Goal: Task Accomplishment & Management: Complete application form

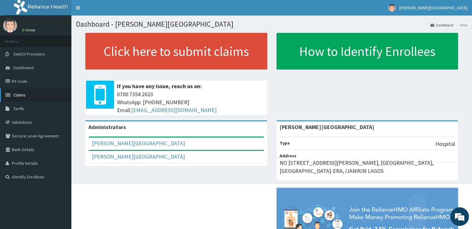
click at [22, 97] on span "Claims" at bounding box center [19, 95] width 12 height 6
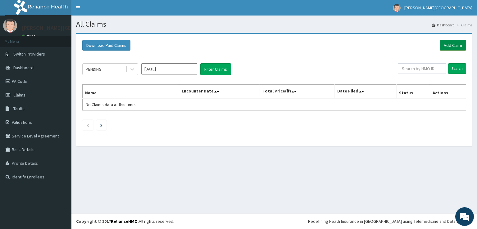
click at [447, 47] on link "Add Claim" at bounding box center [452, 45] width 26 height 11
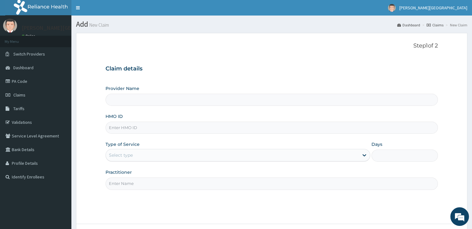
type input "[PERSON_NAME][GEOGRAPHIC_DATA]"
click at [371, 104] on input "[PERSON_NAME][GEOGRAPHIC_DATA]" at bounding box center [271, 100] width 332 height 12
click at [363, 102] on input "[PERSON_NAME][GEOGRAPHIC_DATA]" at bounding box center [271, 100] width 332 height 12
click at [133, 127] on input "HMO ID" at bounding box center [271, 128] width 332 height 12
type input "AG0/10270/A"
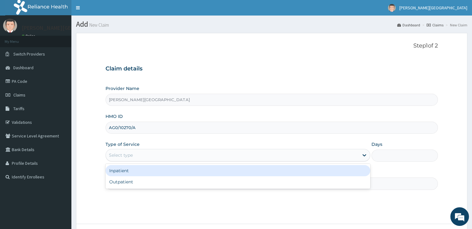
click at [162, 157] on div "Select type" at bounding box center [232, 155] width 253 height 10
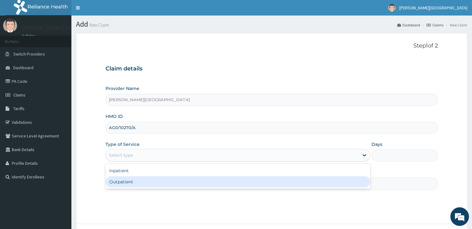
click at [146, 182] on div "Outpatient" at bounding box center [237, 181] width 265 height 11
type input "1"
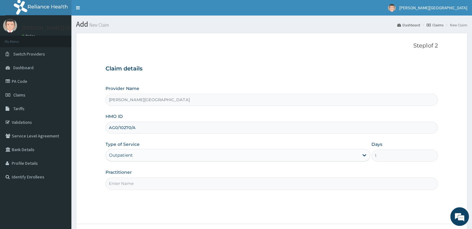
click at [146, 182] on input "Practitioner" at bounding box center [271, 183] width 332 height 12
type input "[PERSON_NAME]"
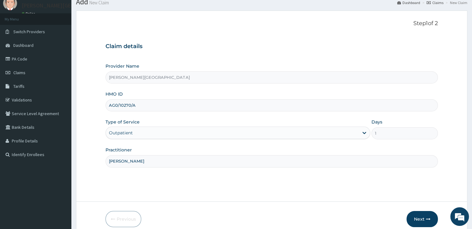
scroll to position [22, 0]
click at [419, 218] on button "Next" at bounding box center [421, 219] width 31 height 16
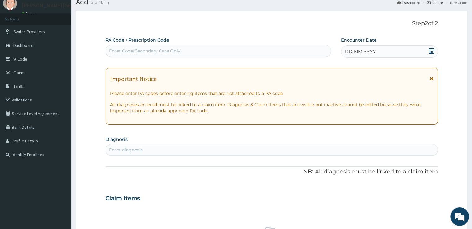
click at [429, 51] on icon at bounding box center [431, 51] width 6 height 6
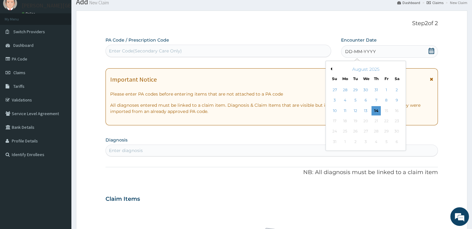
click at [332, 68] on div "August 2025" at bounding box center [365, 69] width 75 height 6
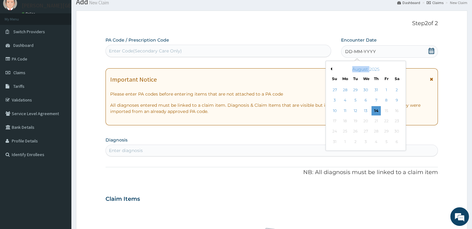
click at [332, 68] on div "August 2025" at bounding box center [365, 69] width 75 height 6
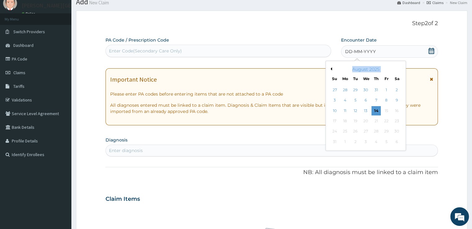
click at [330, 68] on button "Previous Month" at bounding box center [330, 68] width 3 height 3
click at [357, 121] on div "22" at bounding box center [355, 120] width 9 height 9
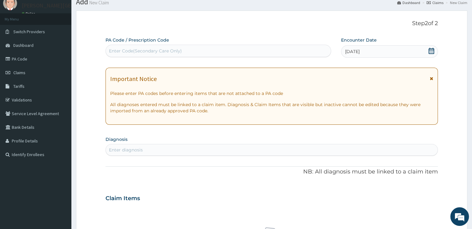
click at [275, 152] on div "Enter diagnosis" at bounding box center [271, 150] width 331 height 10
type input "PLASM"
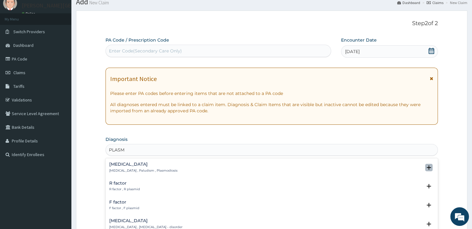
click at [425, 167] on icon "open select status" at bounding box center [428, 167] width 7 height 7
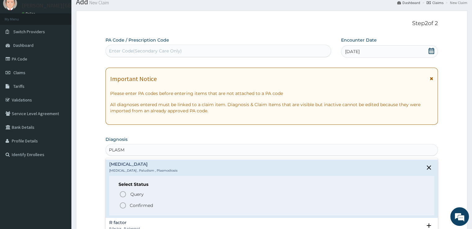
click at [123, 205] on icon "status option filled" at bounding box center [122, 205] width 7 height 7
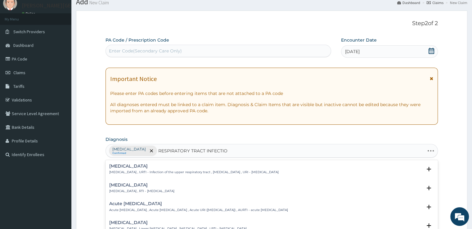
type input "RESPIRATORY TRACT INFECTION"
click at [150, 187] on div "Respiratory tract infection Respiratory tract infection , RTI - Respiratory tra…" at bounding box center [141, 188] width 65 height 11
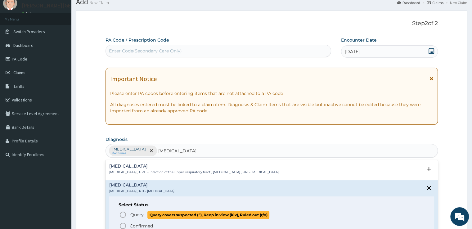
click at [122, 214] on icon "status option query" at bounding box center [122, 214] width 7 height 7
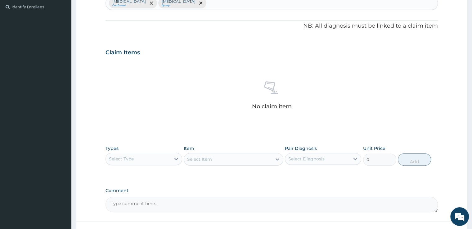
scroll to position [170, 0]
click at [177, 159] on icon at bounding box center [176, 158] width 6 height 6
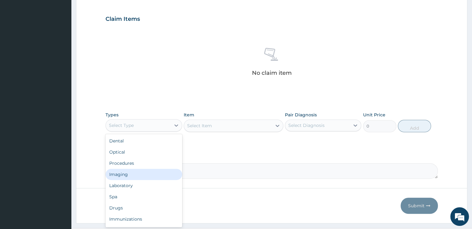
scroll to position [204, 0]
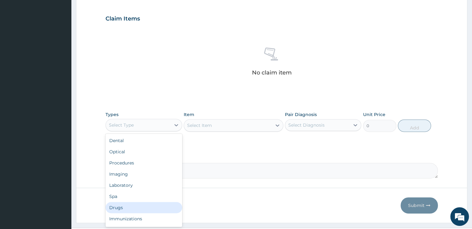
click at [145, 205] on div "Drugs" at bounding box center [143, 207] width 76 height 11
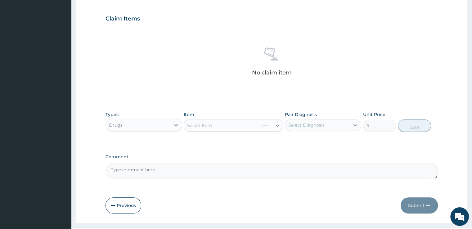
click at [216, 126] on div "Select Item" at bounding box center [234, 125] width 100 height 12
click at [216, 126] on div "Select Item" at bounding box center [228, 125] width 88 height 10
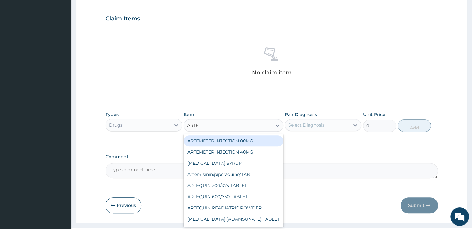
type input "ARTEM"
click at [223, 143] on div "ARTEMETER INJECTION 80MG" at bounding box center [234, 140] width 100 height 11
type input "500"
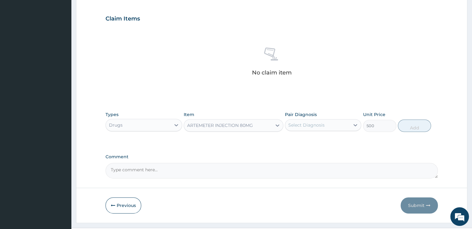
click at [315, 127] on div "Select Diagnosis" at bounding box center [306, 125] width 36 height 6
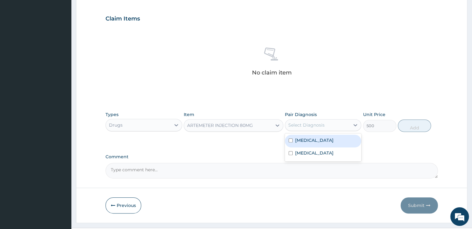
click at [308, 146] on div "[MEDICAL_DATA]" at bounding box center [323, 141] width 76 height 13
checkbox input "true"
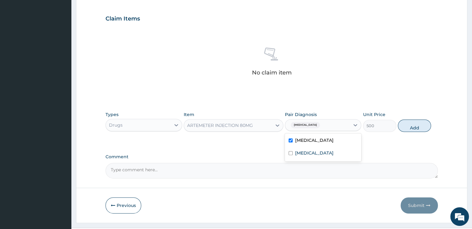
click at [324, 129] on div "[MEDICAL_DATA]" at bounding box center [317, 125] width 65 height 11
click at [316, 152] on label "Respiratory tract infection" at bounding box center [314, 153] width 38 height 6
checkbox input "true"
click at [402, 126] on button "Add" at bounding box center [414, 125] width 33 height 12
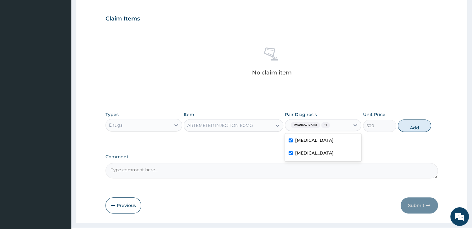
type input "0"
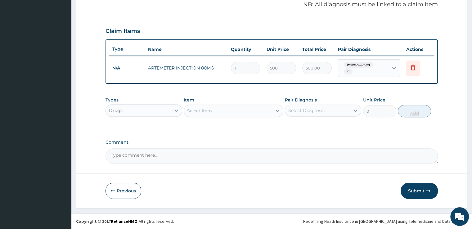
scroll to position [188, 0]
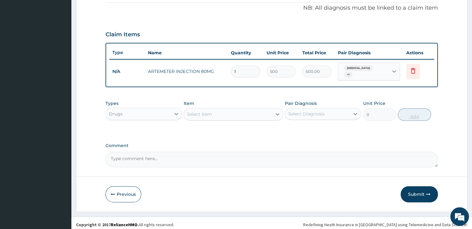
type input "0.00"
type input "4"
type input "2000.00"
type input "4"
click at [175, 112] on icon at bounding box center [176, 114] width 6 height 6
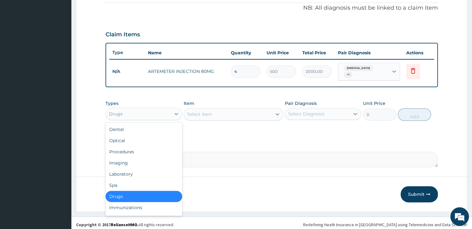
click at [155, 194] on div "Drugs" at bounding box center [143, 196] width 76 height 11
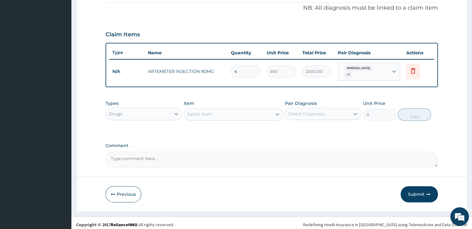
click at [221, 193] on div "Previous Submit" at bounding box center [271, 194] width 332 height 16
click at [216, 111] on div "Select Item" at bounding box center [228, 114] width 88 height 10
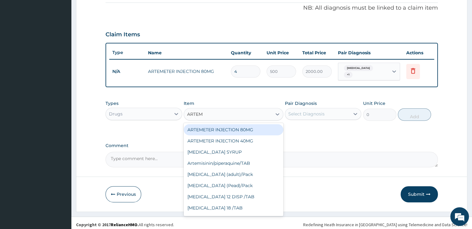
type input "ARTEM"
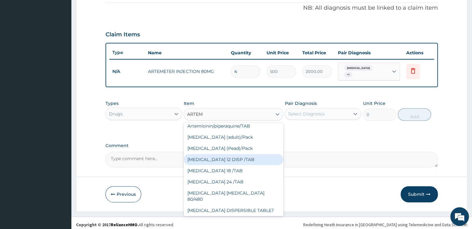
scroll to position [43, 0]
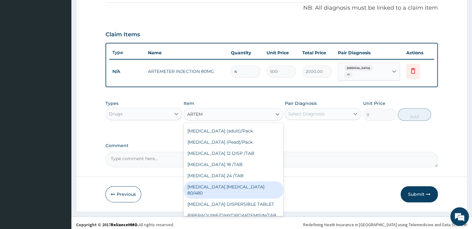
click at [242, 185] on div "[MEDICAL_DATA] [MEDICAL_DATA] 80/480" at bounding box center [234, 189] width 100 height 17
type input "1600"
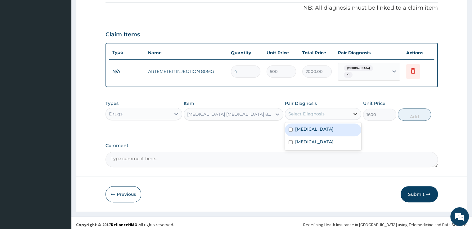
click at [356, 113] on icon at bounding box center [356, 114] width 4 height 2
click at [335, 127] on div "[MEDICAL_DATA]" at bounding box center [323, 129] width 76 height 13
checkbox input "true"
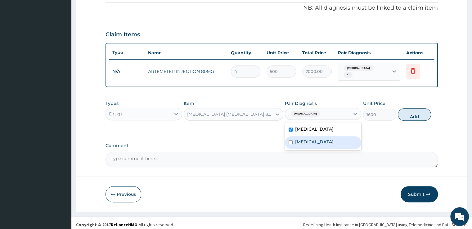
click at [333, 139] on label "Respiratory tract infection" at bounding box center [314, 142] width 38 height 6
checkbox input "true"
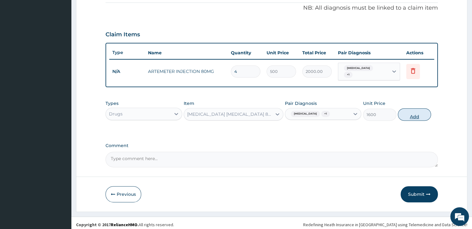
click at [406, 109] on button "Add" at bounding box center [414, 114] width 33 height 12
type input "0"
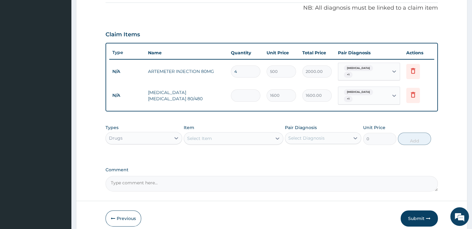
type input "0.00"
type input "6"
type input "9600.00"
type input "0.00"
type input "1"
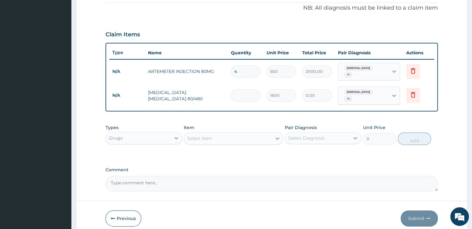
type input "1600.00"
click at [207, 135] on div "Select Item" at bounding box center [199, 138] width 25 height 6
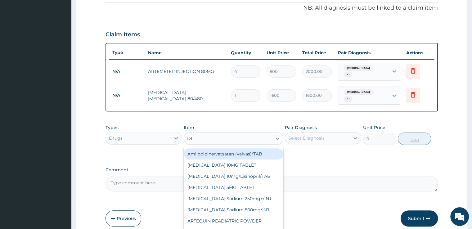
type input "DIC"
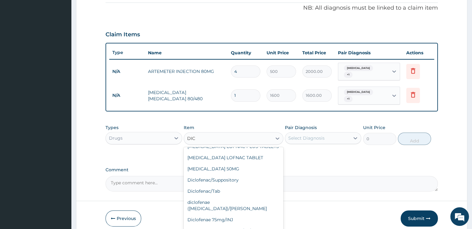
scroll to position [75, 0]
click at [259, 213] on div "Diclofenae 75mg/INJ" at bounding box center [234, 218] width 100 height 11
type input "150"
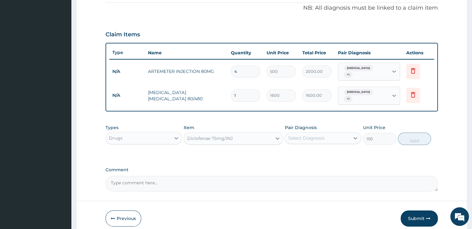
click at [323, 135] on div "Select Diagnosis" at bounding box center [306, 138] width 36 height 6
click at [309, 150] on label "[MEDICAL_DATA]" at bounding box center [314, 153] width 38 height 6
checkbox input "true"
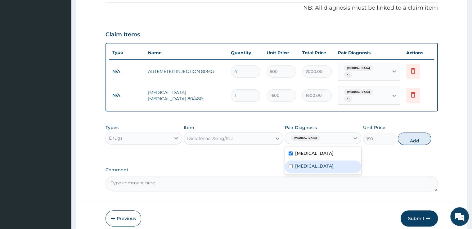
click at [307, 163] on label "Respiratory tract infection" at bounding box center [314, 166] width 38 height 6
checkbox input "true"
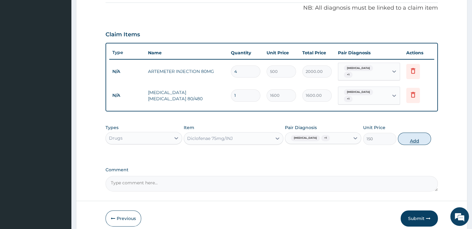
click at [410, 132] on button "Add" at bounding box center [414, 138] width 33 height 12
type input "0"
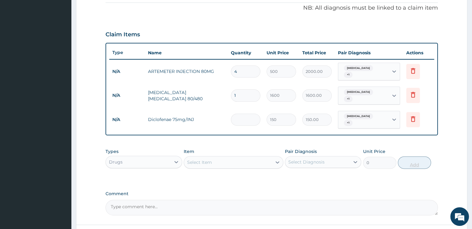
type input "0.00"
type input "2"
type input "300.00"
type input "22"
type input "3300.00"
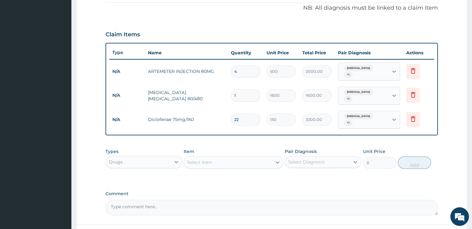
type input "2"
type input "300.00"
type input "2"
click at [251, 157] on div "Select Item" at bounding box center [228, 162] width 88 height 10
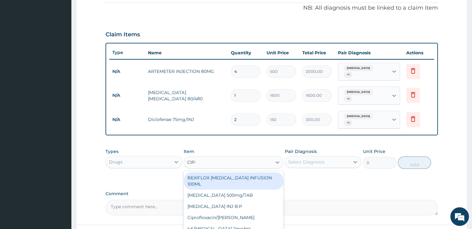
type input "[MEDICAL_DATA]"
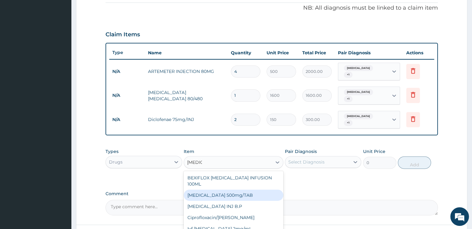
click at [237, 190] on div "[MEDICAL_DATA] 500mg/TAB" at bounding box center [234, 195] width 100 height 11
type input "100"
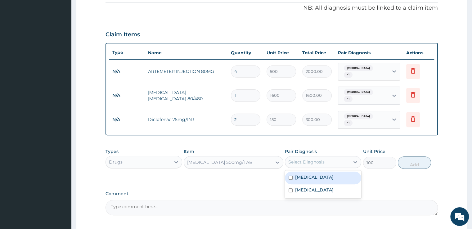
click at [304, 159] on div "Select Diagnosis" at bounding box center [306, 162] width 36 height 6
click at [297, 174] on label "[MEDICAL_DATA]" at bounding box center [314, 177] width 38 height 6
checkbox input "true"
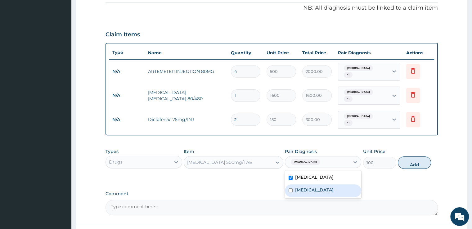
click at [292, 188] on input "checkbox" at bounding box center [291, 190] width 4 height 4
checkbox input "true"
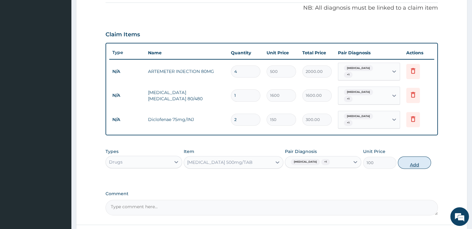
click at [417, 156] on button "Add" at bounding box center [414, 162] width 33 height 12
type input "0"
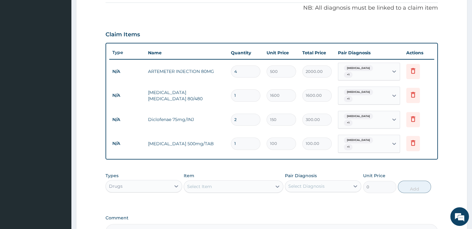
type input "10"
type input "1000.00"
type input "10"
click at [245, 181] on div "Select Item" at bounding box center [228, 186] width 88 height 10
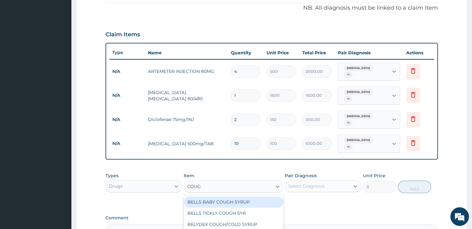
type input "COUGH"
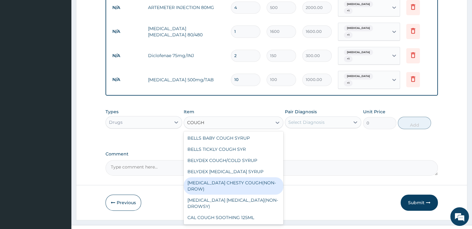
scroll to position [21, 0]
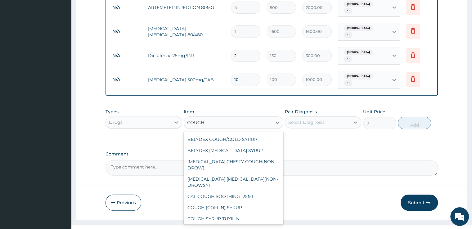
click at [236, 224] on div "[PERSON_NAME] COUGH SYR" at bounding box center [234, 229] width 100 height 11
type input "800"
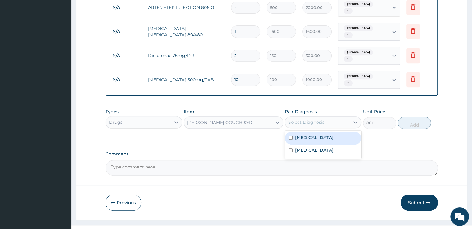
click at [302, 117] on div "Select Diagnosis" at bounding box center [317, 122] width 65 height 10
click at [301, 134] on label "[MEDICAL_DATA]" at bounding box center [314, 137] width 38 height 6
checkbox input "true"
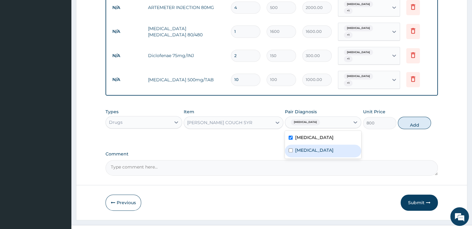
click at [301, 145] on div "Respiratory tract infection" at bounding box center [323, 151] width 76 height 13
checkbox input "true"
click at [347, 132] on div "[MEDICAL_DATA]" at bounding box center [323, 138] width 76 height 13
checkbox input "false"
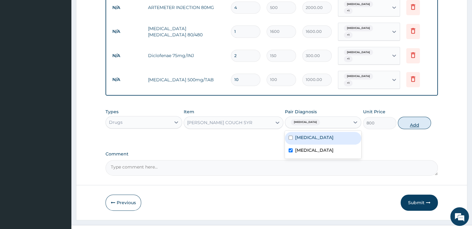
click at [412, 117] on button "Add" at bounding box center [414, 123] width 33 height 12
type input "0"
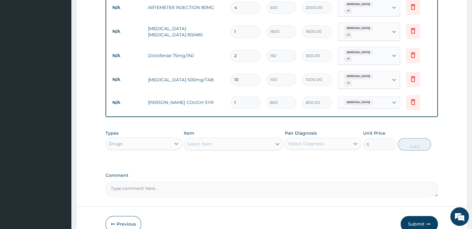
click at [245, 139] on div "Select Item" at bounding box center [228, 144] width 88 height 10
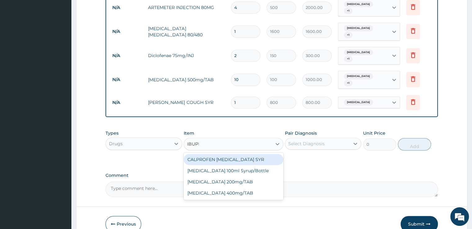
type input "IBUPRO"
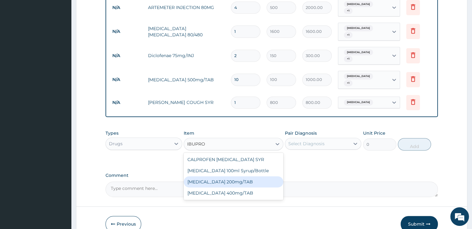
click at [230, 176] on div "IBUPROFEN 200mg/TAB" at bounding box center [234, 181] width 100 height 11
type input "50"
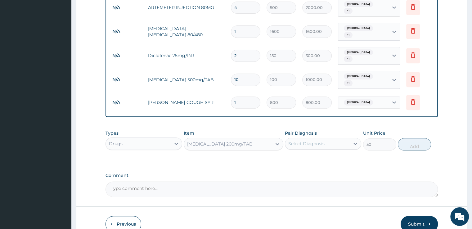
click at [301, 141] on div "Select Diagnosis" at bounding box center [306, 144] width 36 height 6
click at [299, 156] on label "Malaria" at bounding box center [314, 159] width 38 height 6
checkbox input "true"
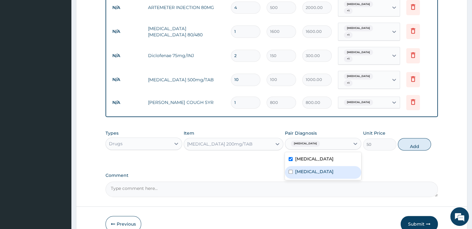
click at [299, 168] on label "Respiratory tract infection" at bounding box center [314, 171] width 38 height 6
checkbox input "true"
click at [410, 138] on button "Add" at bounding box center [414, 144] width 33 height 12
type input "0"
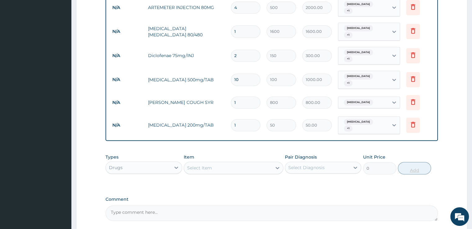
type input "12"
type input "600.00"
type input "1"
type input "50.00"
type input "15"
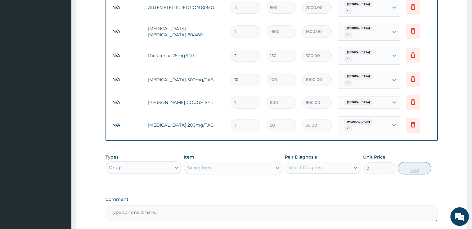
type input "750.00"
type input "15"
click at [165, 163] on div "Drugs" at bounding box center [138, 168] width 65 height 10
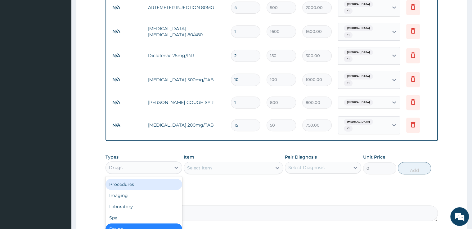
click at [150, 179] on div "Procedures" at bounding box center [143, 184] width 76 height 11
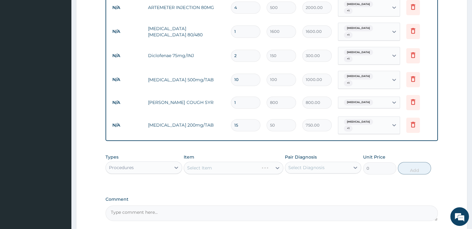
click at [209, 162] on div "Select Item" at bounding box center [234, 168] width 100 height 12
click at [209, 165] on div "Select Item" at bounding box center [199, 168] width 25 height 6
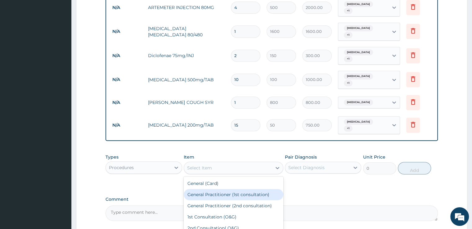
click at [206, 189] on div "General Practitioner (1st consultation)" at bounding box center [234, 194] width 100 height 11
type input "2000"
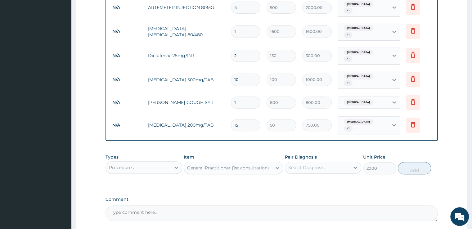
click at [319, 164] on div "Select Diagnosis" at bounding box center [306, 167] width 36 height 6
click at [310, 177] on div "Malaria" at bounding box center [323, 183] width 76 height 13
checkbox input "true"
click at [309, 192] on label "Respiratory tract infection" at bounding box center [314, 195] width 38 height 6
checkbox input "true"
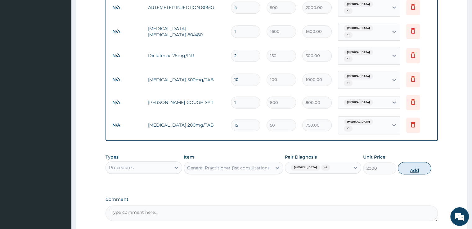
click at [417, 162] on button "Add" at bounding box center [414, 168] width 33 height 12
type input "0"
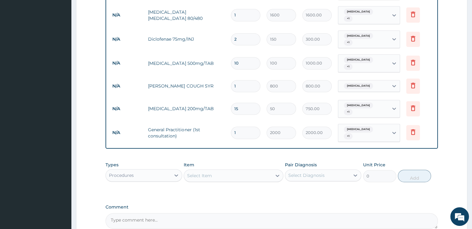
scroll to position [316, 0]
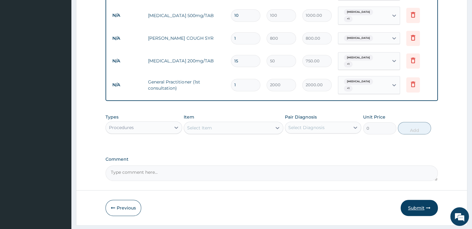
click at [416, 200] on button "Submit" at bounding box center [419, 208] width 37 height 16
click at [129, 200] on button "Previous" at bounding box center [123, 208] width 36 height 16
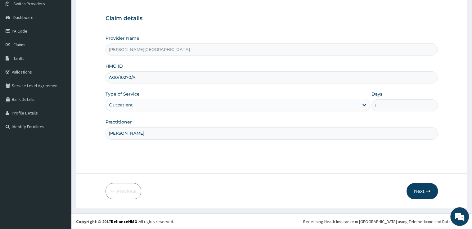
click at [232, 81] on input "AG0/10270/A" at bounding box center [271, 77] width 332 height 12
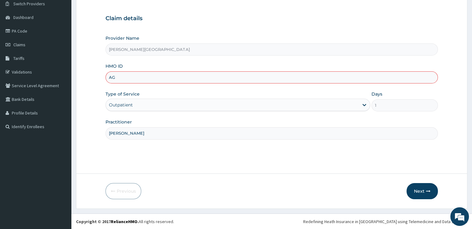
type input "A"
paste input "70/A"
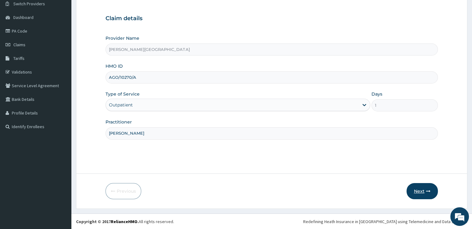
type input "AGO/10270/A"
click at [424, 196] on button "Next" at bounding box center [421, 191] width 31 height 16
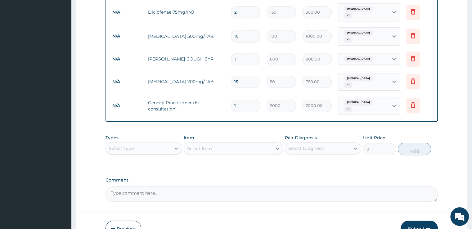
scroll to position [299, 0]
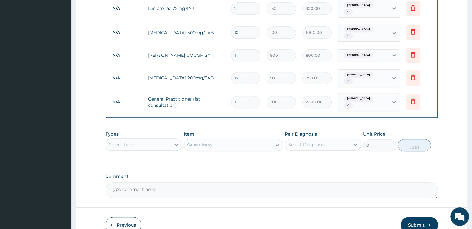
click at [425, 217] on button "Submit" at bounding box center [419, 225] width 37 height 16
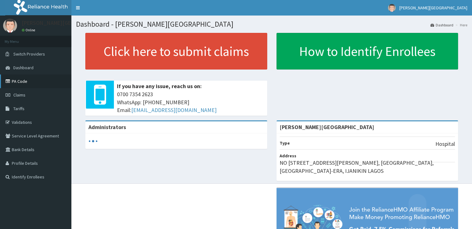
click at [48, 83] on link "PA Code" at bounding box center [35, 81] width 71 height 14
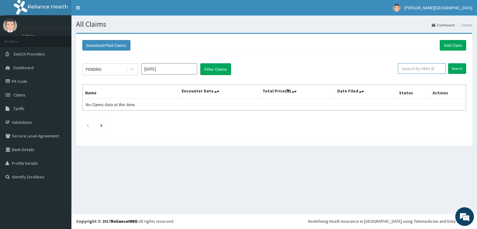
click at [437, 65] on input "text" at bounding box center [421, 68] width 48 height 11
paste input "AGO/10270/A"
type input "AGO/10270/A"
click at [456, 65] on input "Search" at bounding box center [457, 68] width 18 height 11
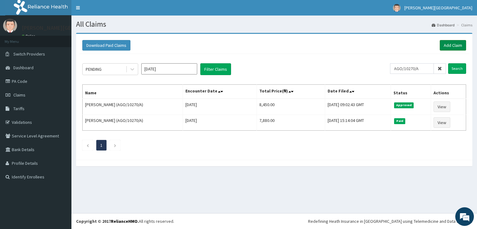
click at [454, 43] on link "Add Claim" at bounding box center [452, 45] width 26 height 11
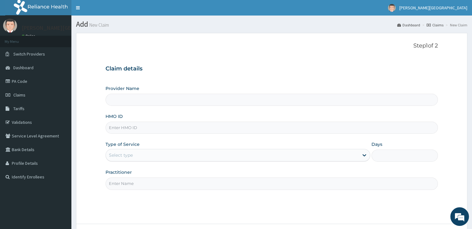
click at [214, 127] on input "HMO ID" at bounding box center [271, 128] width 332 height 12
type input "NET"
type input "[PERSON_NAME][GEOGRAPHIC_DATA]"
type input "NET/10027/A"
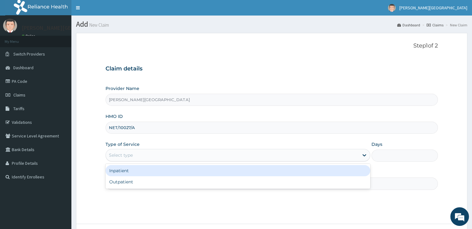
click at [191, 160] on div "Select type" at bounding box center [237, 155] width 265 height 12
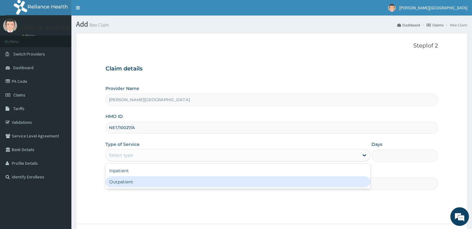
click at [176, 184] on div "Outpatient" at bounding box center [237, 181] width 265 height 11
type input "1"
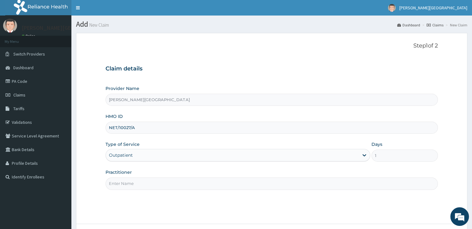
click at [176, 184] on input "Practitioner" at bounding box center [271, 183] width 332 height 12
type input "[PERSON_NAME]"
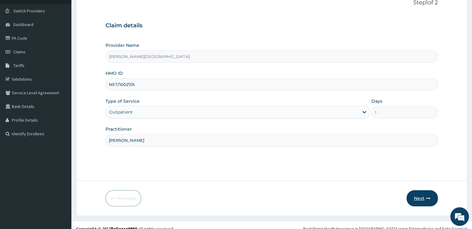
click at [417, 196] on button "Next" at bounding box center [421, 198] width 31 height 16
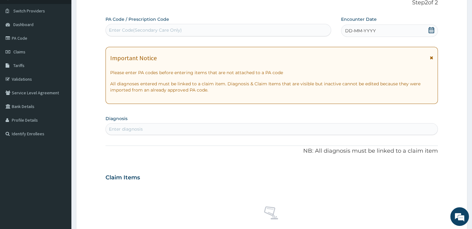
click at [430, 27] on icon at bounding box center [431, 30] width 6 height 6
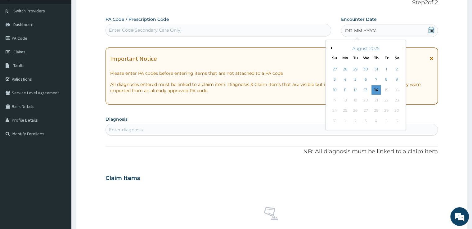
click at [331, 48] on button "Previous Month" at bounding box center [330, 48] width 3 height 3
click at [374, 101] on div "24" at bounding box center [375, 100] width 9 height 9
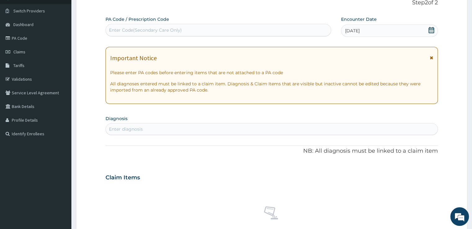
click at [356, 128] on div "Enter diagnosis" at bounding box center [271, 129] width 331 height 10
type input "PLASM"
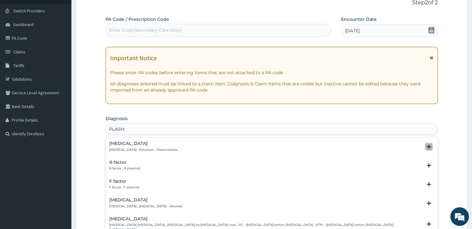
click at [427, 147] on icon "open select status" at bounding box center [429, 147] width 4 height 4
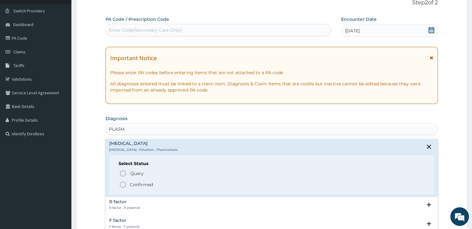
click at [123, 185] on icon "status option filled" at bounding box center [122, 184] width 7 height 7
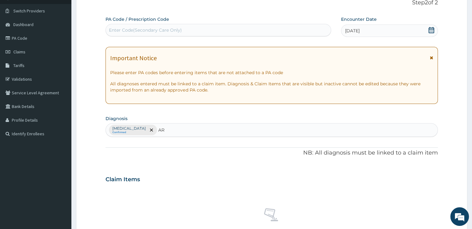
type input "ART"
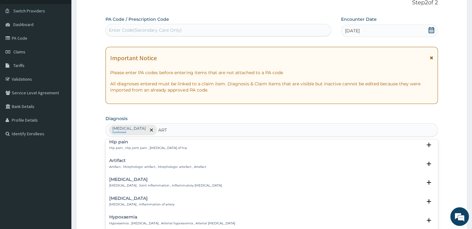
scroll to position [25, 0]
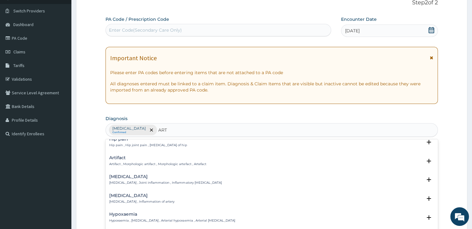
click at [157, 181] on p "Arthritis , Joint inflammation , Inflammatory arthritis" at bounding box center [165, 183] width 112 height 4
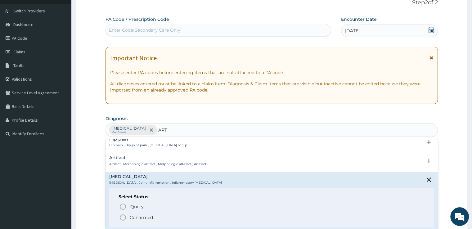
click at [122, 216] on icon "status option filled" at bounding box center [122, 217] width 7 height 7
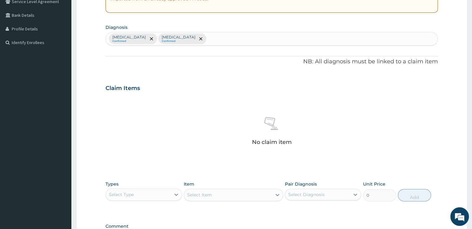
scroll to position [218, 0]
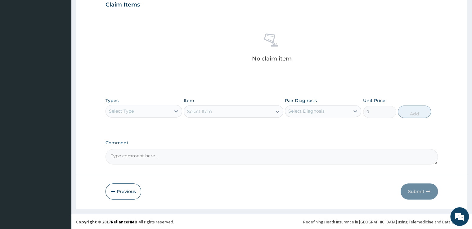
click at [167, 108] on div "Select Type" at bounding box center [138, 111] width 65 height 10
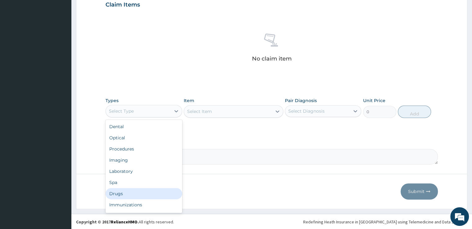
click at [143, 190] on div "Drugs" at bounding box center [143, 193] width 76 height 11
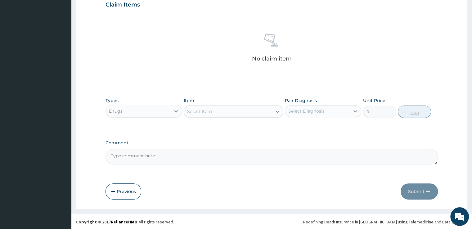
click at [231, 111] on div "Select Item" at bounding box center [228, 111] width 88 height 10
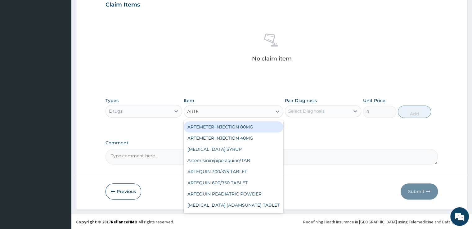
type input "ARTEM"
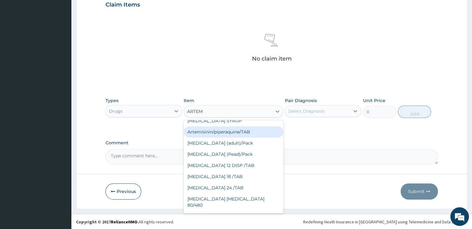
scroll to position [43, 0]
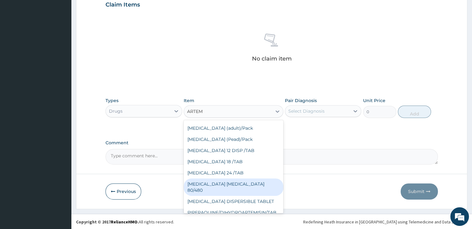
click at [261, 183] on div "[MEDICAL_DATA] [MEDICAL_DATA] 80/480" at bounding box center [234, 186] width 100 height 17
type input "1600"
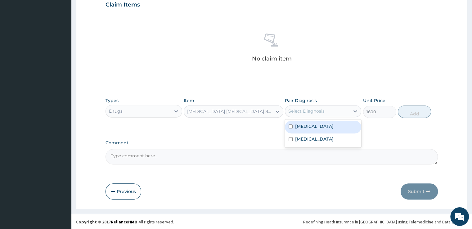
click at [325, 110] on div "Select Diagnosis" at bounding box center [317, 111] width 65 height 10
click at [316, 128] on div "Malaria" at bounding box center [323, 127] width 76 height 13
checkbox input "true"
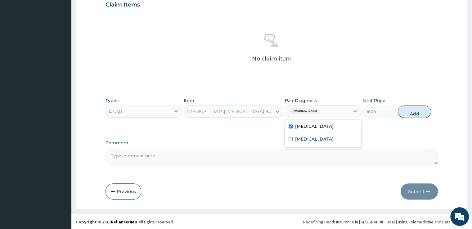
click at [412, 117] on div "Types Drugs Item COARTEM D TAB 80/480 Pair Diagnosis option Malaria, selected. …" at bounding box center [271, 107] width 332 height 27
click at [412, 115] on button "Add" at bounding box center [414, 111] width 33 height 12
type input "0"
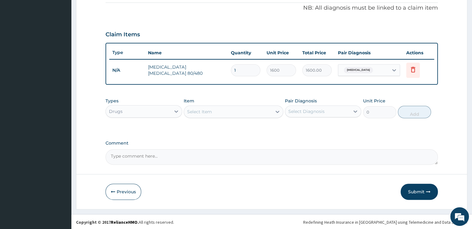
click at [206, 113] on div "Select Item" at bounding box center [199, 112] width 25 height 6
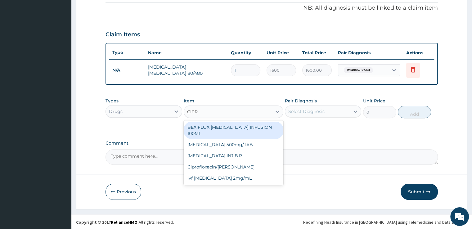
type input "CIPRO"
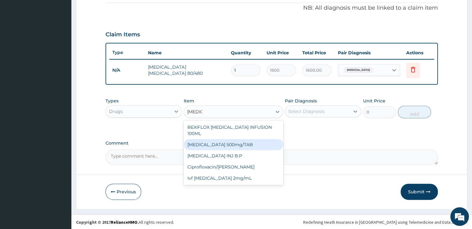
click at [210, 139] on div "[MEDICAL_DATA] 500mg/TAB" at bounding box center [234, 144] width 100 height 11
type input "100"
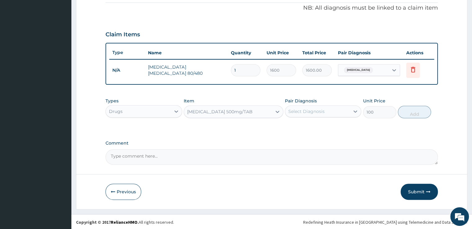
click at [305, 110] on div "Select Diagnosis" at bounding box center [306, 111] width 36 height 6
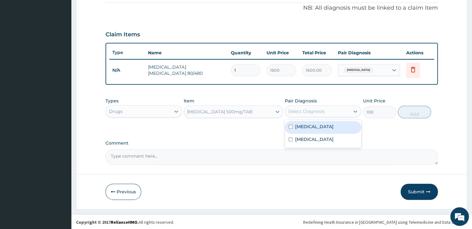
click at [304, 125] on label "[MEDICAL_DATA]" at bounding box center [314, 126] width 38 height 6
checkbox input "true"
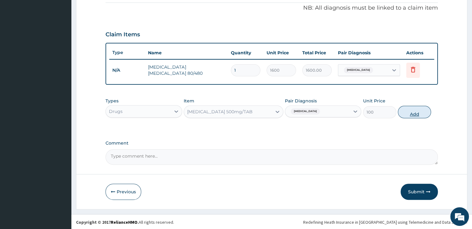
click at [411, 109] on button "Add" at bounding box center [414, 112] width 33 height 12
type input "0"
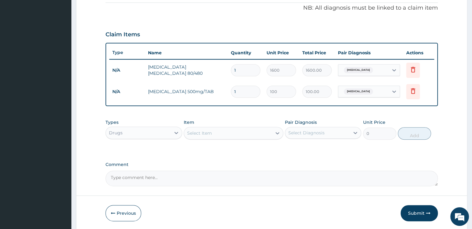
click at [225, 139] on div "Types Drugs Item Select Item Pair Diagnosis Select Diagnosis Unit Price 0 Add" at bounding box center [271, 129] width 332 height 27
click at [228, 134] on div "Select Item" at bounding box center [228, 133] width 88 height 10
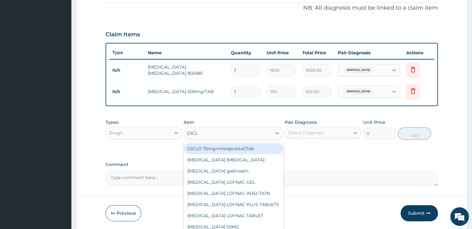
type input "DICLO"
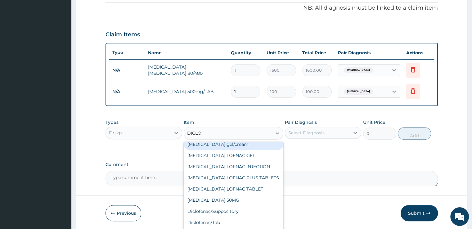
scroll to position [15, 0]
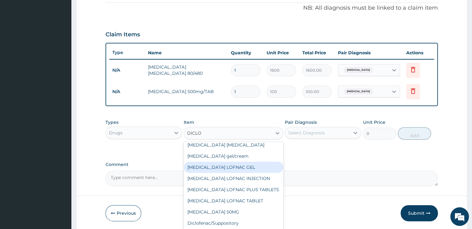
click at [246, 165] on div "Diclofenac LOFNAC GEL" at bounding box center [234, 167] width 100 height 11
type input "1000"
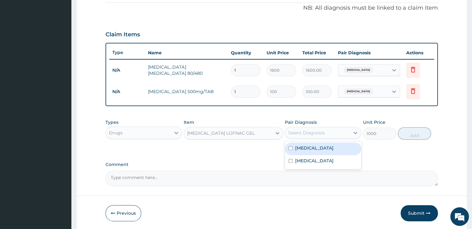
click at [329, 133] on div "Select Diagnosis" at bounding box center [317, 133] width 65 height 10
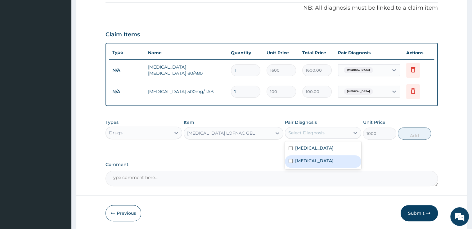
click at [319, 158] on div "Arthritis" at bounding box center [323, 161] width 76 height 13
checkbox input "true"
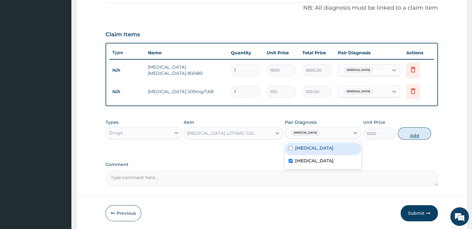
click at [408, 131] on button "Add" at bounding box center [414, 133] width 33 height 12
type input "0"
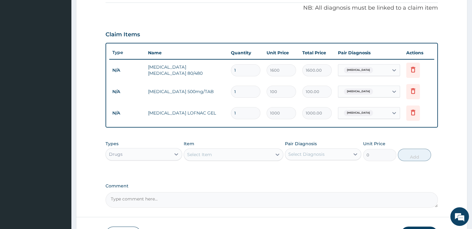
click at [238, 153] on div "Select Item" at bounding box center [228, 155] width 88 height 10
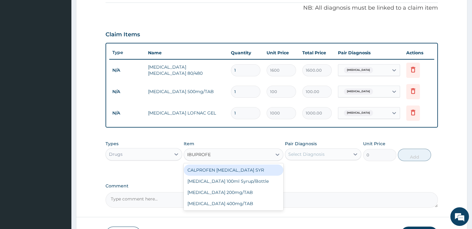
type input "IBUPROFEN"
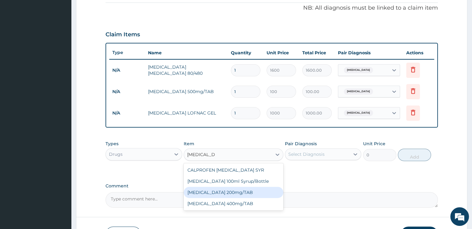
click at [227, 194] on div "IBUPROFEN 200mg/TAB" at bounding box center [234, 192] width 100 height 11
type input "50"
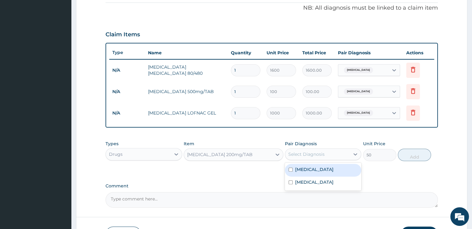
click at [307, 154] on div "Select Diagnosis" at bounding box center [306, 154] width 36 height 6
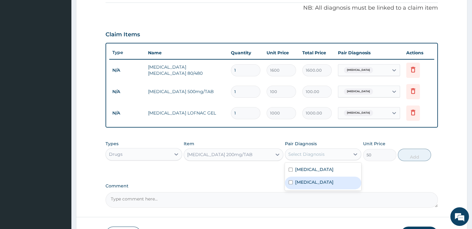
click at [300, 180] on label "Arthritis" at bounding box center [314, 182] width 38 height 6
checkbox input "true"
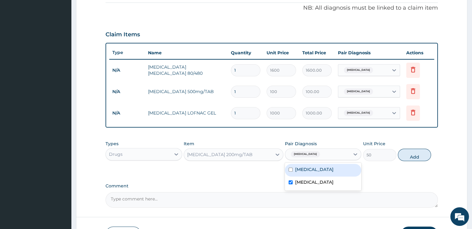
click at [303, 172] on div "Malaria" at bounding box center [323, 170] width 76 height 13
checkbox input "true"
click at [410, 152] on button "Add" at bounding box center [414, 155] width 33 height 12
type input "0"
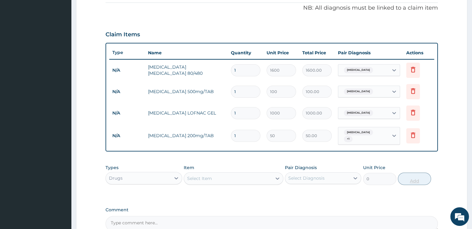
type input "15"
type input "750.00"
type input "15"
click at [229, 173] on div "Select Item" at bounding box center [228, 178] width 88 height 10
click at [168, 176] on div "Drugs" at bounding box center [138, 178] width 65 height 10
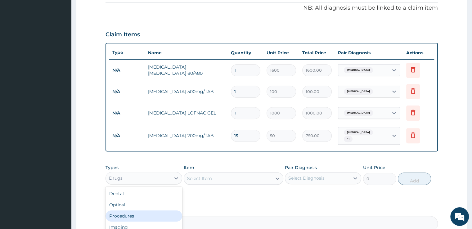
click at [142, 213] on div "Procedures" at bounding box center [143, 215] width 76 height 11
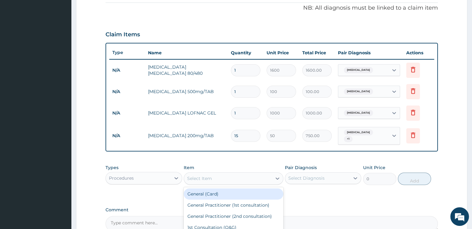
click at [243, 174] on div "Select Item" at bounding box center [228, 178] width 88 height 10
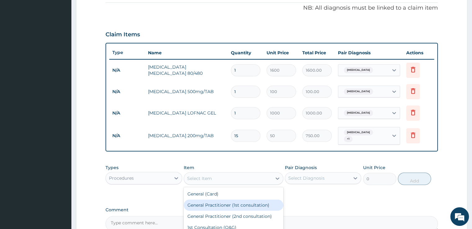
click at [232, 199] on div "General Practitioner (1st consultation)" at bounding box center [234, 204] width 100 height 11
type input "2000"
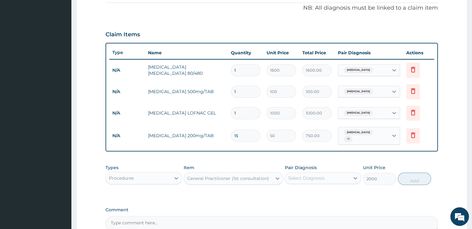
click at [307, 179] on div "Select Diagnosis" at bounding box center [323, 178] width 76 height 12
click at [302, 190] on label "Malaria" at bounding box center [314, 193] width 38 height 6
checkbox input "true"
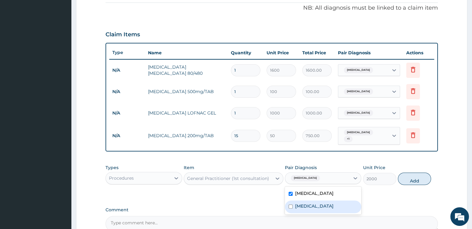
click at [300, 200] on div "Arthritis" at bounding box center [323, 206] width 76 height 13
checkbox input "true"
click at [406, 176] on button "Add" at bounding box center [414, 178] width 33 height 12
type input "0"
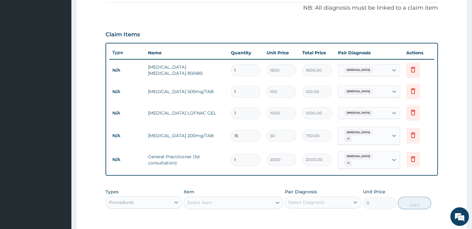
click at [243, 95] on input "1" at bounding box center [245, 92] width 29 height 12
type input "10"
type input "1000.00"
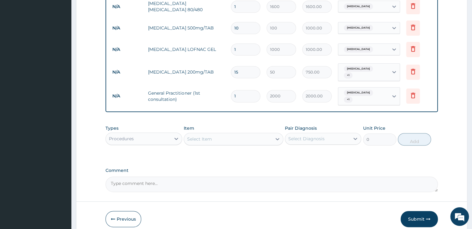
scroll to position [273, 0]
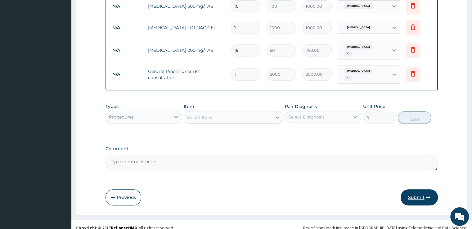
type input "10"
click at [409, 190] on button "Submit" at bounding box center [419, 197] width 37 height 16
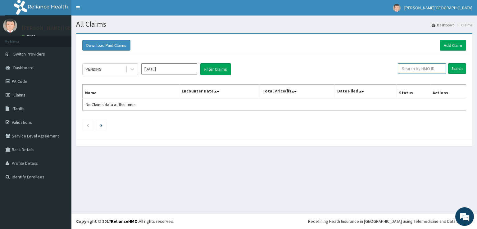
click at [411, 65] on input "text" at bounding box center [421, 68] width 48 height 11
paste input "NET/10027/A"
type input "NET/10027/A"
click at [448, 63] on input "Search" at bounding box center [457, 68] width 18 height 11
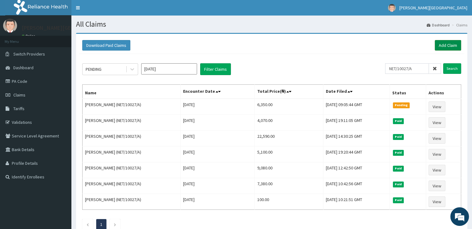
click at [454, 46] on link "Add Claim" at bounding box center [448, 45] width 26 height 11
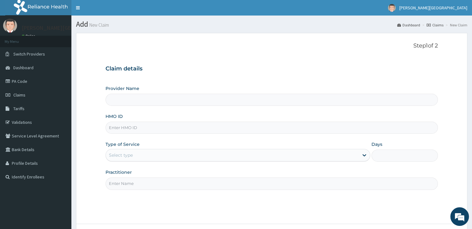
click at [291, 133] on input "HMO ID" at bounding box center [271, 128] width 332 height 12
type input "BX"
type input "[PERSON_NAME][GEOGRAPHIC_DATA]"
type input "BXL/10170/A"
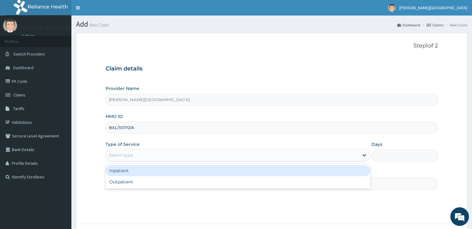
click at [215, 154] on div "Select type" at bounding box center [232, 155] width 253 height 10
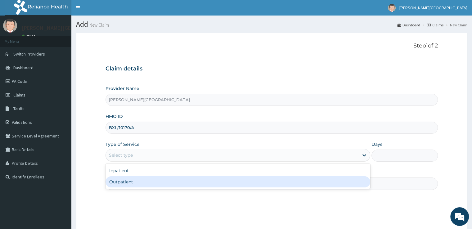
click at [205, 187] on div "Outpatient" at bounding box center [237, 181] width 265 height 11
type input "1"
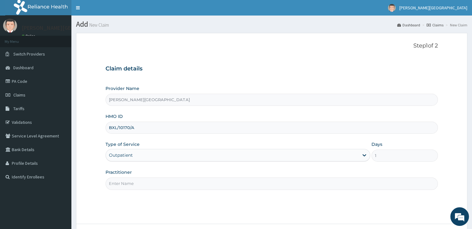
click at [205, 186] on input "Practitioner" at bounding box center [271, 183] width 332 height 12
type input "[PERSON_NAME]"
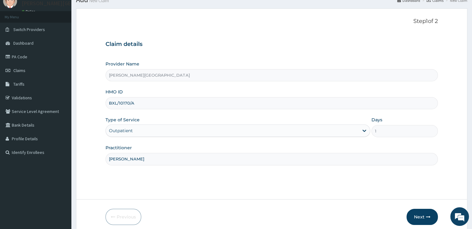
scroll to position [50, 0]
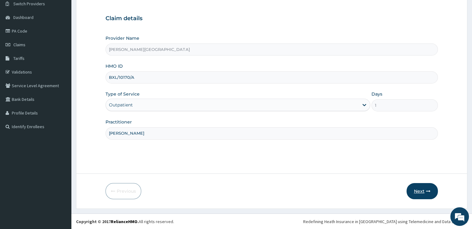
click at [417, 191] on button "Next" at bounding box center [421, 191] width 31 height 16
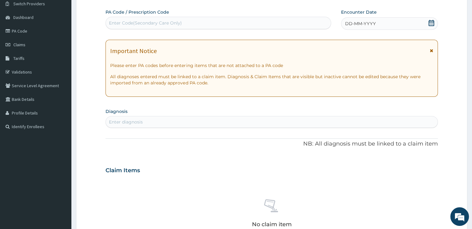
click at [429, 23] on icon at bounding box center [431, 23] width 6 height 6
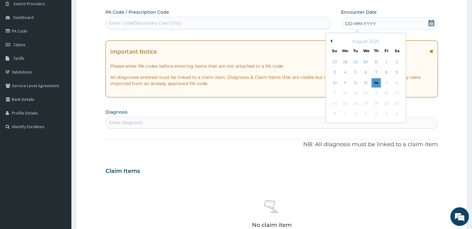
click at [331, 41] on button "Previous Month" at bounding box center [330, 40] width 3 height 3
click at [386, 73] on div "11" at bounding box center [386, 72] width 9 height 9
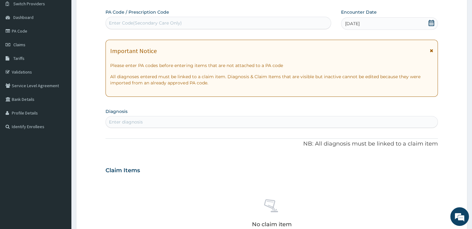
click at [423, 122] on div "Enter diagnosis" at bounding box center [271, 122] width 331 height 10
type input "PLASM"
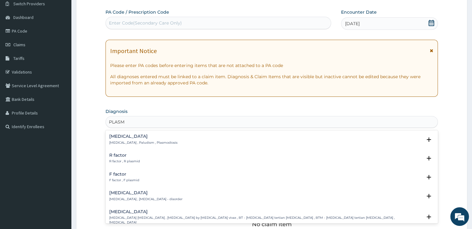
click at [151, 138] on h4 "[MEDICAL_DATA]" at bounding box center [143, 136] width 68 height 5
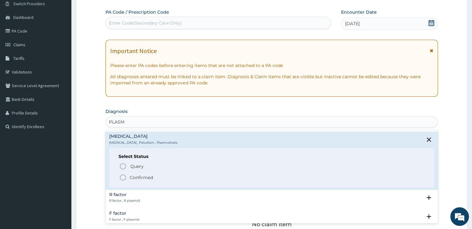
click at [123, 176] on icon "status option filled" at bounding box center [122, 177] width 7 height 7
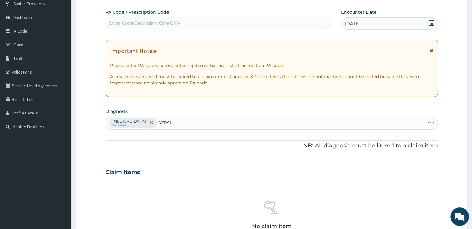
type input "SEPSIS"
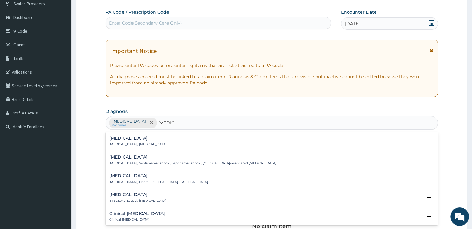
click at [130, 139] on h4 "[MEDICAL_DATA]" at bounding box center [137, 138] width 57 height 5
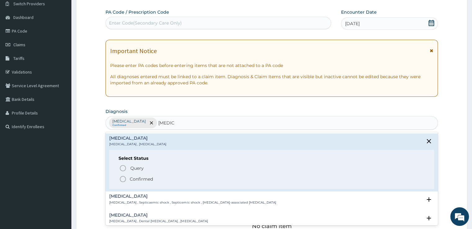
click at [123, 177] on icon "status option filled" at bounding box center [122, 178] width 7 height 7
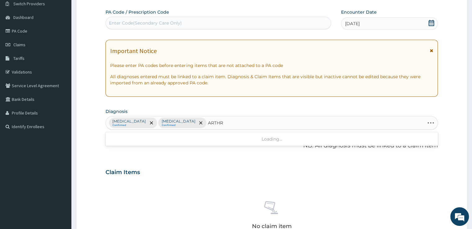
type input "ARTHRI"
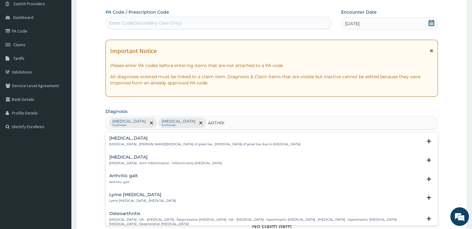
click at [137, 159] on h4 "Arthritis" at bounding box center [165, 157] width 112 height 5
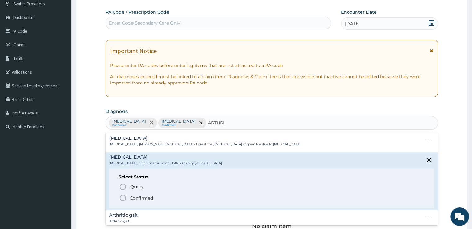
click at [124, 198] on icon "status option filled" at bounding box center [122, 197] width 7 height 7
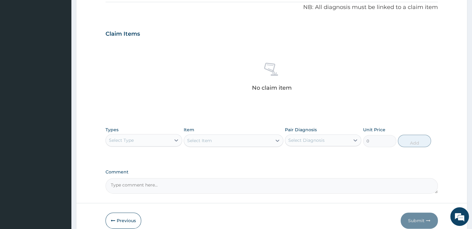
scroll to position [209, 0]
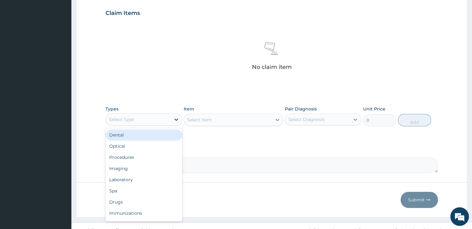
click at [175, 122] on div at bounding box center [176, 119] width 11 height 11
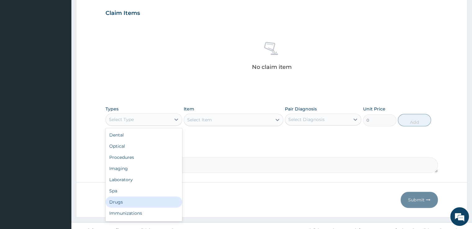
click at [121, 203] on div "Drugs" at bounding box center [143, 201] width 76 height 11
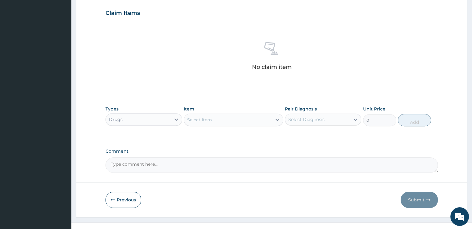
click at [205, 120] on div "Select Item" at bounding box center [199, 120] width 25 height 6
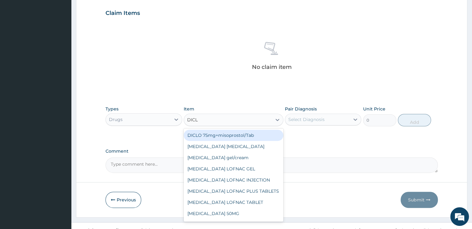
type input "DICLO"
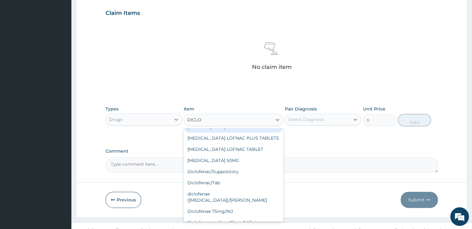
scroll to position [54, 0]
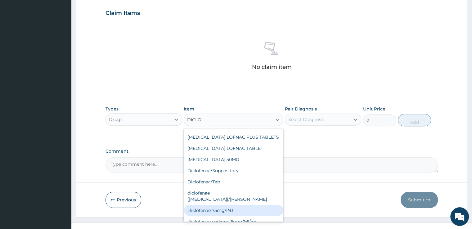
click at [261, 205] on div "Diclofenae 75mg/INJ" at bounding box center [234, 210] width 100 height 11
type input "150"
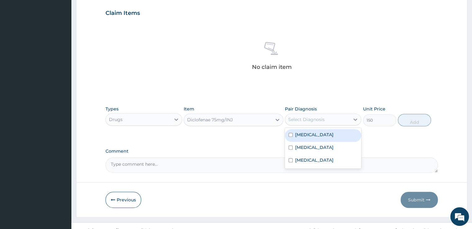
click at [332, 118] on div "Select Diagnosis" at bounding box center [317, 119] width 65 height 10
click at [323, 135] on div "[MEDICAL_DATA]" at bounding box center [323, 135] width 76 height 13
checkbox input "true"
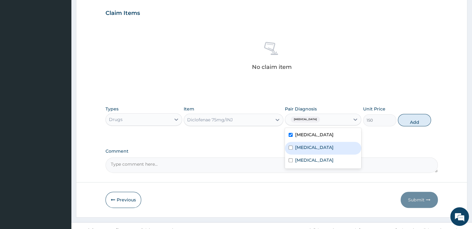
click at [316, 149] on div "[MEDICAL_DATA]" at bounding box center [323, 148] width 76 height 13
checkbox input "true"
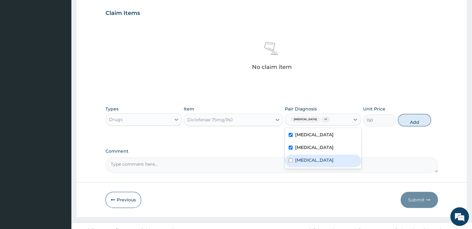
click at [313, 157] on label "Arthritis" at bounding box center [314, 160] width 38 height 6
checkbox input "true"
click at [400, 123] on button "Add" at bounding box center [414, 120] width 33 height 12
type input "0"
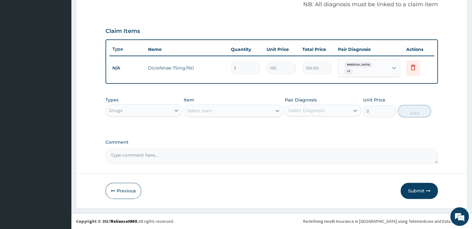
scroll to position [188, 0]
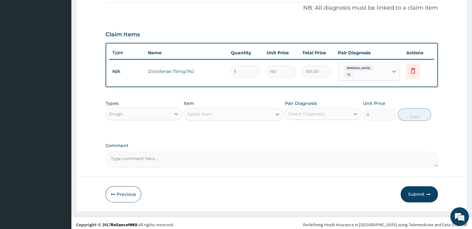
type input "0.00"
type input "2"
type input "300.00"
type input "2"
click at [229, 113] on div "Select Item" at bounding box center [228, 114] width 88 height 10
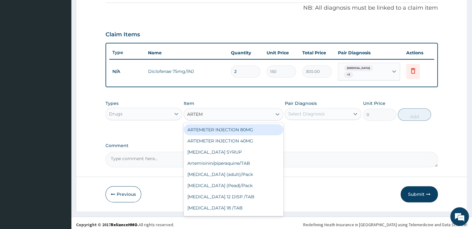
type input "ARTEME"
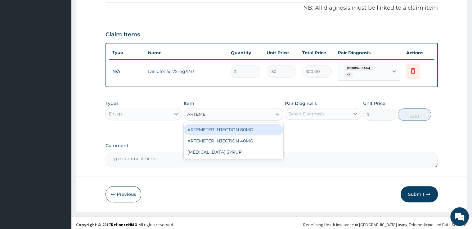
click at [228, 124] on div "ARTEMETER INJECTION 80MG" at bounding box center [234, 129] width 100 height 11
type input "500"
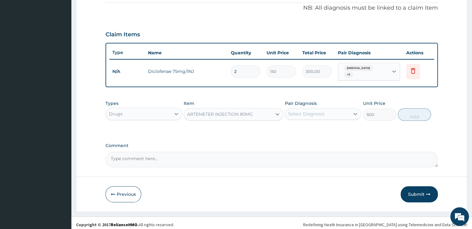
click at [301, 111] on div "Select Diagnosis" at bounding box center [306, 114] width 36 height 6
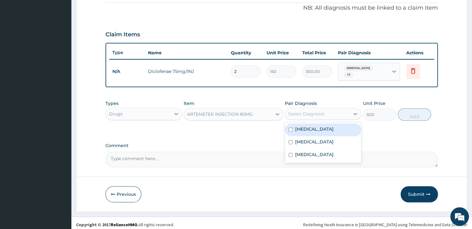
click at [298, 127] on label "[MEDICAL_DATA]" at bounding box center [314, 129] width 38 height 6
checkbox input "true"
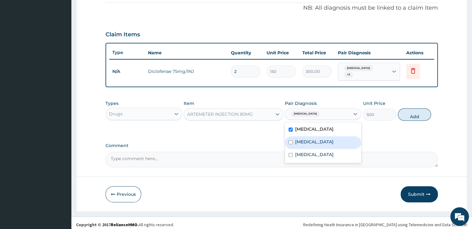
click at [298, 139] on label "[MEDICAL_DATA]" at bounding box center [314, 142] width 38 height 6
click at [307, 141] on label "[MEDICAL_DATA]" at bounding box center [314, 142] width 38 height 6
checkbox input "false"
click at [416, 110] on button "Add" at bounding box center [414, 114] width 33 height 12
type input "0"
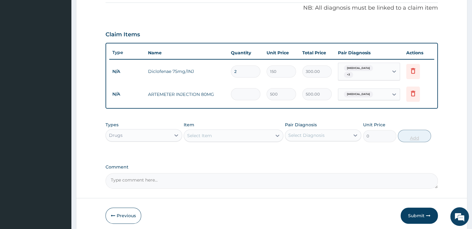
type input "0.00"
type input "6"
type input "3000.00"
type input "6"
click at [236, 137] on div "Select Item" at bounding box center [234, 135] width 100 height 12
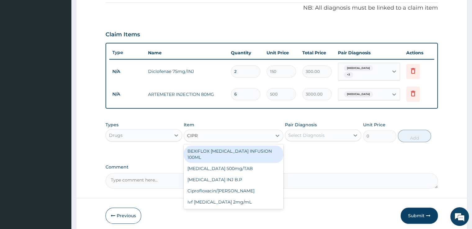
type input "[MEDICAL_DATA]"
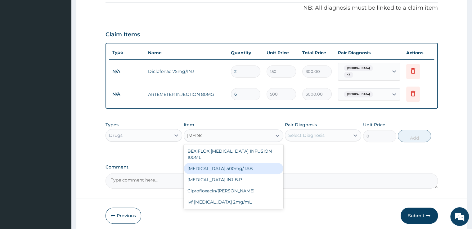
click at [217, 163] on div "[MEDICAL_DATA] 500mg/TAB" at bounding box center [234, 168] width 100 height 11
type input "100"
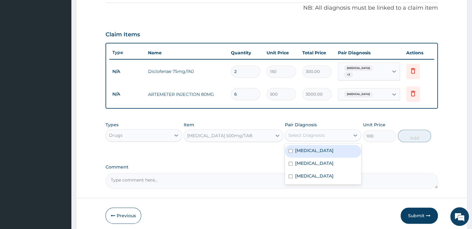
click at [295, 137] on div "Select Diagnosis" at bounding box center [317, 135] width 65 height 10
click at [293, 149] on div "[MEDICAL_DATA]" at bounding box center [323, 151] width 76 height 13
checkbox input "true"
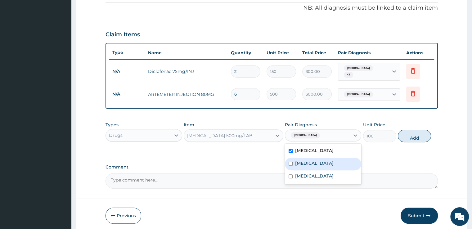
click at [293, 159] on div "[MEDICAL_DATA]" at bounding box center [323, 164] width 76 height 13
checkbox input "true"
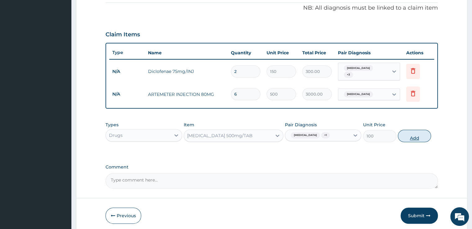
click at [405, 133] on button "Add" at bounding box center [414, 136] width 33 height 12
type input "0"
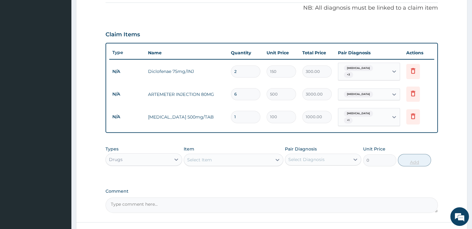
type input "10"
type input "1000.00"
type input "10"
click at [237, 155] on div "Select Item" at bounding box center [228, 160] width 88 height 10
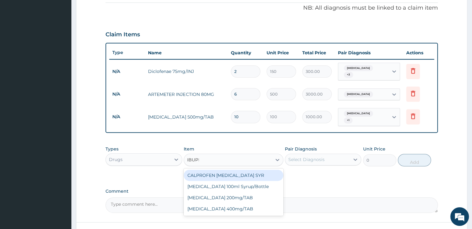
type input "IBUPRO"
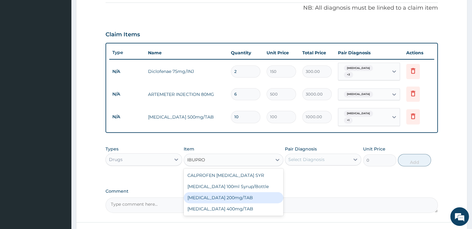
click at [226, 192] on div "[MEDICAL_DATA] 200mg/TAB" at bounding box center [234, 197] width 100 height 11
type input "50"
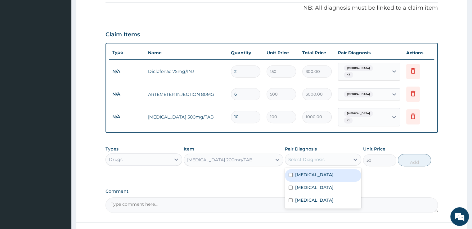
click at [328, 155] on div "Select Diagnosis" at bounding box center [317, 160] width 65 height 10
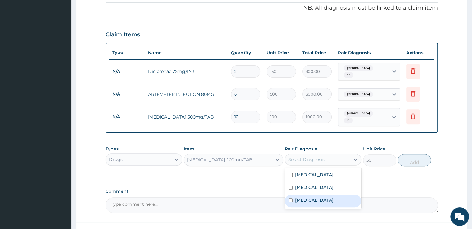
click at [307, 198] on div "Arthritis" at bounding box center [323, 201] width 76 height 13
checkbox input "true"
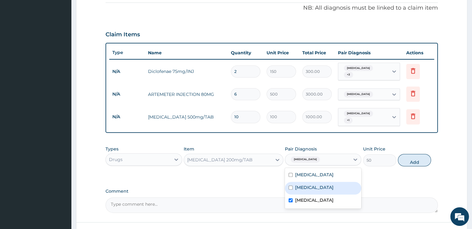
click at [307, 185] on div "[MEDICAL_DATA]" at bounding box center [323, 188] width 76 height 13
checkbox input "true"
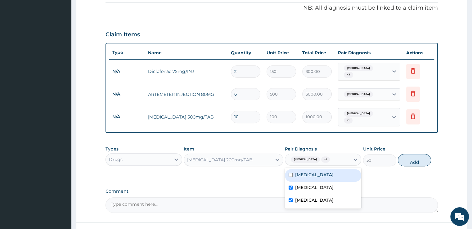
click at [313, 169] on div "[MEDICAL_DATA]" at bounding box center [323, 175] width 76 height 13
checkbox input "true"
click at [408, 154] on button "Add" at bounding box center [414, 160] width 33 height 12
type input "0"
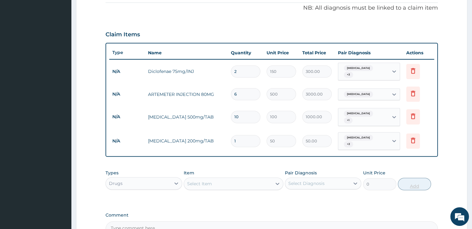
type input "15"
type input "750.00"
type input "15"
click at [262, 179] on div "Select Item" at bounding box center [228, 184] width 88 height 10
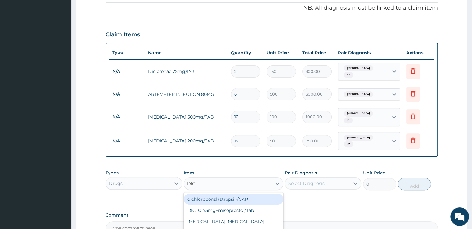
type input "DICLO"
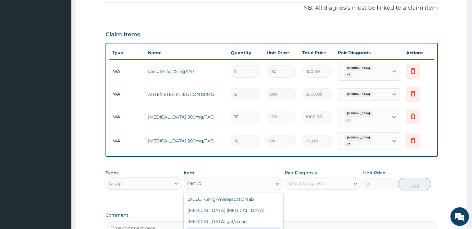
click at [235, 227] on div "[MEDICAL_DATA] LOFNAC GEL" at bounding box center [234, 232] width 100 height 11
type input "1000"
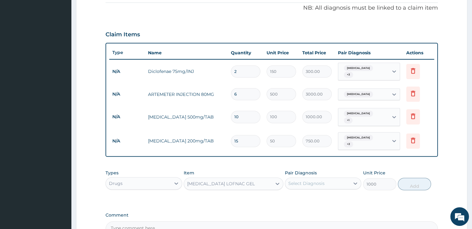
click at [324, 178] on div "Select Diagnosis" at bounding box center [317, 183] width 65 height 10
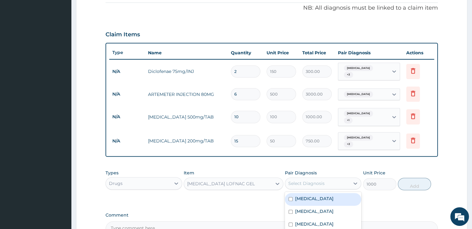
click at [314, 193] on div "[MEDICAL_DATA]" at bounding box center [323, 199] width 76 height 13
checkbox input "true"
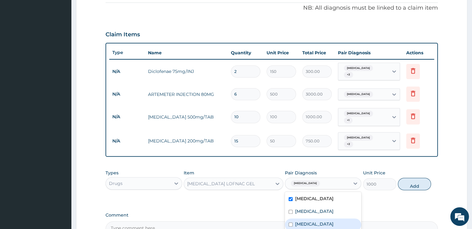
click at [302, 221] on label "Arthritis" at bounding box center [314, 224] width 38 height 6
checkbox input "true"
click at [309, 195] on label "[MEDICAL_DATA]" at bounding box center [314, 198] width 38 height 6
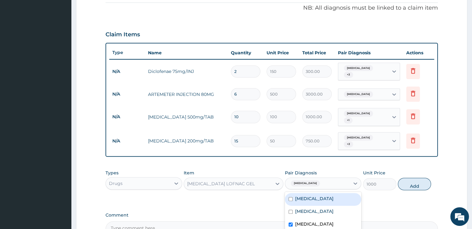
checkbox input "false"
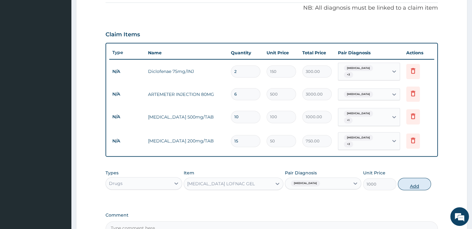
click at [419, 178] on button "Add" at bounding box center [414, 184] width 33 height 12
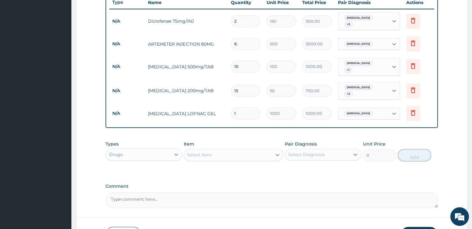
scroll to position [241, 0]
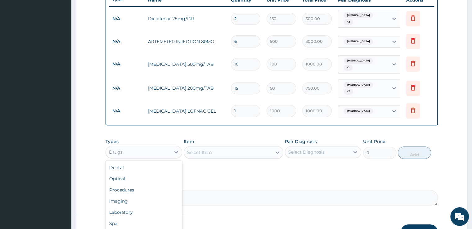
click at [166, 147] on div "Drugs" at bounding box center [138, 152] width 65 height 10
click at [147, 184] on div "Procedures" at bounding box center [143, 189] width 76 height 11
click at [208, 149] on div "Select Item" at bounding box center [199, 152] width 25 height 6
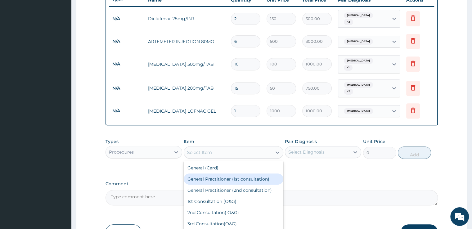
click at [204, 173] on div "General Practitioner (1st consultation)" at bounding box center [234, 178] width 100 height 11
type input "2000"
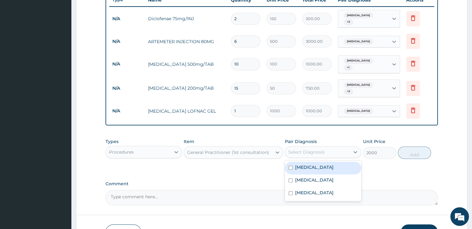
click at [294, 149] on div "Select Diagnosis" at bounding box center [306, 152] width 36 height 6
click at [294, 162] on div "[MEDICAL_DATA]" at bounding box center [323, 168] width 76 height 13
checkbox input "true"
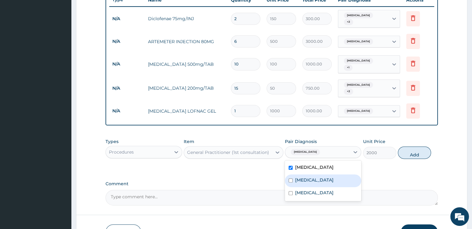
click at [294, 174] on div "[MEDICAL_DATA]" at bounding box center [323, 180] width 76 height 13
checkbox input "true"
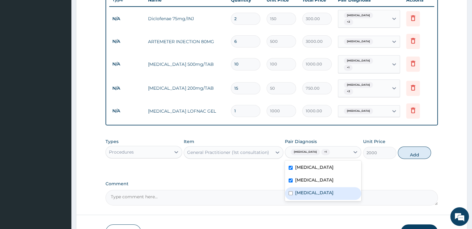
click at [293, 187] on div "Arthritis" at bounding box center [323, 193] width 76 height 13
checkbox input "true"
click at [409, 152] on div "Types Procedures Item General Practitioner (1st consultation) Pair Diagnosis op…" at bounding box center [271, 148] width 332 height 27
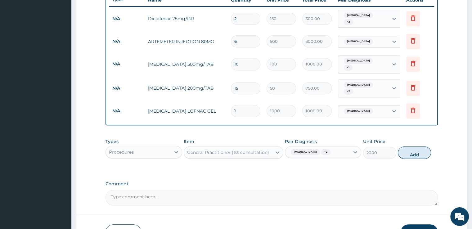
click at [415, 146] on button "Add" at bounding box center [414, 152] width 33 height 12
type input "0"
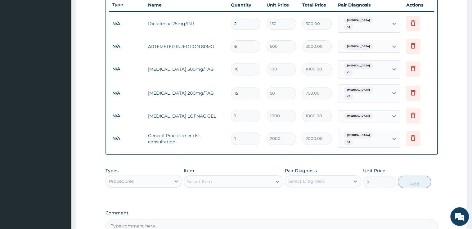
scroll to position [227, 0]
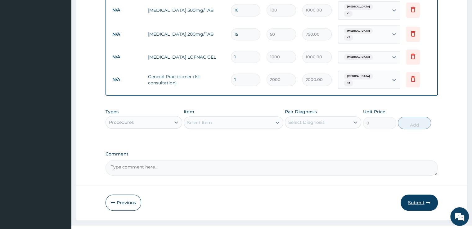
click at [427, 200] on icon "button" at bounding box center [428, 202] width 4 height 4
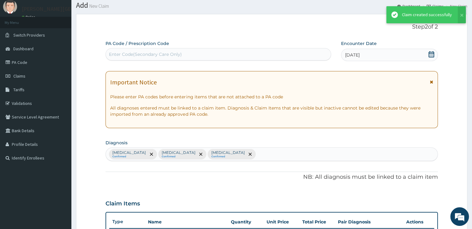
scroll to position [295, 0]
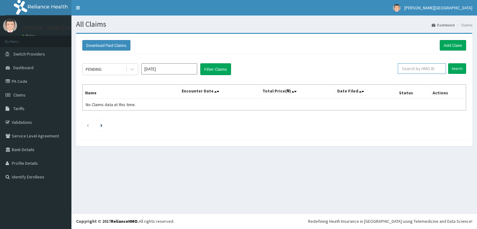
click at [416, 71] on input "text" at bounding box center [421, 68] width 48 height 11
paste input "BXL/10170/A"
type input "BXL/10170/A"
click at [458, 65] on input "Search" at bounding box center [457, 68] width 18 height 11
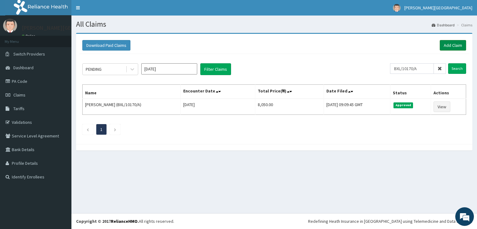
click at [449, 50] on link "Add Claim" at bounding box center [452, 45] width 26 height 11
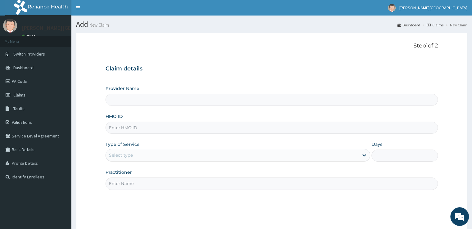
click at [264, 125] on input "HMO ID" at bounding box center [271, 128] width 332 height 12
type input "[PERSON_NAME][GEOGRAPHIC_DATA]"
type input "BXL/10170/B"
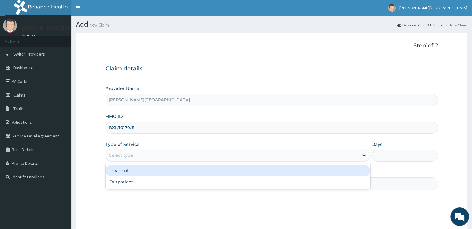
click at [197, 153] on div "Select type" at bounding box center [232, 155] width 253 height 10
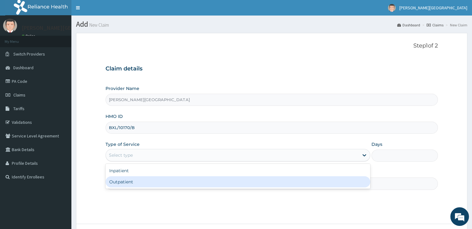
click at [181, 177] on div "Outpatient" at bounding box center [237, 181] width 265 height 11
type input "1"
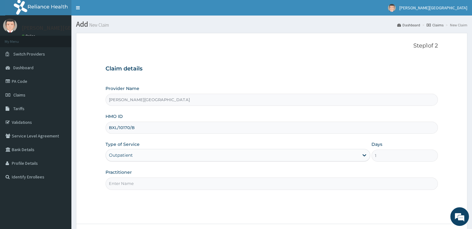
click at [230, 184] on input "Practitioner" at bounding box center [271, 183] width 332 height 12
type input "[PERSON_NAME]"
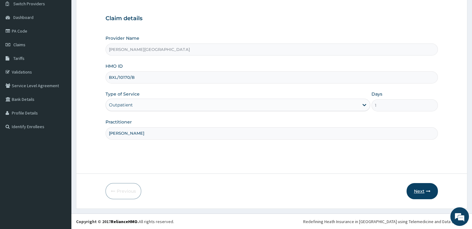
click at [416, 195] on button "Next" at bounding box center [421, 191] width 31 height 16
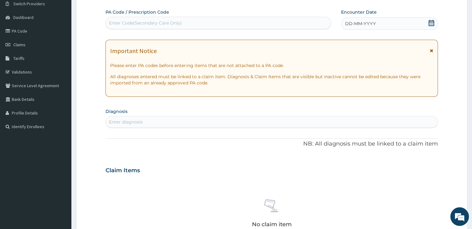
click at [171, 20] on div "Enter Code(Secondary Care Only)" at bounding box center [145, 23] width 73 height 6
paste input "PA/EBA08D"
type input "PA/EBA08D"
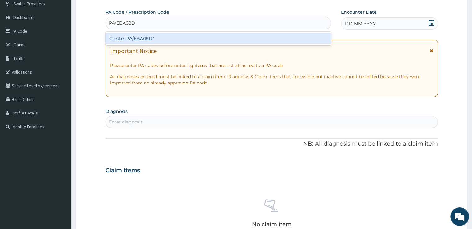
click at [167, 39] on div "Create "PA/EBA08D"" at bounding box center [218, 38] width 226 height 11
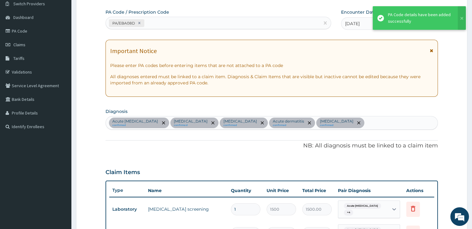
scroll to position [216, 0]
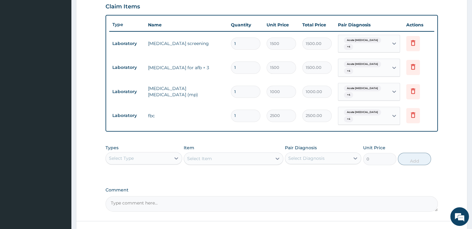
click at [163, 156] on div "Select Type" at bounding box center [138, 158] width 65 height 10
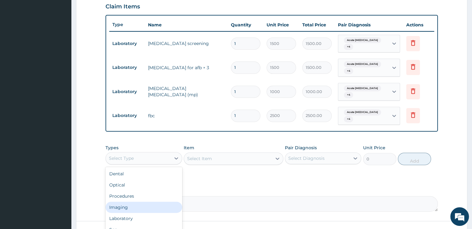
scroll to position [21, 0]
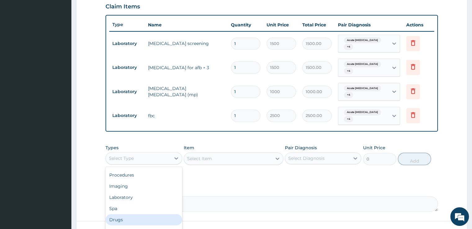
click at [151, 219] on div "Drugs" at bounding box center [143, 219] width 76 height 11
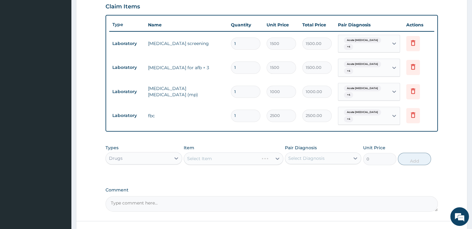
click at [215, 156] on div "Select Item" at bounding box center [234, 158] width 100 height 12
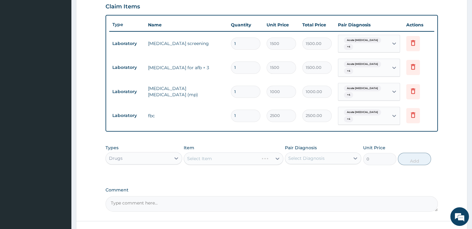
click at [215, 156] on div "Select Item" at bounding box center [234, 158] width 100 height 12
click at [226, 159] on div "Select Item" at bounding box center [234, 158] width 100 height 12
click at [226, 159] on div "Select Item" at bounding box center [228, 159] width 88 height 10
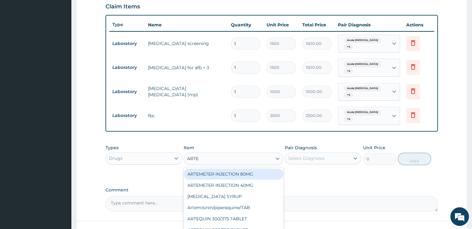
type input "ARTEM"
click at [229, 174] on div "ARTEMETER INJECTION 80MG" at bounding box center [234, 173] width 100 height 11
type input "500"
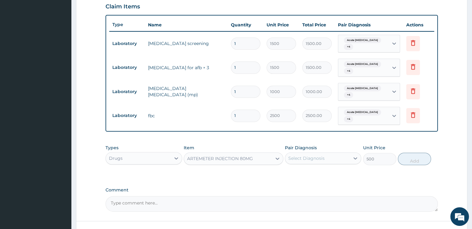
click at [306, 162] on div "Select Diagnosis" at bounding box center [317, 158] width 65 height 10
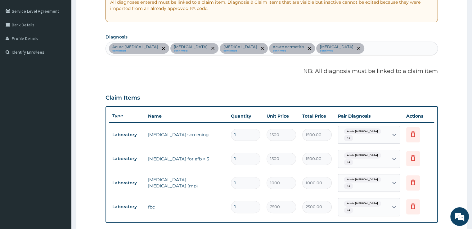
scroll to position [105, 0]
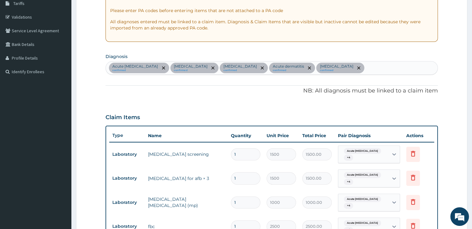
click at [385, 65] on div "Acute [MEDICAL_DATA] confirmed [MEDICAL_DATA] confirmed [MEDICAL_DATA] confirme…" at bounding box center [271, 67] width 331 height 13
type input "PLASM"
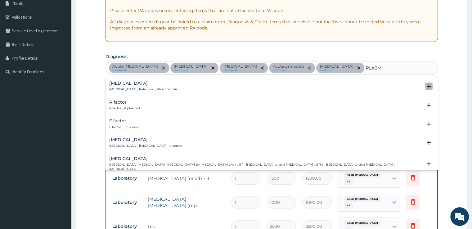
click at [427, 86] on icon "open select status" at bounding box center [429, 86] width 4 height 4
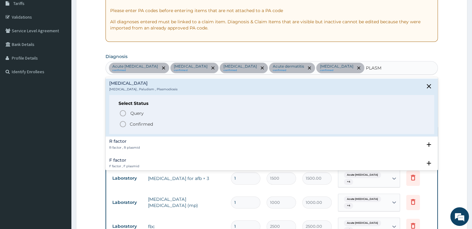
click at [123, 123] on icon "status option filled" at bounding box center [122, 123] width 7 height 7
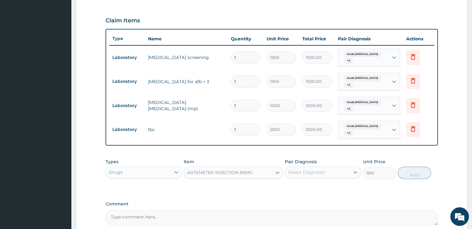
scroll to position [262, 0]
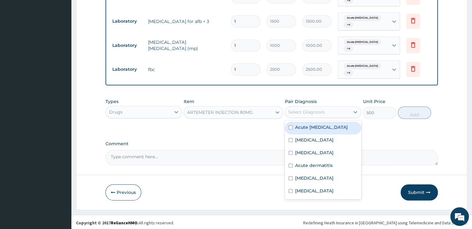
click at [346, 112] on div "Select Diagnosis" at bounding box center [317, 112] width 65 height 10
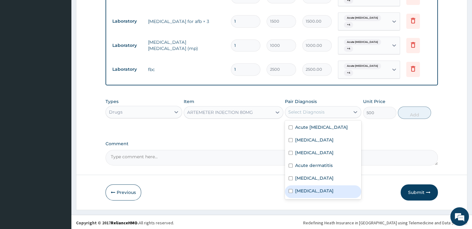
click at [321, 188] on div "[MEDICAL_DATA]" at bounding box center [323, 191] width 76 height 13
checkbox input "true"
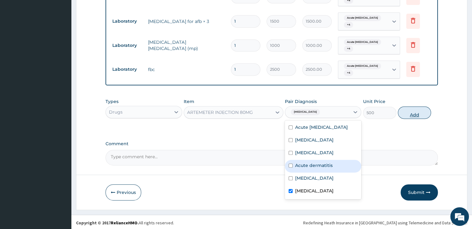
click at [410, 113] on button "Add" at bounding box center [414, 112] width 33 height 12
type input "0"
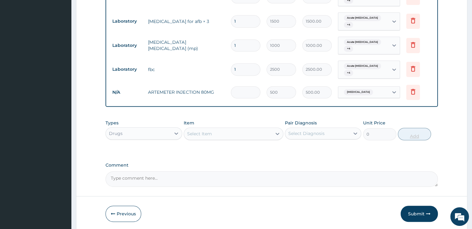
type input "0.00"
type input "4"
type input "2000.00"
type input "4"
click at [256, 133] on div "Select Item" at bounding box center [228, 134] width 88 height 10
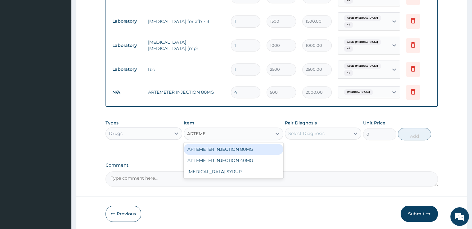
type input "ARTEM"
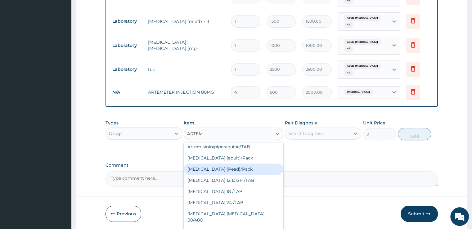
scroll to position [36, 0]
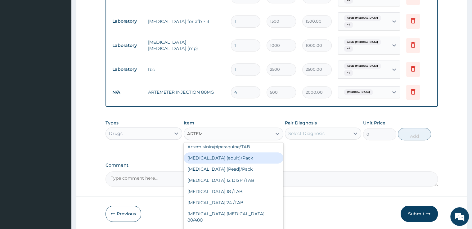
click at [232, 154] on div "[MEDICAL_DATA] (adult)/Pack" at bounding box center [234, 157] width 100 height 11
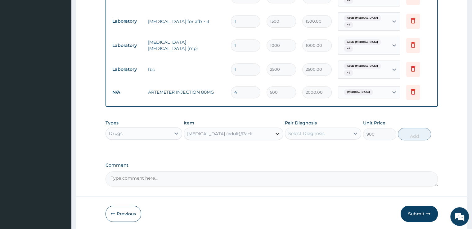
click at [272, 132] on div at bounding box center [277, 133] width 11 height 11
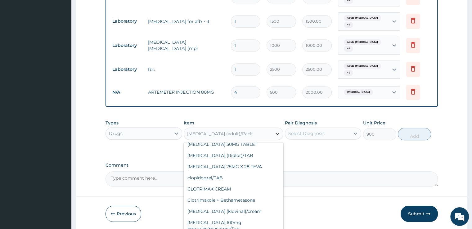
scroll to position [5587, 0]
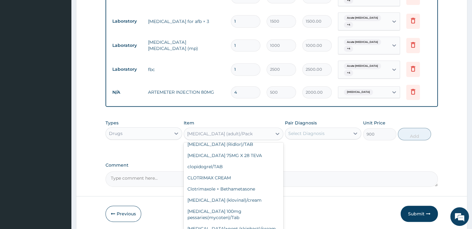
type input "1600"
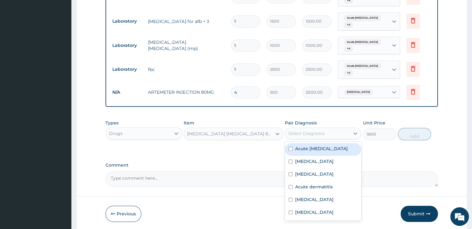
click at [343, 132] on div "Select Diagnosis" at bounding box center [317, 133] width 65 height 10
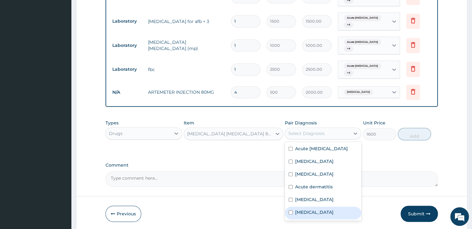
click at [307, 213] on label "[MEDICAL_DATA]" at bounding box center [314, 212] width 38 height 6
checkbox input "true"
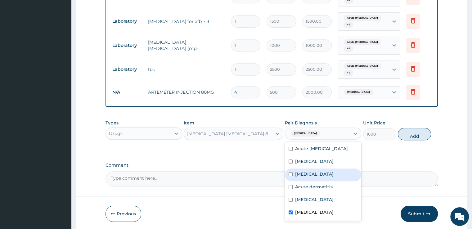
click at [339, 179] on div "[MEDICAL_DATA]" at bounding box center [323, 174] width 76 height 13
checkbox input "true"
click at [410, 137] on button "Add" at bounding box center [414, 134] width 33 height 12
type input "0"
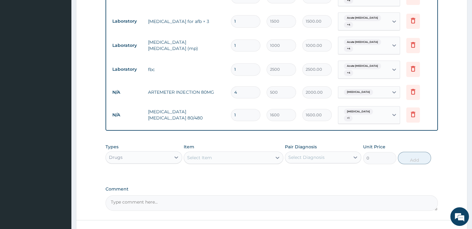
click at [234, 153] on div "Select Item" at bounding box center [228, 158] width 88 height 10
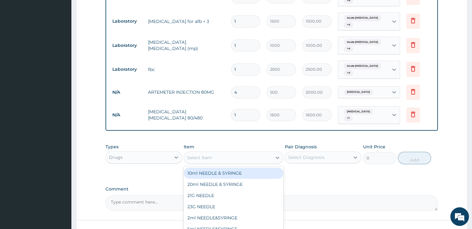
type input "M"
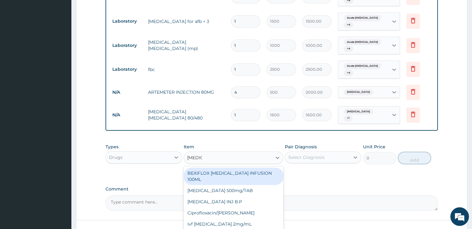
type input "[MEDICAL_DATA]"
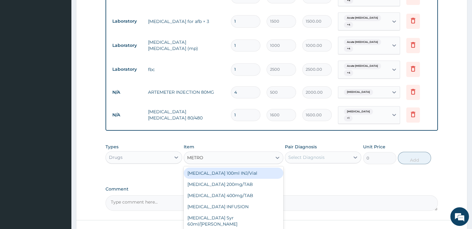
type input "METRON"
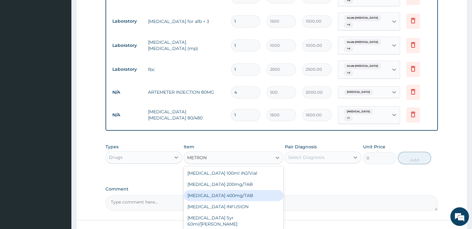
click at [206, 190] on div "[MEDICAL_DATA] 400mg/TAB" at bounding box center [234, 195] width 100 height 11
type input "20"
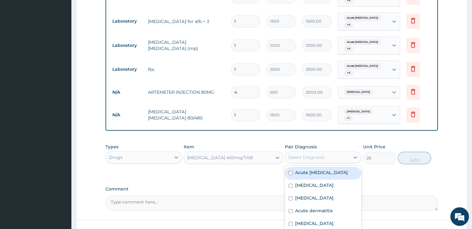
click at [316, 154] on div "Select Diagnosis" at bounding box center [306, 157] width 36 height 6
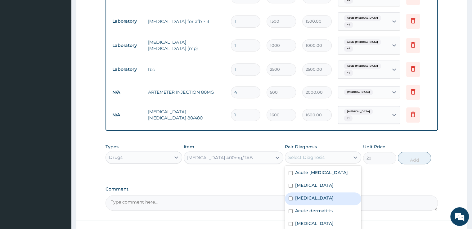
click at [310, 195] on div "[MEDICAL_DATA]" at bounding box center [323, 198] width 76 height 13
checkbox input "true"
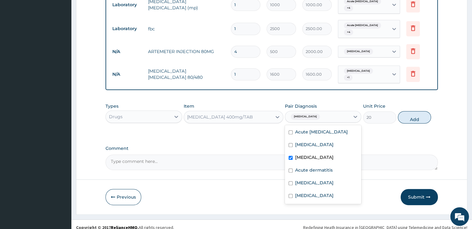
scroll to position [305, 0]
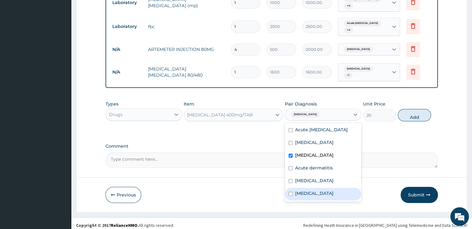
click at [302, 188] on div "[MEDICAL_DATA]" at bounding box center [323, 194] width 76 height 13
checkbox input "true"
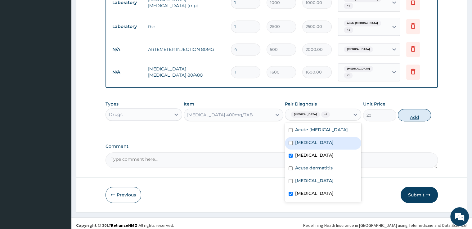
click at [411, 109] on button "Add" at bounding box center [414, 115] width 33 height 12
type input "0"
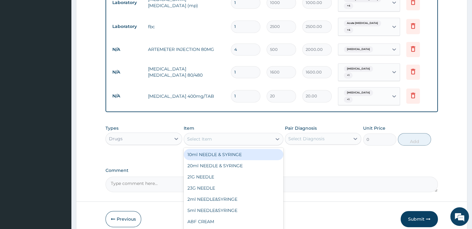
click at [254, 134] on div "Select Item" at bounding box center [228, 139] width 88 height 10
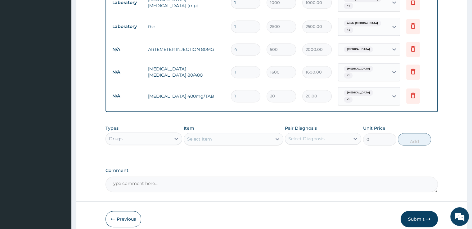
click at [246, 92] on input "1" at bounding box center [245, 96] width 29 height 12
type input "15"
type input "300.00"
type input "15"
click at [217, 134] on div "Select Item" at bounding box center [228, 139] width 88 height 10
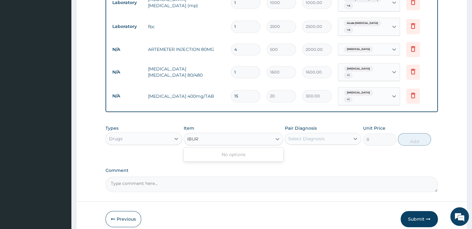
type input "IBU"
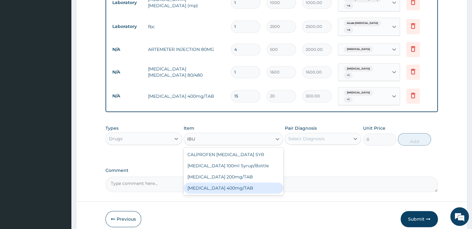
click at [220, 182] on div "[MEDICAL_DATA] 400mg/TAB" at bounding box center [234, 187] width 100 height 11
type input "50"
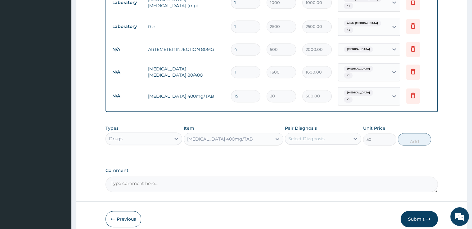
click at [308, 136] on div "Select Diagnosis" at bounding box center [306, 139] width 36 height 6
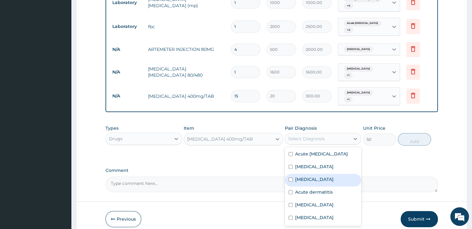
click at [310, 174] on div "[MEDICAL_DATA]" at bounding box center [323, 180] width 76 height 13
checkbox input "true"
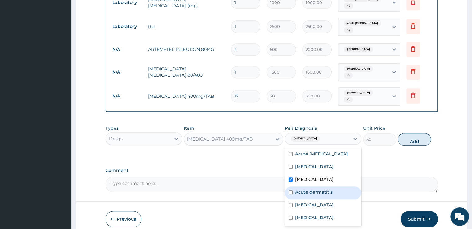
click at [310, 189] on label "Acute dermatitis" at bounding box center [314, 192] width 38 height 6
checkbox input "true"
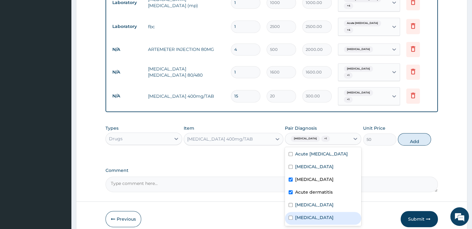
click at [307, 214] on label "[MEDICAL_DATA]" at bounding box center [314, 217] width 38 height 6
checkbox input "true"
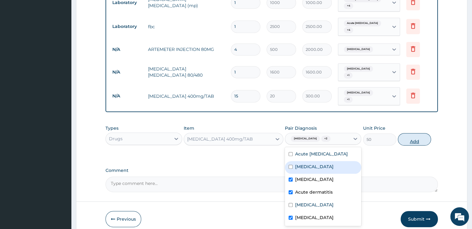
click at [413, 133] on button "Add" at bounding box center [414, 139] width 33 height 12
type input "0"
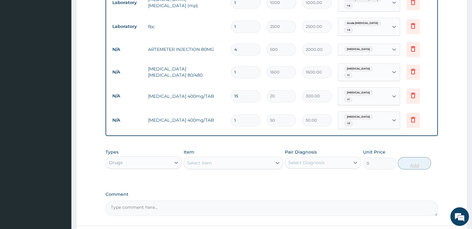
type input "15"
type input "750.00"
type input "15"
click at [260, 158] on div "Select Item" at bounding box center [228, 163] width 88 height 10
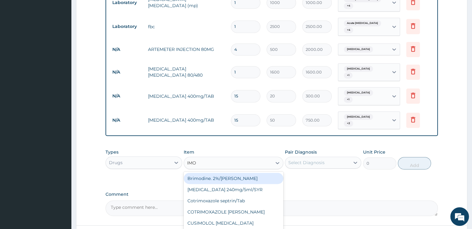
type input "IMOD"
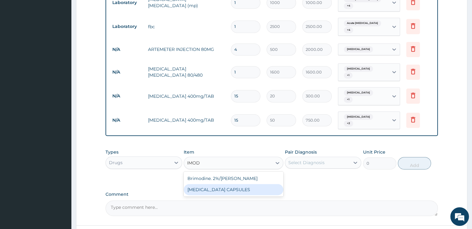
click at [236, 184] on div "[MEDICAL_DATA] CAPSULES" at bounding box center [234, 189] width 100 height 11
type input "200"
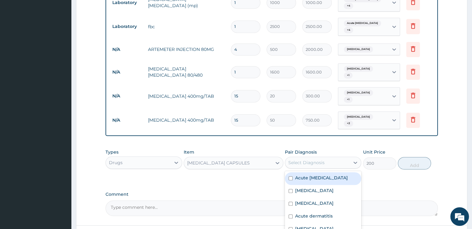
click at [309, 159] on div "Select Diagnosis" at bounding box center [306, 162] width 36 height 6
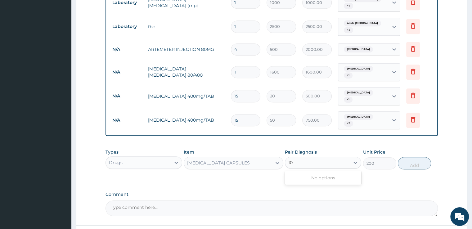
type input "1"
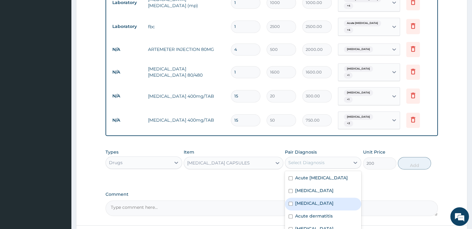
click at [306, 199] on div "[MEDICAL_DATA]" at bounding box center [323, 204] width 76 height 13
checkbox input "true"
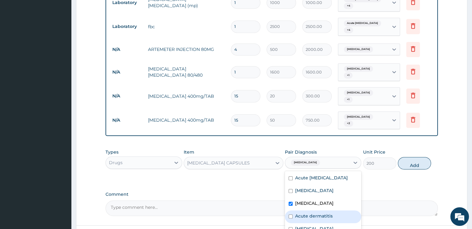
click at [306, 213] on label "Acute dermatitis" at bounding box center [314, 216] width 38 height 6
checkbox input "true"
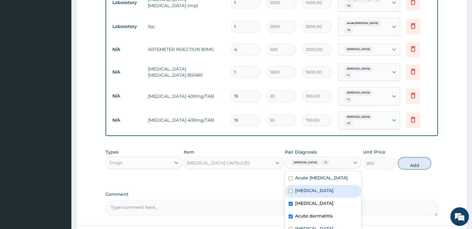
click at [310, 187] on label "[MEDICAL_DATA]" at bounding box center [314, 190] width 38 height 6
checkbox input "true"
click at [317, 175] on label "Acute [MEDICAL_DATA]" at bounding box center [321, 178] width 53 height 6
checkbox input "true"
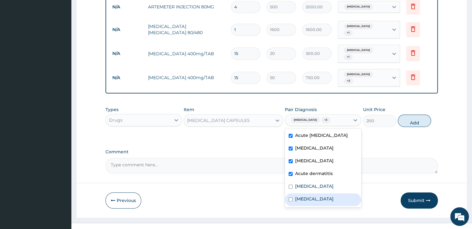
click at [310, 193] on div "[MEDICAL_DATA]" at bounding box center [323, 199] width 76 height 13
checkbox input "true"
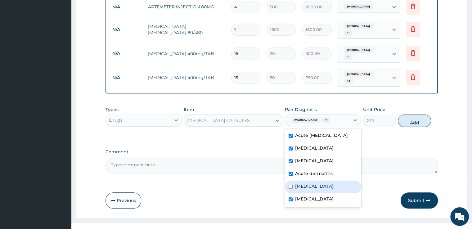
click at [312, 181] on div "[MEDICAL_DATA]" at bounding box center [323, 187] width 76 height 13
checkbox input "true"
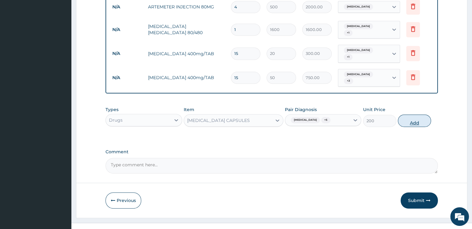
click at [411, 114] on button "Add" at bounding box center [414, 120] width 33 height 12
type input "0"
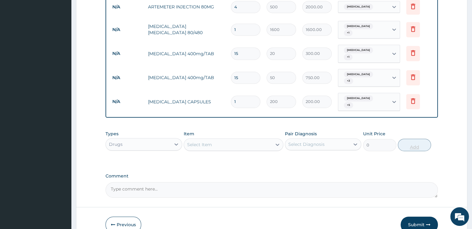
type input "10"
type input "2000.00"
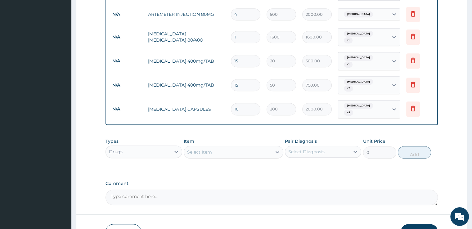
scroll to position [347, 0]
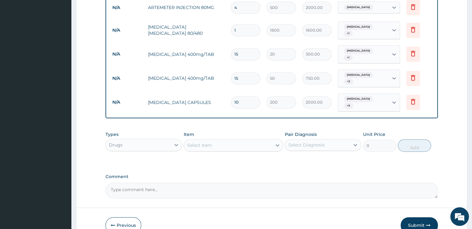
type input "10"
click at [229, 140] on div "Select Item" at bounding box center [228, 145] width 88 height 10
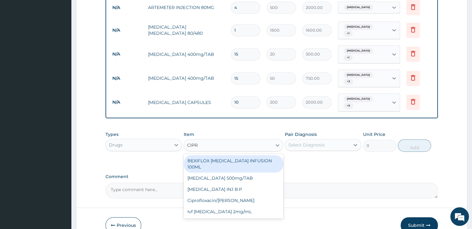
type input "[MEDICAL_DATA]"
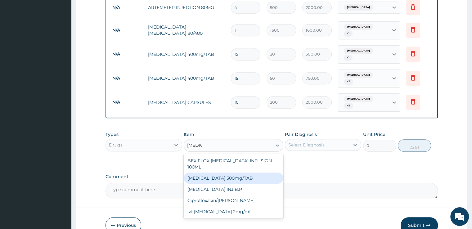
click at [225, 172] on div "[MEDICAL_DATA] 500mg/TAB" at bounding box center [234, 177] width 100 height 11
type input "100"
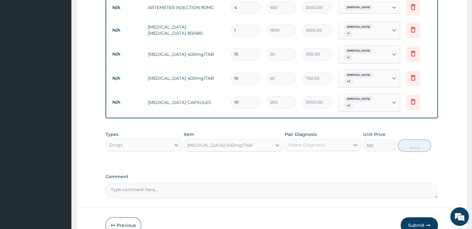
click at [303, 140] on div "Select Diagnosis" at bounding box center [317, 145] width 65 height 10
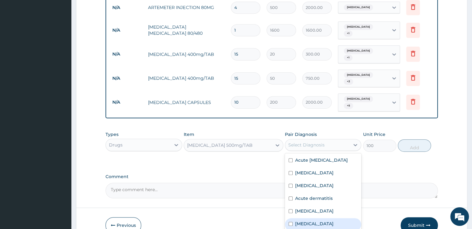
click at [291, 222] on input "checkbox" at bounding box center [291, 224] width 4 height 4
checkbox input "true"
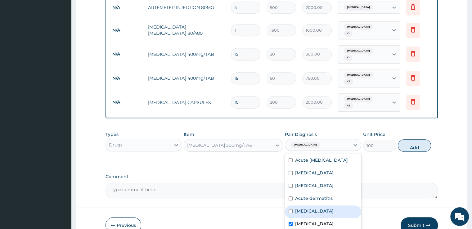
click at [303, 208] on label "[MEDICAL_DATA]" at bounding box center [314, 211] width 38 height 6
checkbox input "true"
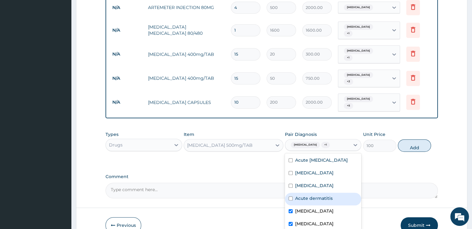
click at [305, 195] on label "Acute dermatitis" at bounding box center [314, 198] width 38 height 6
checkbox input "true"
click at [305, 180] on div "[MEDICAL_DATA]" at bounding box center [323, 186] width 76 height 13
checkbox input "true"
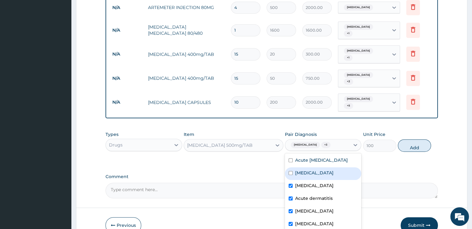
click at [314, 170] on label "[MEDICAL_DATA]" at bounding box center [314, 173] width 38 height 6
checkbox input "true"
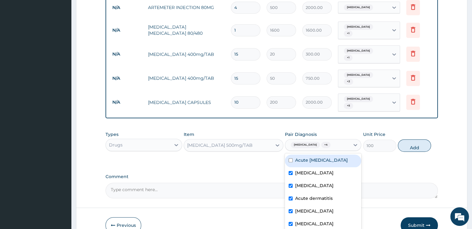
click at [319, 155] on div "Acute [MEDICAL_DATA]" at bounding box center [323, 161] width 76 height 13
checkbox input "true"
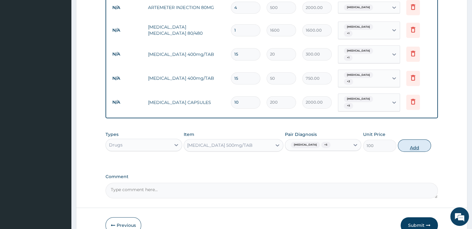
click at [419, 139] on button "Add" at bounding box center [414, 145] width 33 height 12
type input "0"
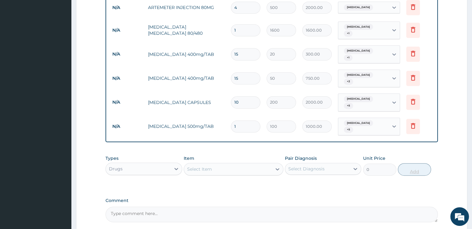
type input "10"
type input "1000.00"
type input "10"
click at [258, 164] on div "Select Item" at bounding box center [228, 169] width 88 height 10
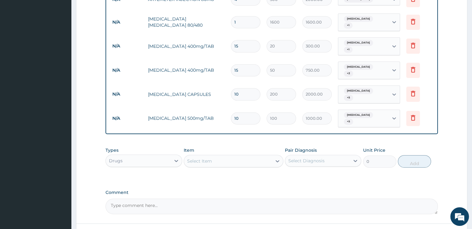
scroll to position [359, 0]
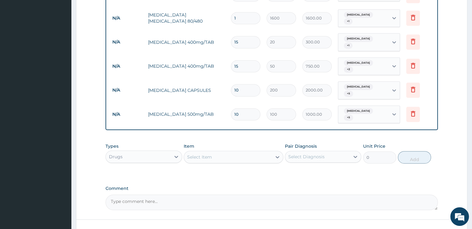
click at [167, 152] on div "Drugs" at bounding box center [138, 157] width 65 height 10
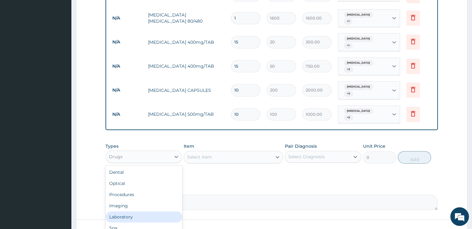
click at [147, 211] on div "Laboratory" at bounding box center [143, 216] width 76 height 11
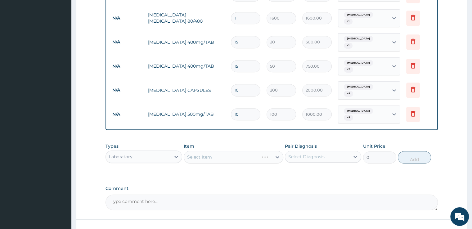
click at [250, 151] on div "Select Item" at bounding box center [234, 157] width 100 height 12
click at [226, 151] on div "Select Item" at bounding box center [234, 157] width 100 height 12
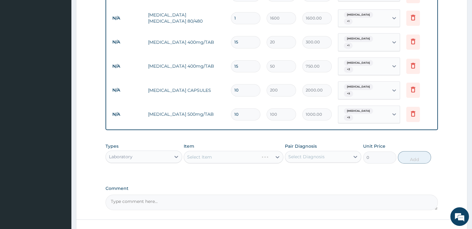
click at [226, 151] on div "Select Item" at bounding box center [234, 157] width 100 height 12
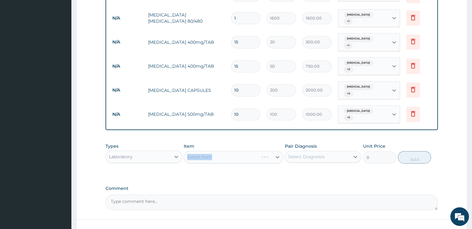
click at [226, 151] on div "Select Item" at bounding box center [234, 157] width 100 height 12
click at [212, 151] on div "Select Item" at bounding box center [234, 157] width 100 height 12
click at [257, 151] on div "Select Item" at bounding box center [234, 157] width 100 height 12
click at [254, 186] on label "Comment" at bounding box center [271, 188] width 332 height 5
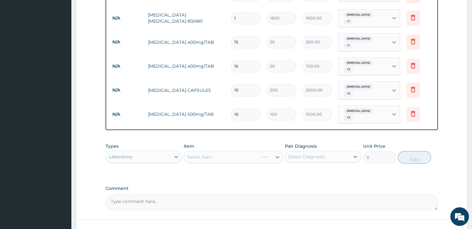
click at [254, 195] on textarea "Comment" at bounding box center [271, 203] width 332 height 16
click at [270, 151] on div "Select Item" at bounding box center [234, 157] width 100 height 12
click at [276, 151] on div "Select Item" at bounding box center [234, 157] width 100 height 12
click at [249, 151] on div "Select Item" at bounding box center [234, 157] width 100 height 12
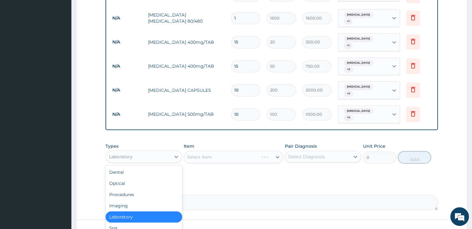
click at [165, 152] on div "Laboratory" at bounding box center [138, 157] width 65 height 10
click at [150, 189] on div "Procedures" at bounding box center [143, 194] width 76 height 11
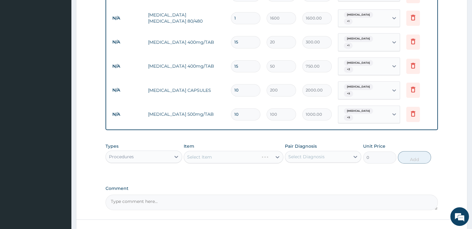
click at [276, 151] on div "Select Item" at bounding box center [234, 157] width 100 height 12
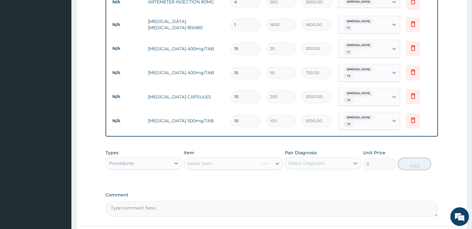
scroll to position [354, 0]
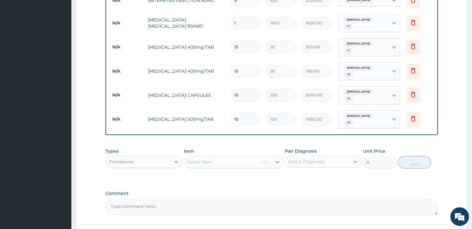
click at [272, 156] on div "Select Item" at bounding box center [234, 162] width 100 height 12
click at [255, 156] on div "Select Item" at bounding box center [234, 162] width 100 height 12
click at [268, 156] on div "Select Item" at bounding box center [234, 162] width 100 height 12
click at [263, 156] on div "Select Item" at bounding box center [234, 162] width 100 height 12
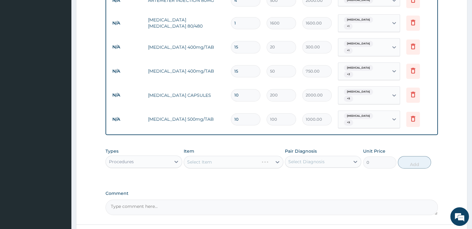
click at [263, 156] on div "Select Item" at bounding box center [234, 162] width 100 height 12
click at [297, 148] on label "Pair Diagnosis" at bounding box center [301, 151] width 32 height 6
click at [297, 159] on div "Select Diagnosis" at bounding box center [306, 162] width 36 height 6
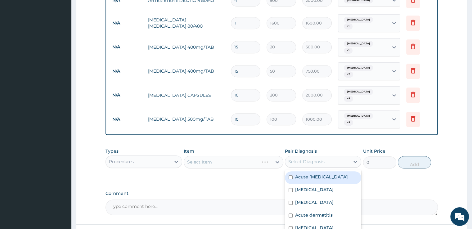
click at [297, 159] on div "Select Diagnosis" at bounding box center [306, 162] width 36 height 6
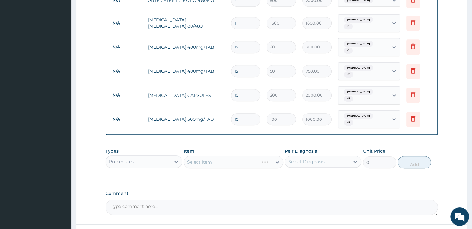
click at [269, 156] on div "Select Item" at bounding box center [234, 162] width 100 height 12
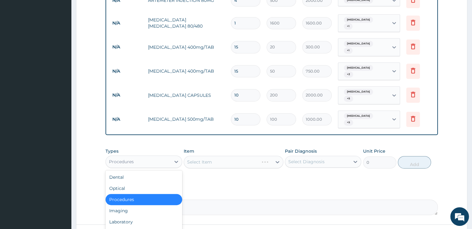
click at [159, 157] on div "Procedures" at bounding box center [138, 162] width 65 height 10
click at [138, 194] on div "Procedures" at bounding box center [143, 199] width 76 height 11
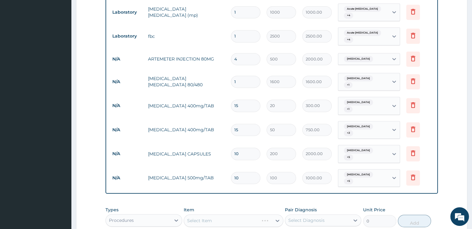
scroll to position [294, 0]
click at [350, 216] on div at bounding box center [355, 221] width 11 height 11
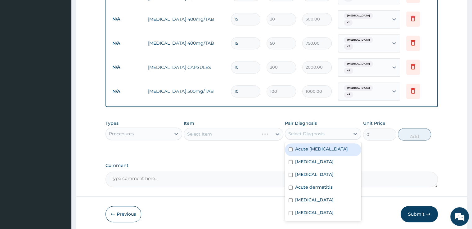
scroll to position [390, 0]
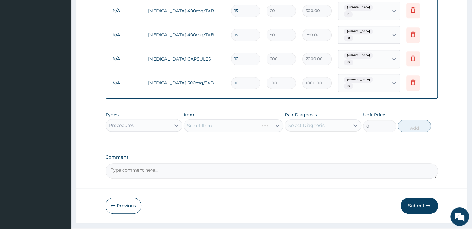
click at [278, 119] on div "Select Item" at bounding box center [234, 125] width 100 height 12
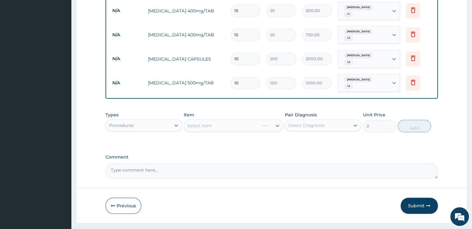
click at [278, 119] on div "Select Item" at bounding box center [234, 125] width 100 height 12
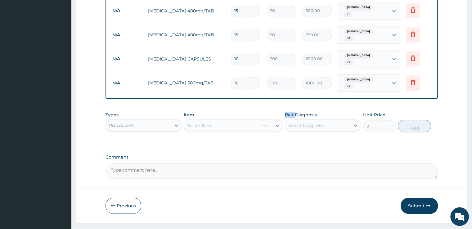
click at [278, 119] on div "Select Item" at bounding box center [234, 125] width 100 height 12
click at [270, 119] on div "Types Procedures Item Select Item Pair Diagnosis Select Diagnosis Unit Price 0 …" at bounding box center [271, 122] width 332 height 27
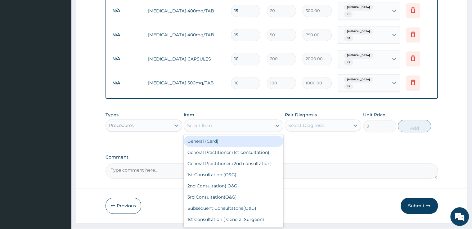
click at [235, 121] on div "Select Item" at bounding box center [228, 126] width 88 height 10
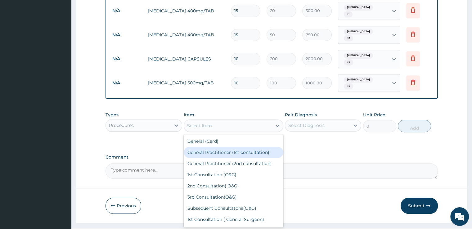
click at [229, 147] on div "General Practitioner (1st consultation)" at bounding box center [234, 152] width 100 height 11
type input "2000"
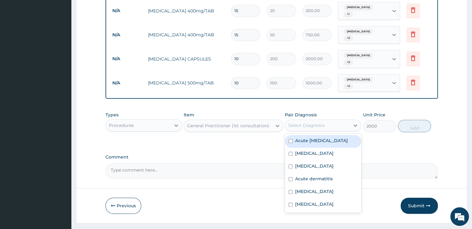
click at [301, 122] on div "Select Diagnosis" at bounding box center [306, 125] width 36 height 6
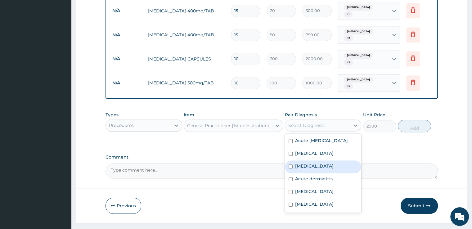
click at [300, 163] on label "Sepsis" at bounding box center [314, 166] width 38 height 6
checkbox input "true"
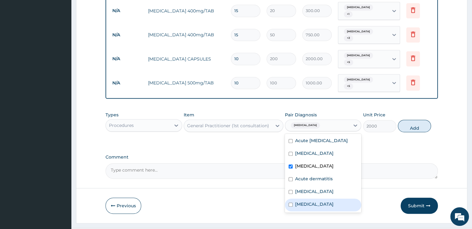
click at [298, 201] on label "[MEDICAL_DATA]" at bounding box center [314, 204] width 38 height 6
checkbox input "true"
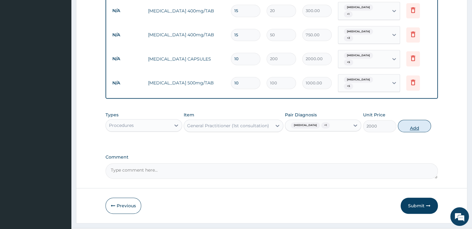
click at [417, 120] on button "Add" at bounding box center [414, 126] width 33 height 12
type input "0"
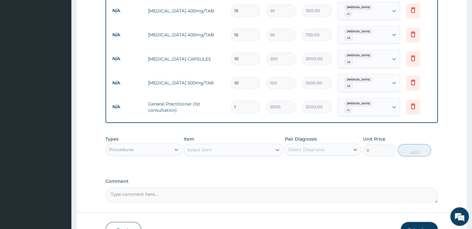
click at [270, 145] on div "Select Item" at bounding box center [228, 150] width 88 height 10
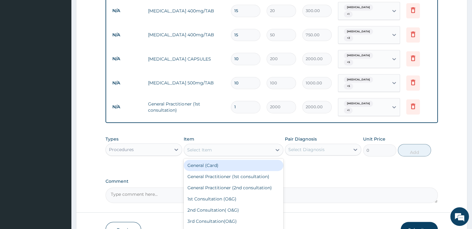
click at [161, 145] on div "Procedures" at bounding box center [138, 150] width 65 height 10
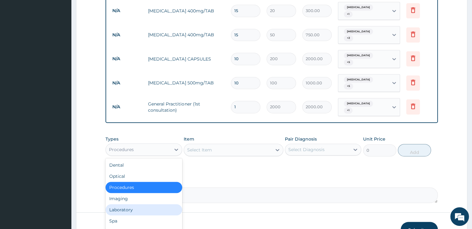
click at [141, 204] on div "Laboratory" at bounding box center [143, 209] width 76 height 11
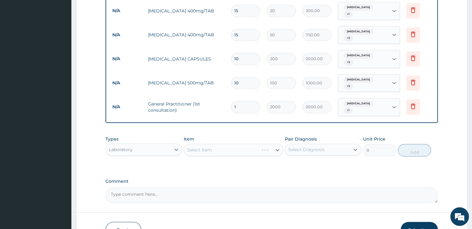
click at [207, 144] on div "Select Item" at bounding box center [234, 150] width 100 height 12
click at [207, 147] on div "Select Item" at bounding box center [199, 150] width 25 height 6
type input "white"
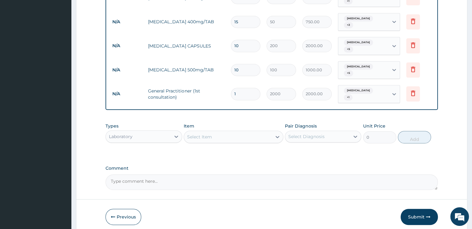
scroll to position [412, 0]
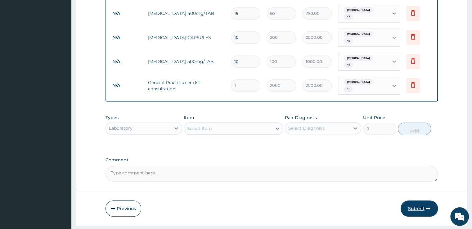
click at [419, 200] on button "Submit" at bounding box center [419, 208] width 37 height 16
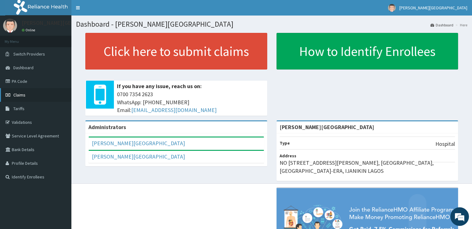
click at [31, 95] on link "Claims" at bounding box center [35, 95] width 71 height 14
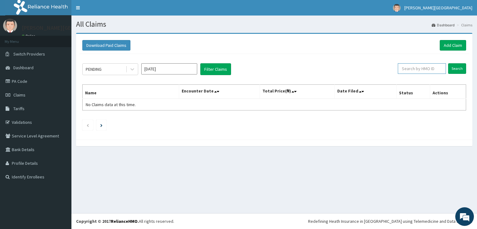
click at [407, 71] on input "text" at bounding box center [421, 68] width 48 height 11
paste input "(NET/10027/A)"
type input "(NET/10027/A)"
click at [457, 64] on input "Search" at bounding box center [457, 68] width 18 height 11
click at [455, 67] on input "Search" at bounding box center [457, 68] width 18 height 11
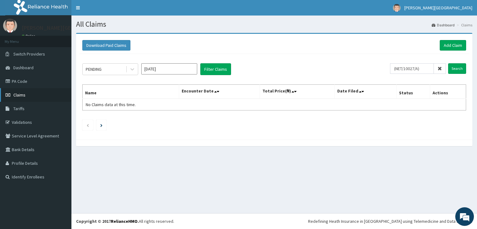
click at [37, 93] on link "Claims" at bounding box center [35, 95] width 71 height 14
click at [455, 65] on input "Search" at bounding box center [457, 68] width 18 height 11
click at [133, 69] on icon at bounding box center [132, 70] width 4 height 2
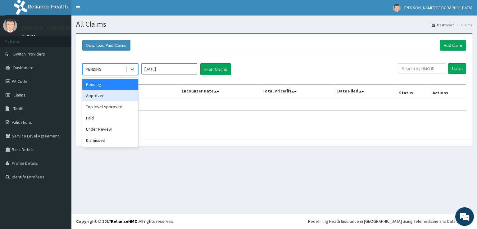
click at [108, 92] on div "Approved" at bounding box center [110, 95] width 56 height 11
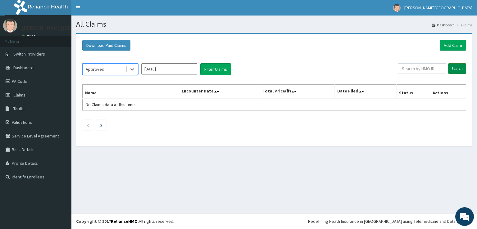
click at [461, 70] on input "Search" at bounding box center [457, 68] width 18 height 11
click at [128, 69] on div at bounding box center [132, 69] width 11 height 11
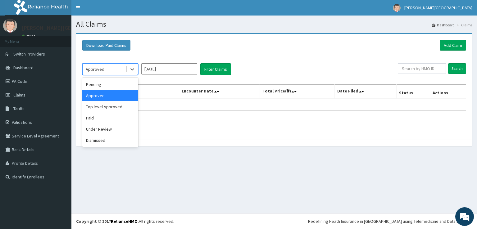
click at [183, 65] on input "[DATE]" at bounding box center [169, 68] width 56 height 11
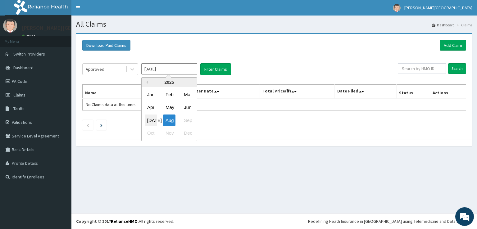
click at [150, 116] on div "[DATE]" at bounding box center [151, 119] width 12 height 11
type input "[DATE]"
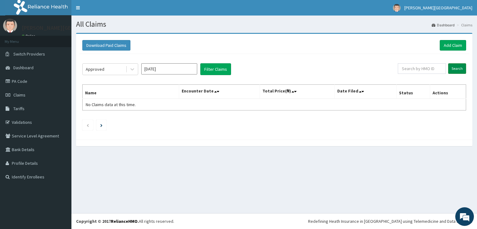
click at [456, 67] on input "Search" at bounding box center [457, 68] width 18 height 11
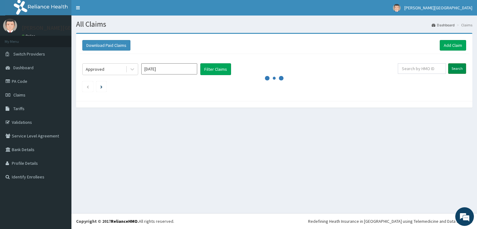
click at [456, 67] on input "Search" at bounding box center [457, 68] width 18 height 11
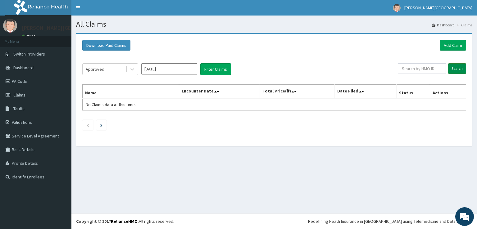
click at [456, 67] on input "Search" at bounding box center [457, 68] width 18 height 11
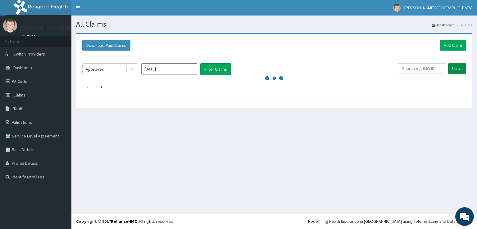
click at [456, 67] on input "Search" at bounding box center [457, 68] width 18 height 11
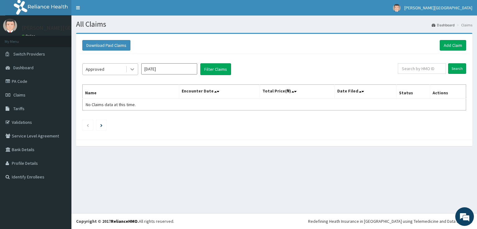
click at [129, 69] on icon at bounding box center [132, 69] width 6 height 6
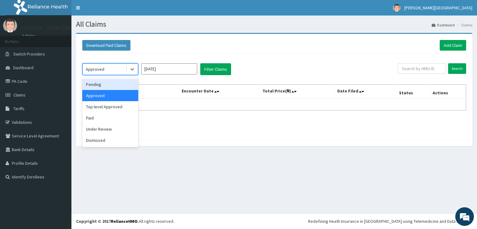
click at [109, 86] on div "Pending" at bounding box center [110, 84] width 56 height 11
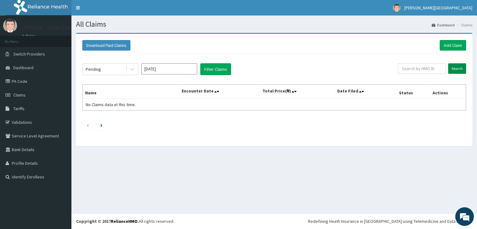
click at [454, 65] on input "Search" at bounding box center [457, 68] width 18 height 11
click at [131, 73] on div at bounding box center [132, 69] width 11 height 11
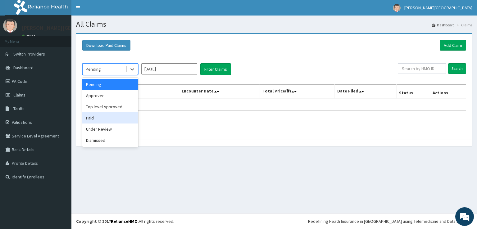
click at [118, 116] on div "Paid" at bounding box center [110, 117] width 56 height 11
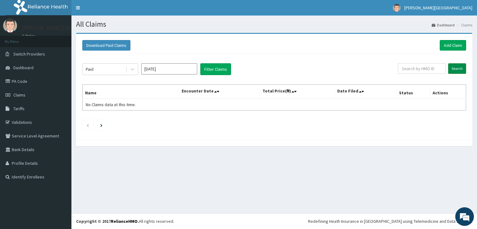
click at [456, 73] on input "Search" at bounding box center [457, 68] width 18 height 11
click at [438, 68] on input "text" at bounding box center [421, 68] width 48 height 11
paste input "(NET/10027/A)"
type input "(NET/10027/A)"
click at [452, 68] on input "Search" at bounding box center [457, 68] width 18 height 11
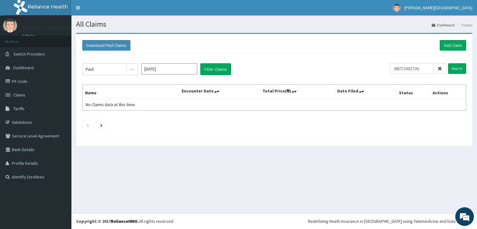
click at [185, 70] on input "[DATE]" at bounding box center [169, 68] width 56 height 11
click at [169, 117] on div "Aug" at bounding box center [169, 119] width 12 height 11
type input "[DATE]"
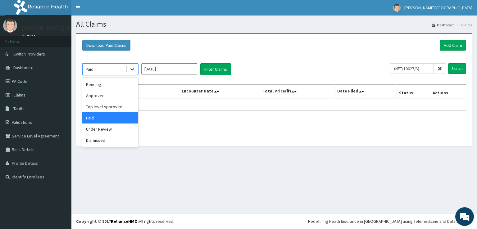
click at [131, 68] on icon at bounding box center [132, 69] width 6 height 6
click at [107, 93] on div "Approved" at bounding box center [110, 95] width 56 height 11
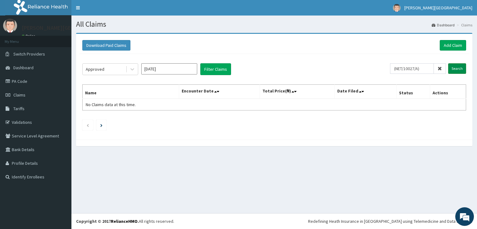
click at [458, 69] on input "Search" at bounding box center [457, 68] width 18 height 11
click at [22, 80] on link "PA Code" at bounding box center [35, 81] width 71 height 14
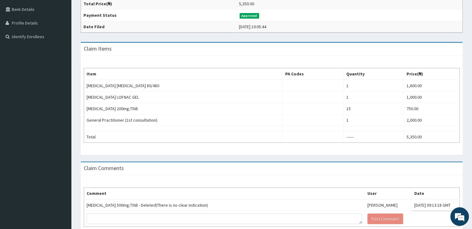
scroll to position [171, 0]
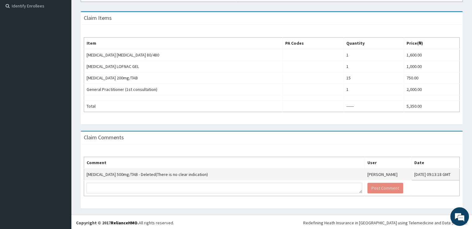
click at [300, 173] on td "[MEDICAL_DATA] 500mg/TAB - Deleted(There is no clear indication)" at bounding box center [224, 174] width 281 height 12
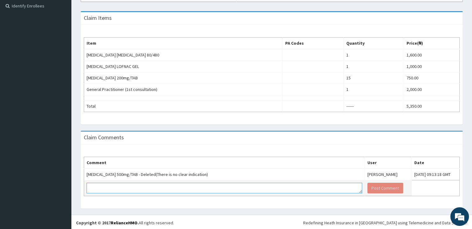
click at [229, 187] on textarea at bounding box center [224, 188] width 275 height 11
type textarea "Kindly sorry for that error.. [MEDICAL_DATA] 500mg (10)...How can you help me f…"
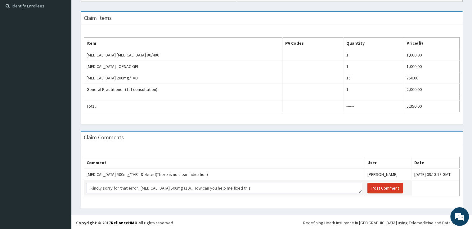
click at [367, 188] on button "Post Comment" at bounding box center [385, 188] width 36 height 11
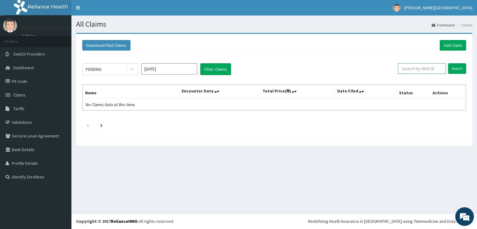
click at [436, 67] on input "text" at bounding box center [421, 68] width 48 height 11
type input "bxl/10170/b"
click at [459, 66] on input "Search" at bounding box center [457, 68] width 18 height 11
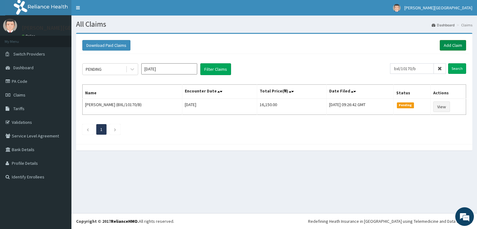
click at [456, 42] on link "Add Claim" at bounding box center [452, 45] width 26 height 11
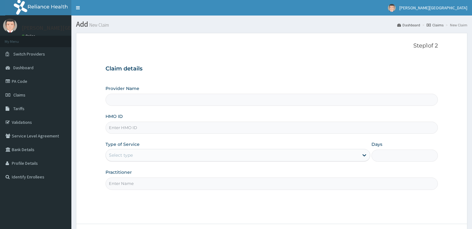
type input "[PERSON_NAME][GEOGRAPHIC_DATA]"
click at [213, 125] on input "HMO ID" at bounding box center [271, 128] width 332 height 12
type input "b"
type input "BXL/10045/A"
click at [176, 157] on div "Select type" at bounding box center [232, 155] width 253 height 10
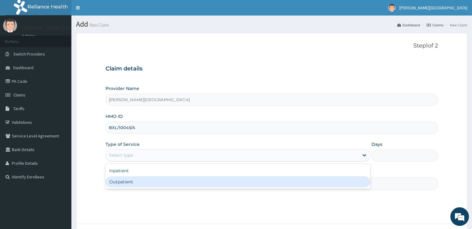
click at [161, 185] on div "Outpatient" at bounding box center [237, 181] width 265 height 11
type input "1"
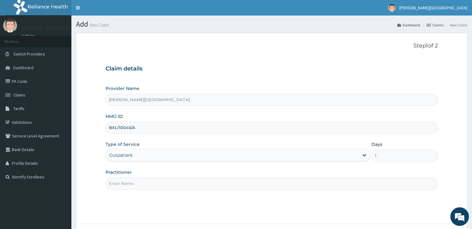
click at [161, 183] on input "Practitioner" at bounding box center [271, 183] width 332 height 12
type input "DR SOLA"
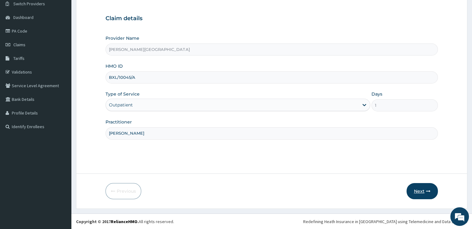
click at [417, 190] on button "Next" at bounding box center [421, 191] width 31 height 16
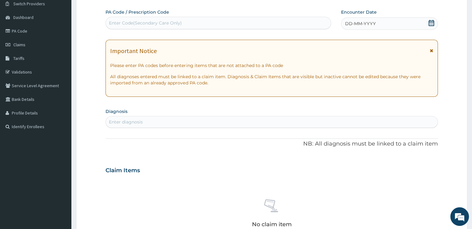
click at [271, 26] on div "Enter Code(Secondary Care Only)" at bounding box center [218, 23] width 225 height 10
paste input "PA/413FCC"
type input "PA/413FCC"
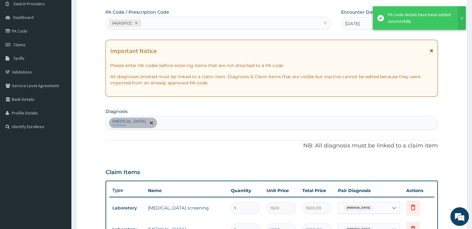
scroll to position [228, 0]
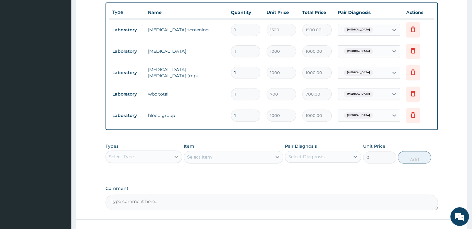
click at [174, 156] on icon at bounding box center [176, 157] width 6 height 6
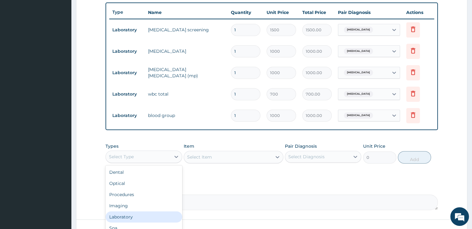
click at [145, 213] on div "Laboratory" at bounding box center [143, 216] width 76 height 11
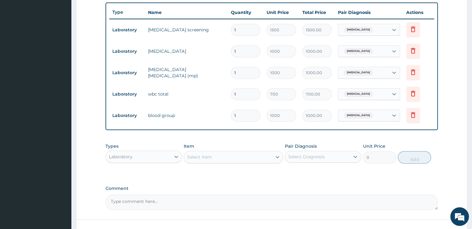
click at [217, 158] on div "Select Item" at bounding box center [228, 157] width 88 height 10
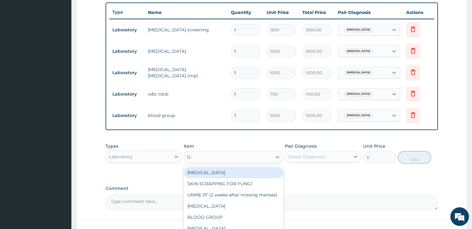
type input "GEN"
click at [215, 174] on div "GENOTYPE" at bounding box center [234, 172] width 100 height 11
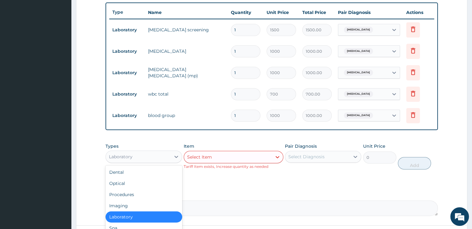
click at [160, 154] on div "Laboratory" at bounding box center [138, 157] width 65 height 10
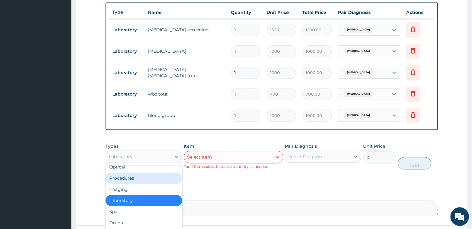
scroll to position [17, 0]
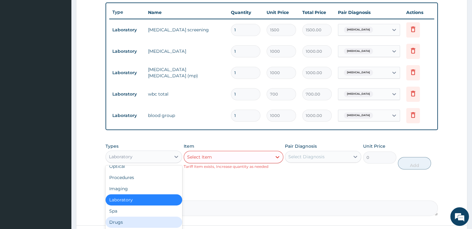
click at [151, 219] on div "Drugs" at bounding box center [143, 222] width 76 height 11
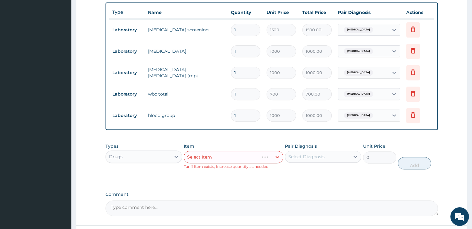
click at [217, 154] on div "Select Item" at bounding box center [234, 157] width 100 height 12
click at [274, 154] on icon at bounding box center [277, 157] width 6 height 6
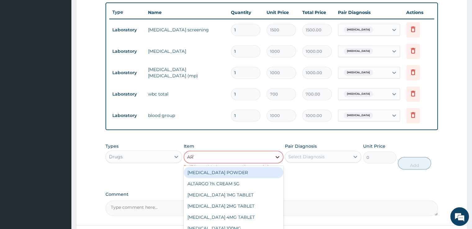
type input "ARTE"
click at [257, 174] on div "ARTEMETER INJECTION 80MG" at bounding box center [234, 172] width 100 height 11
type input "500"
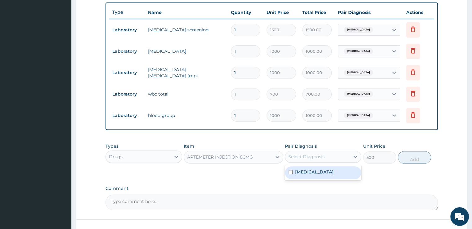
click at [334, 153] on div "Select Diagnosis" at bounding box center [317, 157] width 65 height 10
click at [318, 169] on label "Lymphadenitis" at bounding box center [314, 172] width 38 height 6
checkbox input "true"
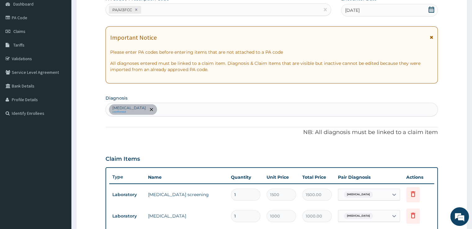
scroll to position [63, 0]
click at [315, 104] on div "Lymphadenitis confirmed" at bounding box center [271, 109] width 331 height 13
type input "PLASM"
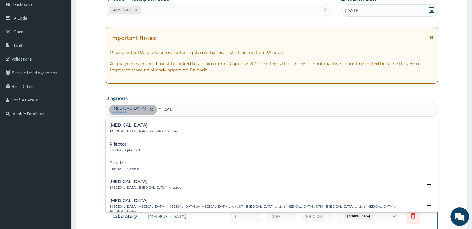
click at [156, 128] on div "Malaria Malaria , Paludism , Plasmodiosis" at bounding box center [143, 128] width 68 height 11
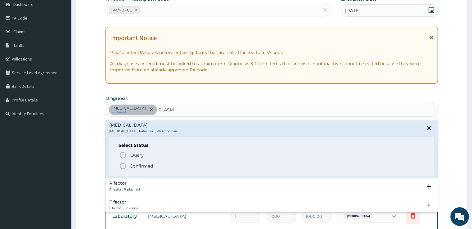
click at [156, 128] on div "Malaria Malaria , Paludism , Plasmodiosis" at bounding box center [143, 128] width 68 height 11
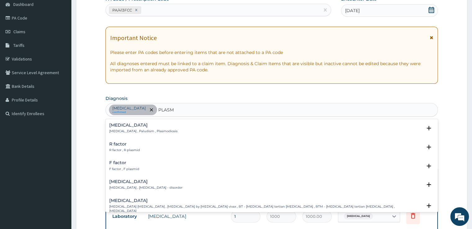
click at [141, 130] on p "Malaria , Paludism , Plasmodiosis" at bounding box center [143, 131] width 68 height 4
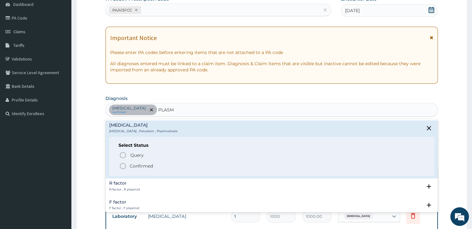
click at [123, 164] on icon "status option filled" at bounding box center [122, 165] width 7 height 7
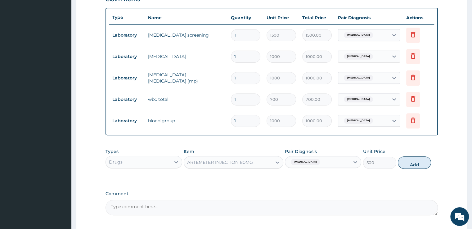
scroll to position [254, 0]
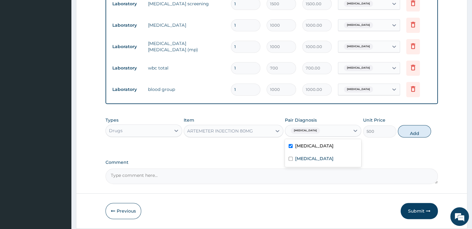
click at [354, 125] on div "Lymphadenitis" at bounding box center [323, 131] width 76 height 12
click at [322, 156] on div "Malaria" at bounding box center [323, 159] width 76 height 13
checkbox input "true"
click at [323, 146] on label "Lymphadenitis" at bounding box center [314, 146] width 38 height 6
checkbox input "false"
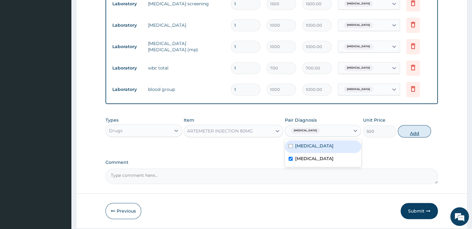
click at [414, 128] on button "Add" at bounding box center [414, 131] width 33 height 12
type input "0"
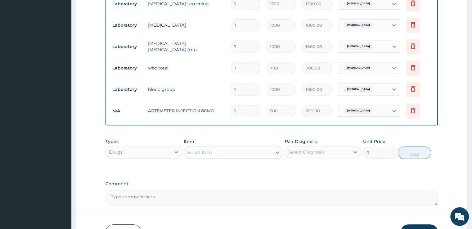
type input "0.00"
type input "4"
type input "2000.00"
type input "4"
click at [264, 150] on div "Select Item" at bounding box center [228, 152] width 88 height 10
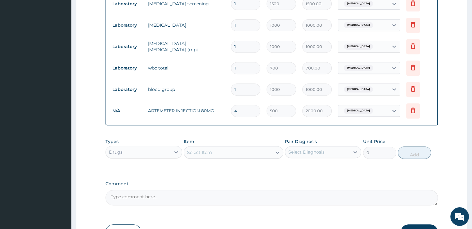
click at [212, 111] on td "ARTEMETER INJECTION 80MG" at bounding box center [186, 111] width 83 height 12
click at [414, 109] on icon at bounding box center [413, 110] width 4 height 6
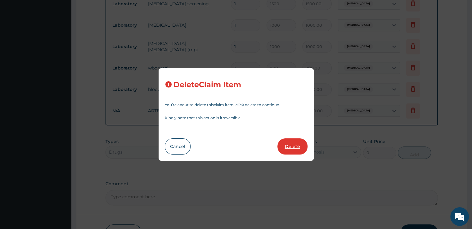
click at [295, 143] on button "Delete" at bounding box center [292, 146] width 30 height 16
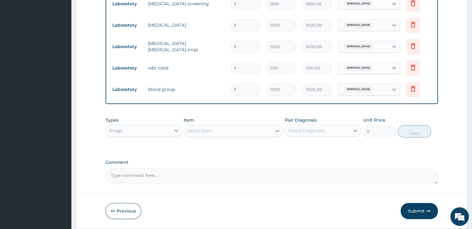
click at [254, 129] on div "Select Item" at bounding box center [228, 131] width 88 height 10
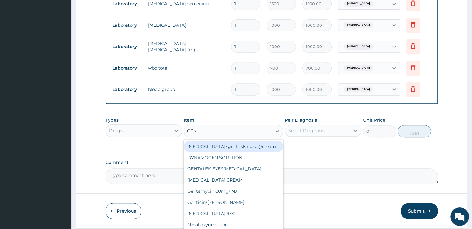
type input "GENT"
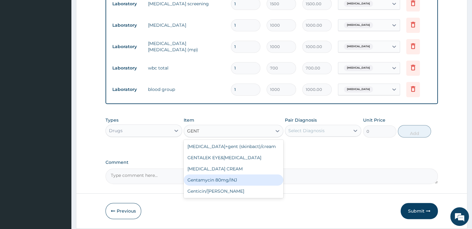
click at [220, 180] on div "Gentamycin 80mg/INJ" at bounding box center [234, 179] width 100 height 11
type input "150"
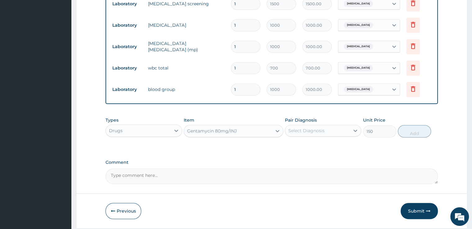
click at [309, 129] on div "Select Diagnosis" at bounding box center [306, 131] width 36 height 6
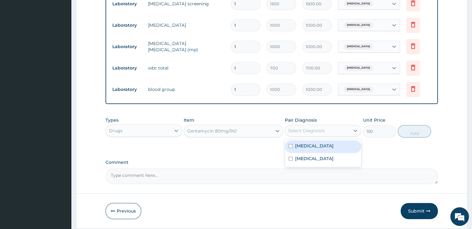
click at [306, 146] on label "Lymphadenitis" at bounding box center [314, 146] width 38 height 6
checkbox input "true"
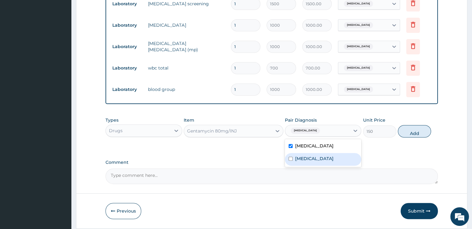
click at [302, 159] on label "Malaria" at bounding box center [314, 158] width 38 height 6
checkbox input "true"
click at [415, 126] on button "Add" at bounding box center [414, 131] width 33 height 12
type input "0"
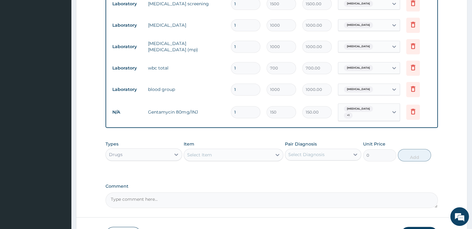
type input "0.00"
type input "4"
type input "600.00"
type input "4"
click at [276, 152] on icon at bounding box center [277, 155] width 6 height 6
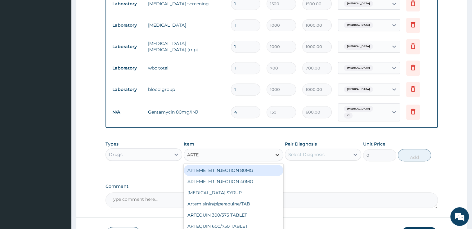
type input "ARTEM"
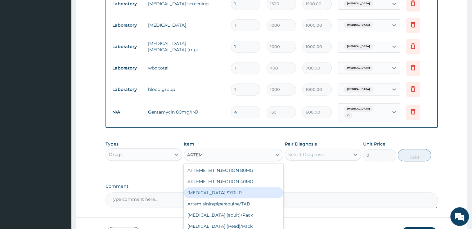
scroll to position [43, 0]
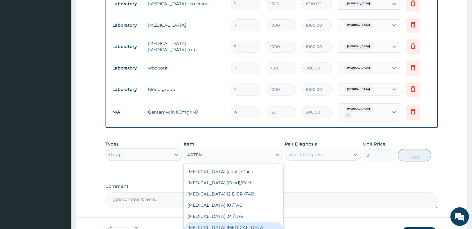
click at [247, 222] on div "COARTEM D TAB 80/480" at bounding box center [234, 230] width 100 height 17
type input "1600"
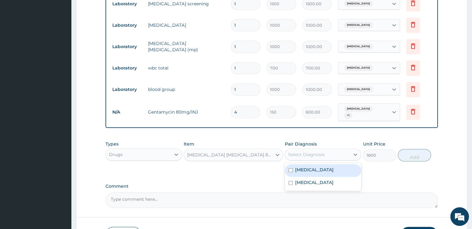
click at [302, 151] on div "Select Diagnosis" at bounding box center [306, 154] width 36 height 6
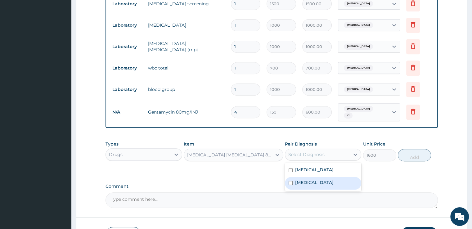
click at [294, 177] on div "Malaria" at bounding box center [323, 183] width 76 height 13
checkbox input "true"
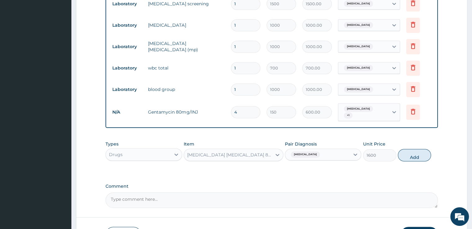
click at [421, 151] on button "Add" at bounding box center [414, 155] width 33 height 12
type input "0"
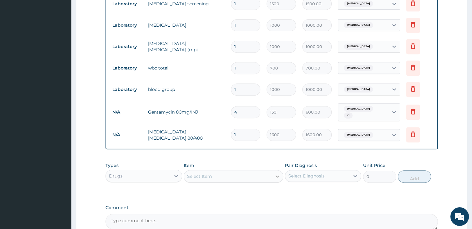
click at [274, 177] on div at bounding box center [277, 176] width 11 height 11
click at [275, 177] on div at bounding box center [277, 176] width 11 height 11
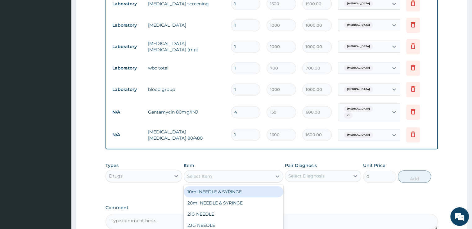
drag, startPoint x: 275, startPoint y: 177, endPoint x: 261, endPoint y: 173, distance: 14.7
click at [261, 173] on div "Select Item" at bounding box center [234, 176] width 100 height 12
type input "METRON"
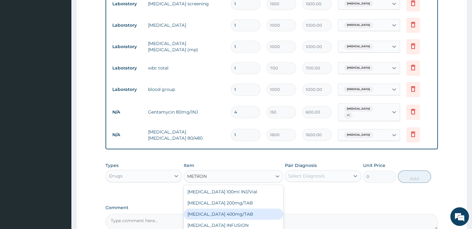
click at [247, 208] on div "METRONIDAZOLE 400mg/TAB" at bounding box center [234, 213] width 100 height 11
type input "20"
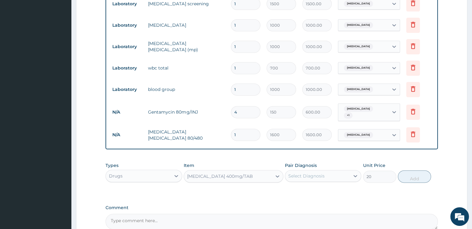
click at [308, 173] on div "Select Diagnosis" at bounding box center [306, 176] width 36 height 6
click at [301, 189] on label "Lymphadenitis" at bounding box center [314, 191] width 38 height 6
checkbox input "true"
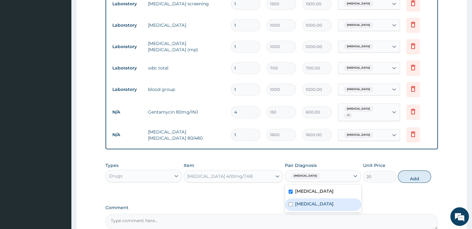
click at [300, 201] on label "Malaria" at bounding box center [314, 204] width 38 height 6
checkbox input "true"
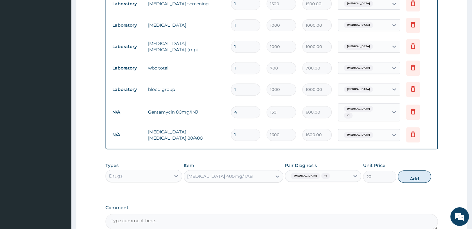
click at [418, 174] on button "Add" at bounding box center [414, 176] width 33 height 12
type input "0"
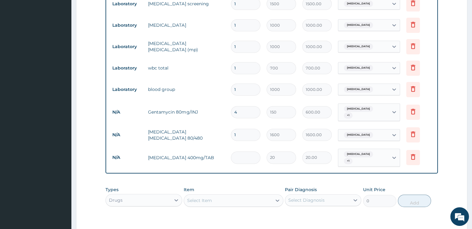
type input "0.00"
type input "3"
type input "60.00"
type input "30"
type input "600.00"
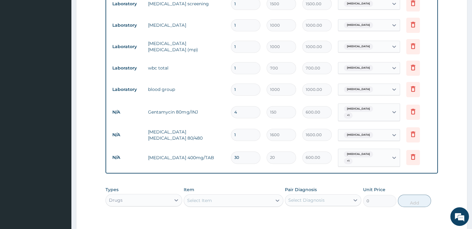
type input "30"
click at [236, 195] on div "Select Item" at bounding box center [228, 200] width 88 height 10
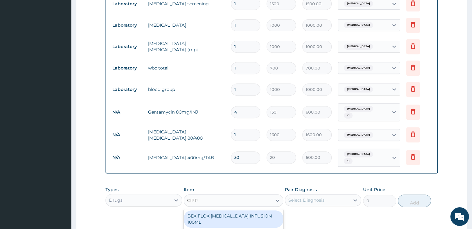
type input "CIPRO"
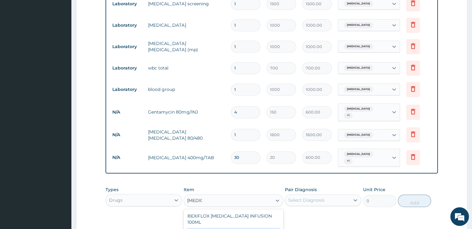
click at [224, 228] on div "Ciprofloxacin 500mg/TAB" at bounding box center [234, 233] width 100 height 11
type input "100"
click at [293, 197] on div "Select Diagnosis" at bounding box center [306, 200] width 36 height 6
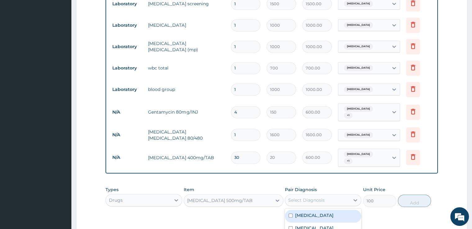
click at [291, 213] on input "checkbox" at bounding box center [291, 215] width 4 height 4
checkbox input "true"
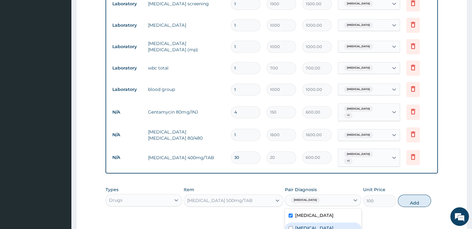
click at [289, 225] on div "Malaria" at bounding box center [323, 228] width 76 height 13
checkbox input "true"
click at [414, 195] on button "Add" at bounding box center [414, 201] width 33 height 12
type input "0"
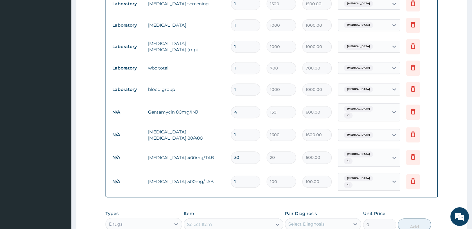
type input "10"
type input "1000.00"
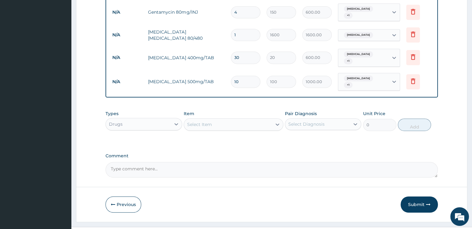
scroll to position [359, 0]
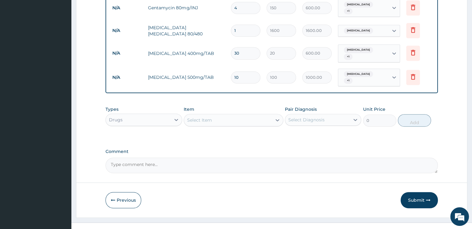
type input "10"
click at [226, 115] on div "Select Item" at bounding box center [228, 120] width 88 height 10
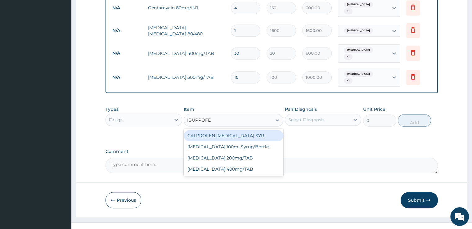
type input "IBUPROFEN"
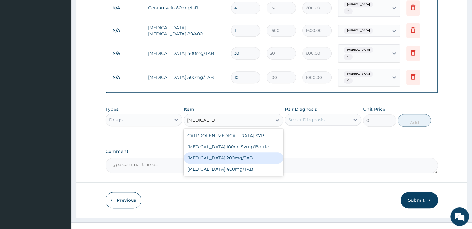
click at [230, 152] on div "IBUPROFEN 200mg/TAB" at bounding box center [234, 157] width 100 height 11
type input "50"
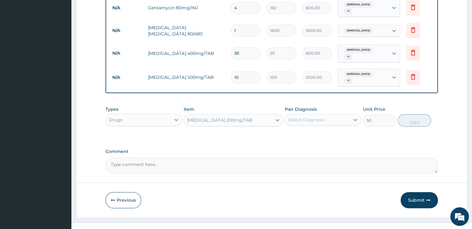
click at [307, 117] on div "Select Diagnosis" at bounding box center [306, 120] width 36 height 6
click at [303, 145] on label "Malaria" at bounding box center [314, 148] width 38 height 6
checkbox input "true"
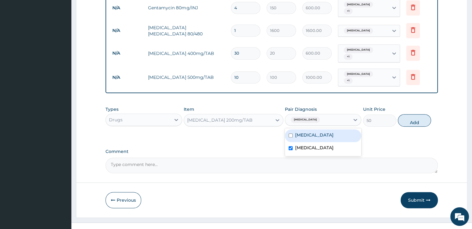
click at [311, 132] on label "Lymphadenitis" at bounding box center [314, 135] width 38 height 6
checkbox input "true"
click at [406, 114] on button "Add" at bounding box center [414, 120] width 33 height 12
type input "0"
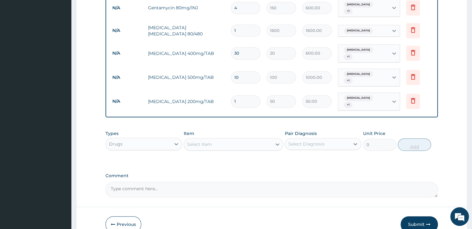
type input "15"
type input "750.00"
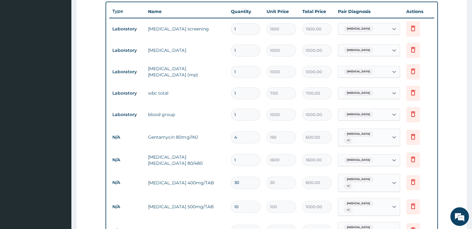
scroll to position [228, 0]
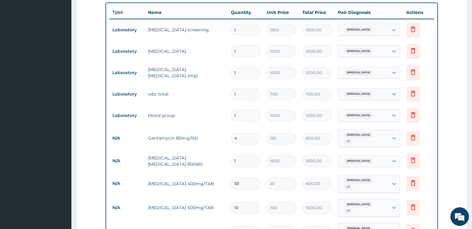
type input "15"
drag, startPoint x: 471, startPoint y: 117, endPoint x: 469, endPoint y: 137, distance: 20.2
click at [469, 137] on section "Step 2 of 2 PA Code / Prescription Code PA/413FCC Encounter Date 19-07-2025 Imp…" at bounding box center [271, 88] width 401 height 577
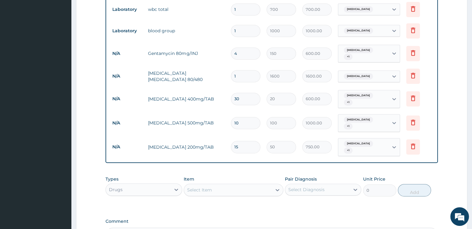
scroll to position [321, 0]
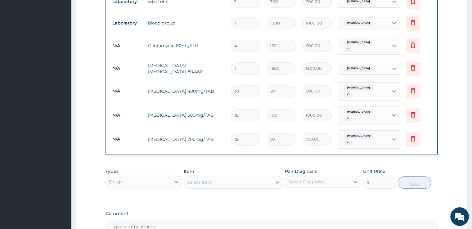
click at [174, 177] on div "Types Drugs Item Select Item Pair Diagnosis Select Diagnosis Unit Price 0 Add" at bounding box center [271, 178] width 332 height 27
click at [174, 176] on div at bounding box center [176, 182] width 11 height 12
click at [163, 214] on div "Procedures" at bounding box center [143, 219] width 76 height 11
click at [229, 177] on div "Select Item" at bounding box center [228, 182] width 88 height 10
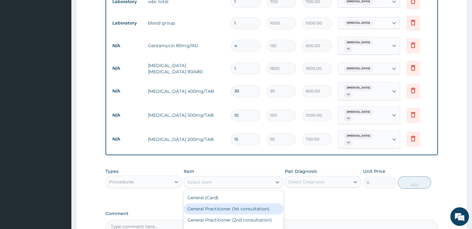
click at [225, 203] on div "General Practitioner (1st consultation)" at bounding box center [234, 208] width 100 height 11
type input "2000"
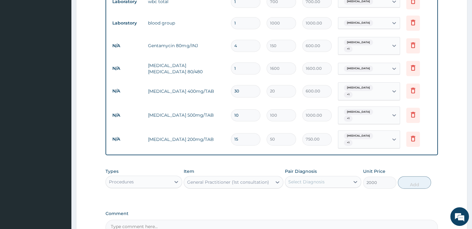
click at [304, 177] on div "Select Diagnosis" at bounding box center [317, 182] width 65 height 10
click at [298, 191] on div "Lymphadenitis" at bounding box center [323, 197] width 76 height 13
checkbox input "true"
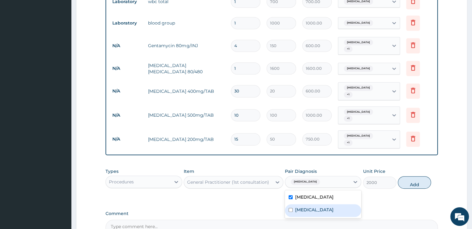
click at [293, 204] on div "Malaria" at bounding box center [323, 210] width 76 height 13
checkbox input "true"
click at [404, 176] on button "Add" at bounding box center [414, 182] width 33 height 12
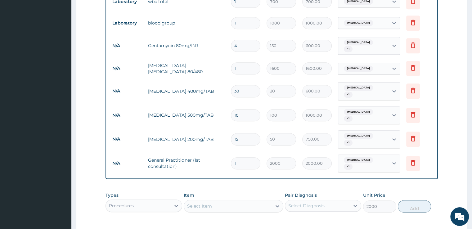
type input "0"
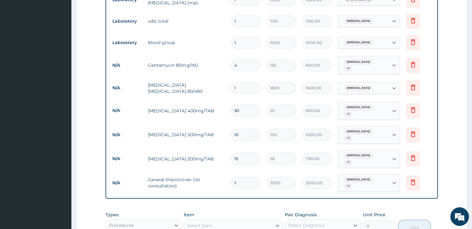
scroll to position [401, 0]
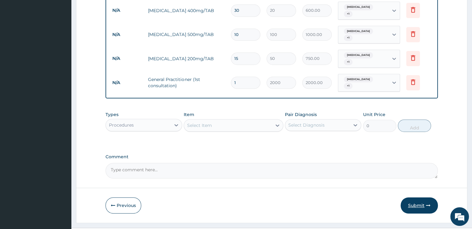
click at [420, 197] on button "Submit" at bounding box center [419, 205] width 37 height 16
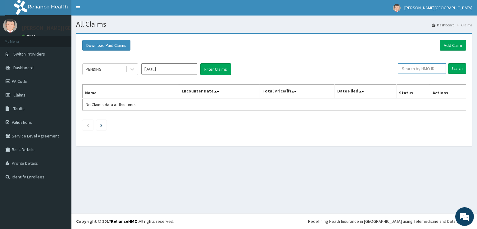
click at [414, 67] on input "text" at bounding box center [421, 68] width 48 height 11
type input "BXL/10045/A"
click at [455, 69] on input "Search" at bounding box center [457, 68] width 18 height 11
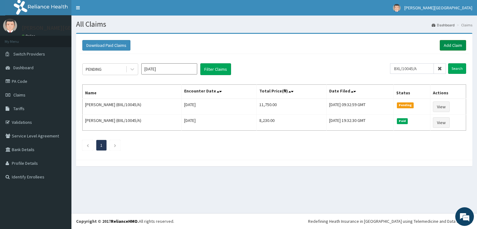
click at [459, 45] on link "Add Claim" at bounding box center [452, 45] width 26 height 11
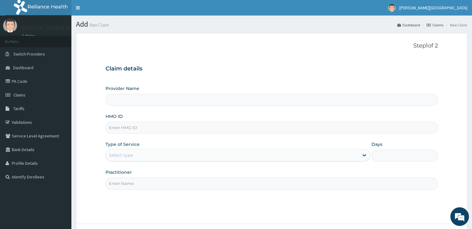
type input "[PERSON_NAME][GEOGRAPHIC_DATA]"
click at [214, 127] on input "HMO ID" at bounding box center [271, 128] width 332 height 12
type input "TPH/10272/A"
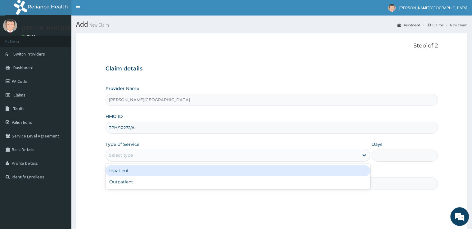
click at [204, 155] on div "Select type" at bounding box center [232, 155] width 253 height 10
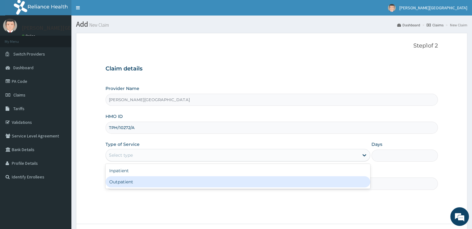
click at [188, 183] on div "Outpatient" at bounding box center [237, 181] width 265 height 11
type input "1"
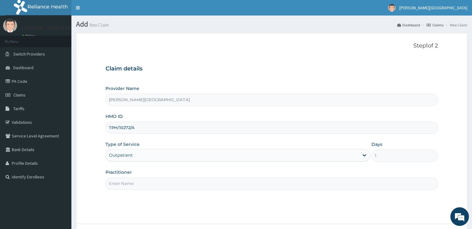
click at [188, 183] on input "Practitioner" at bounding box center [271, 183] width 332 height 12
type input "[PERSON_NAME]"
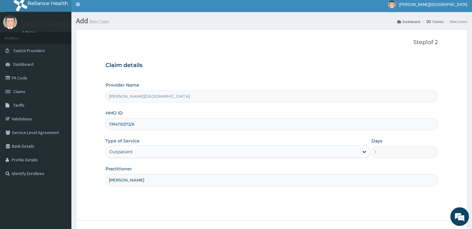
scroll to position [50, 0]
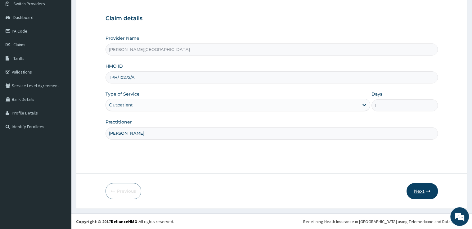
click at [418, 191] on button "Next" at bounding box center [421, 191] width 31 height 16
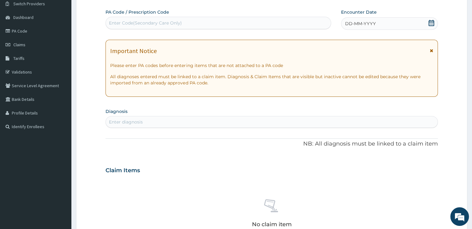
click at [360, 20] on div "DD-MM-YYYY" at bounding box center [389, 23] width 96 height 12
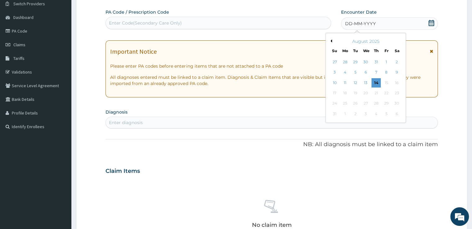
click at [331, 39] on button "Previous Month" at bounding box center [330, 40] width 3 height 3
click at [356, 74] on div "8" at bounding box center [355, 72] width 9 height 9
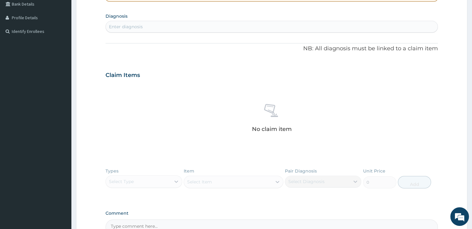
scroll to position [147, 0]
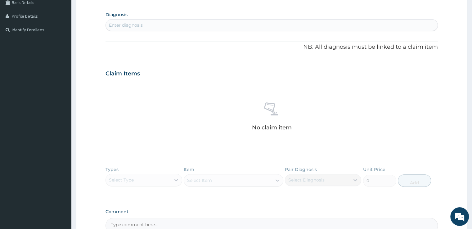
click at [391, 25] on div "Enter diagnosis" at bounding box center [271, 25] width 331 height 10
type input "PLASM"
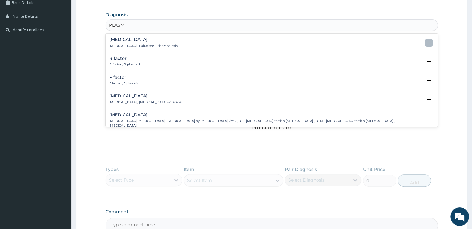
click at [425, 42] on icon "open select status" at bounding box center [428, 42] width 7 height 7
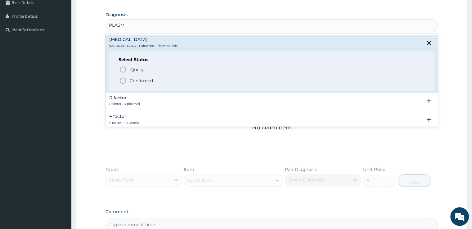
click at [123, 79] on icon "status option filled" at bounding box center [122, 80] width 7 height 7
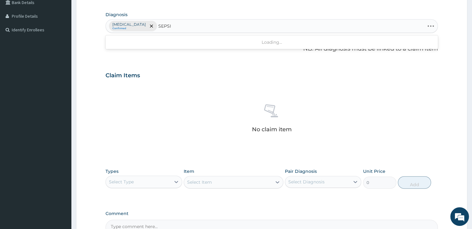
type input "SEPSIS"
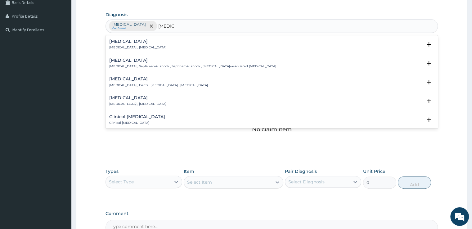
click at [128, 48] on p "Systemic infection , Sepsis" at bounding box center [137, 47] width 57 height 4
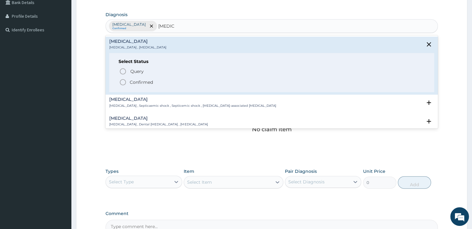
click at [122, 80] on icon "status option filled" at bounding box center [122, 81] width 7 height 7
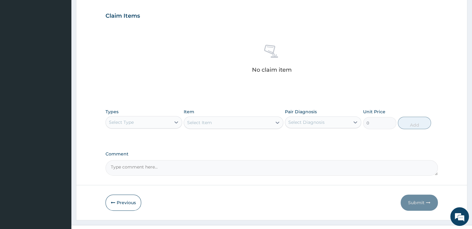
scroll to position [207, 0]
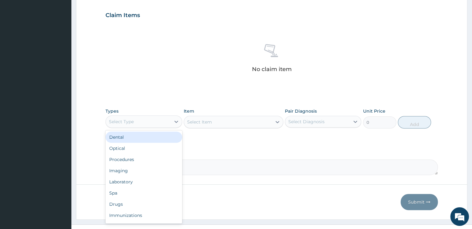
click at [150, 123] on div "Select Type" at bounding box center [138, 122] width 65 height 10
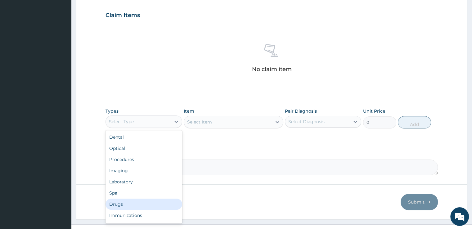
click at [138, 199] on div "Drugs" at bounding box center [143, 204] width 76 height 11
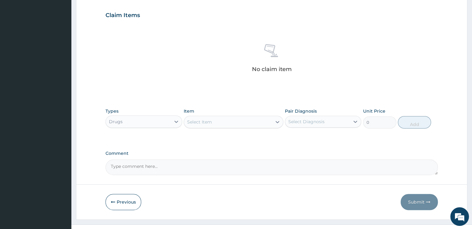
click at [210, 124] on div "Select Item" at bounding box center [199, 122] width 25 height 6
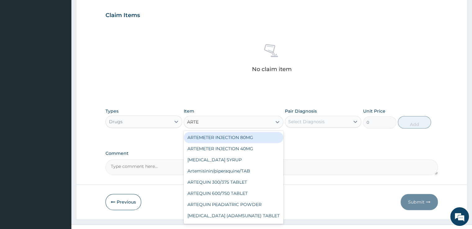
type input "ARTEM"
click at [213, 135] on div "ARTEMETER INJECTION 80MG" at bounding box center [234, 137] width 100 height 11
type input "500"
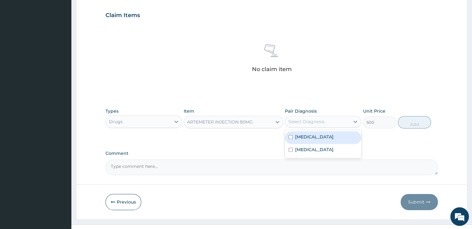
click at [313, 122] on div "Select Diagnosis" at bounding box center [306, 122] width 36 height 6
click at [309, 138] on label "Malaria" at bounding box center [314, 137] width 38 height 6
checkbox input "true"
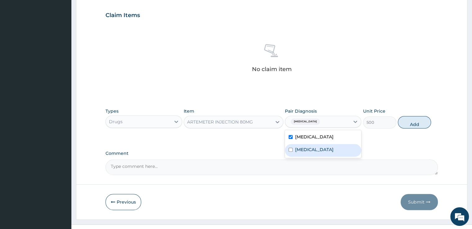
click at [307, 148] on label "Sepsis" at bounding box center [314, 149] width 38 height 6
checkbox input "true"
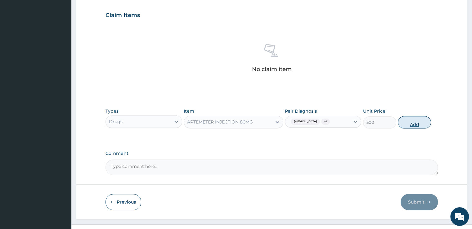
click at [400, 119] on button "Add" at bounding box center [414, 122] width 33 height 12
type input "0"
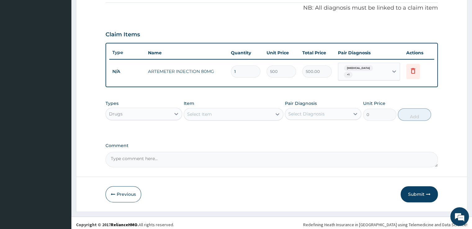
type input "0.00"
type input "1"
type input "500.00"
type input "0.00"
type input "1"
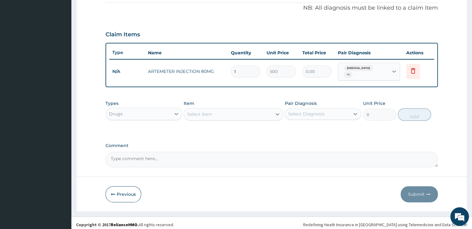
type input "500.00"
type input "0.00"
type input "2"
type input "1000.00"
type input "2"
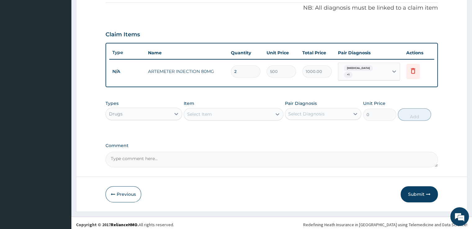
click at [263, 112] on div "Select Item" at bounding box center [228, 114] width 88 height 10
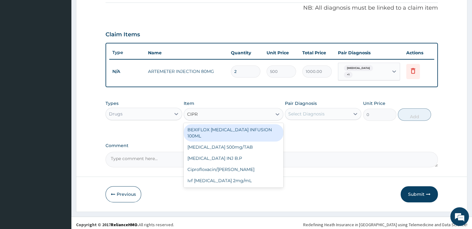
type input "CIPRO"
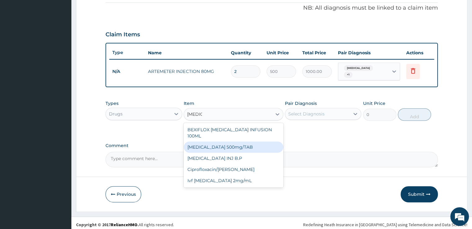
click at [243, 141] on div "Ciprofloxacin 500mg/TAB" at bounding box center [234, 146] width 100 height 11
type input "100"
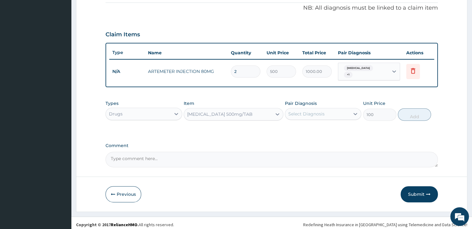
click at [311, 111] on div "Select Diagnosis" at bounding box center [306, 114] width 36 height 6
click at [302, 128] on label "Malaria" at bounding box center [314, 129] width 38 height 6
checkbox input "true"
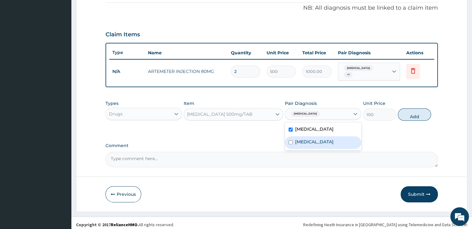
click at [301, 139] on label "Sepsis" at bounding box center [314, 142] width 38 height 6
checkbox input "true"
click at [407, 110] on button "Add" at bounding box center [414, 114] width 33 height 12
type input "0"
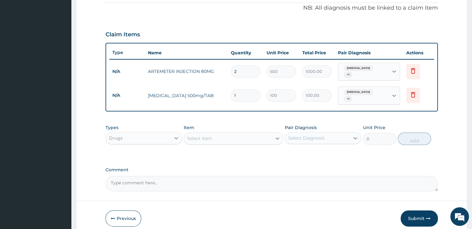
type input "10"
type input "1000.00"
type input "10"
click at [260, 133] on div "Select Item" at bounding box center [228, 138] width 88 height 10
type input "IBU"
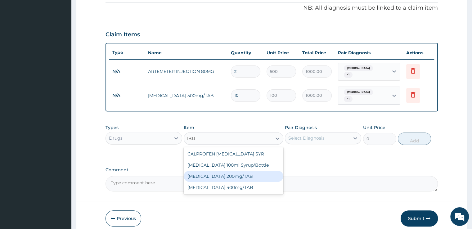
click at [230, 171] on div "IBUPROFEN 200mg/TAB" at bounding box center [234, 176] width 100 height 11
type input "50"
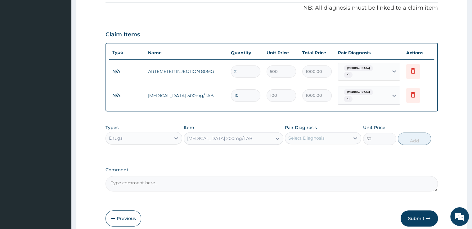
click at [295, 135] on div "Select Diagnosis" at bounding box center [306, 138] width 36 height 6
click at [293, 148] on div "Malaria" at bounding box center [323, 154] width 76 height 13
checkbox input "true"
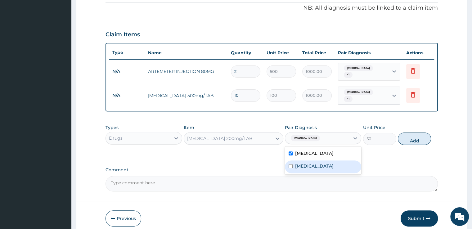
click at [293, 160] on div "Sepsis" at bounding box center [323, 166] width 76 height 13
checkbox input "true"
click at [408, 134] on button "Add" at bounding box center [414, 138] width 33 height 12
type input "0"
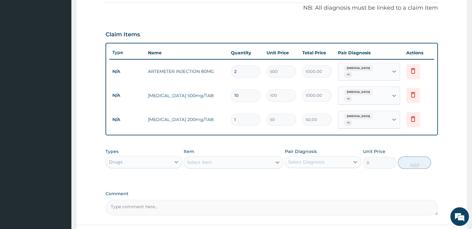
type input "15"
type input "750.00"
type input "15"
click at [266, 158] on div "Select Item" at bounding box center [228, 162] width 88 height 10
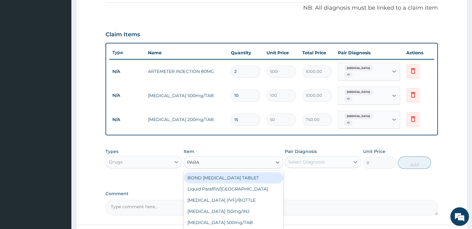
type input "PARAC"
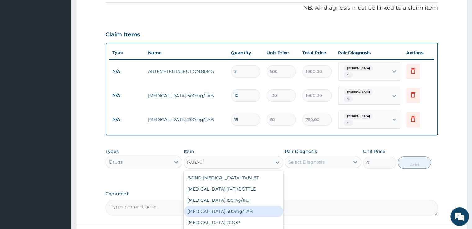
click at [240, 206] on div "PARACETAMOL 500mg/TAB" at bounding box center [234, 211] width 100 height 11
type input "10"
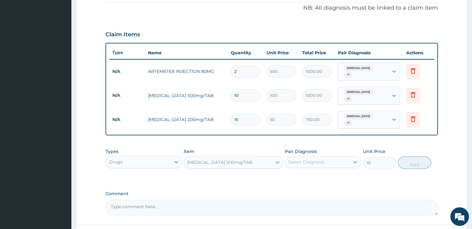
click at [314, 158] on div "Select Diagnosis" at bounding box center [317, 162] width 65 height 10
click at [308, 174] on label "Malaria" at bounding box center [314, 177] width 38 height 6
checkbox input "true"
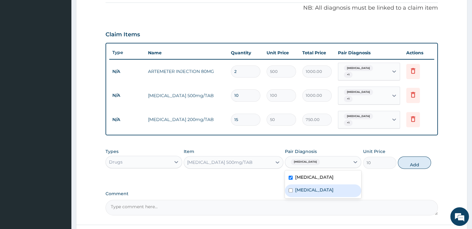
click at [301, 187] on label "Sepsis" at bounding box center [314, 190] width 38 height 6
checkbox input "true"
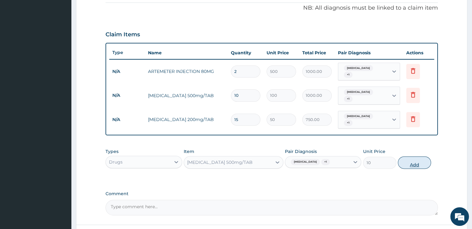
click at [411, 156] on button "Add" at bounding box center [414, 162] width 33 height 12
type input "0"
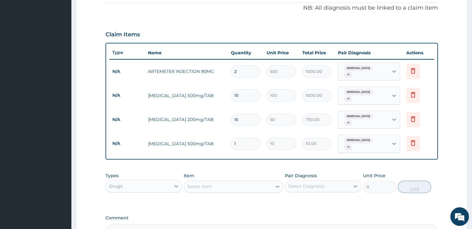
type input "18"
type input "180.00"
type input "18"
click at [249, 181] on div "Types Drugs Item Select Item Pair Diagnosis Select Diagnosis Unit Price 0 Add" at bounding box center [271, 182] width 332 height 27
click at [252, 181] on div "Select Item" at bounding box center [228, 186] width 88 height 10
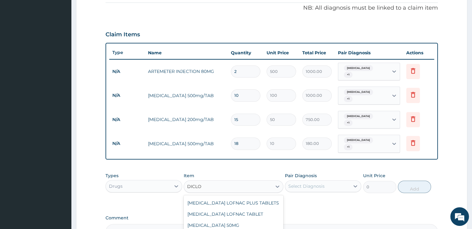
scroll to position [56, 0]
type input "DICLO"
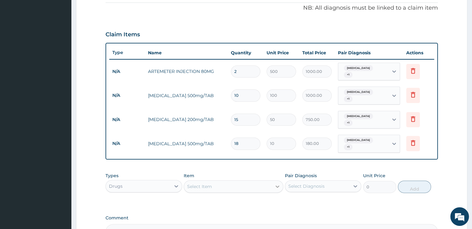
click at [273, 181] on div at bounding box center [277, 186] width 11 height 11
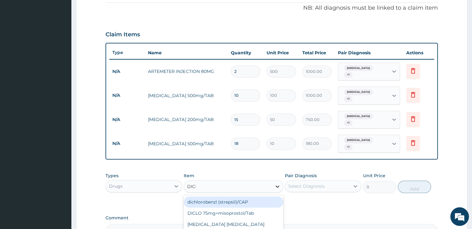
type input "DICLO"
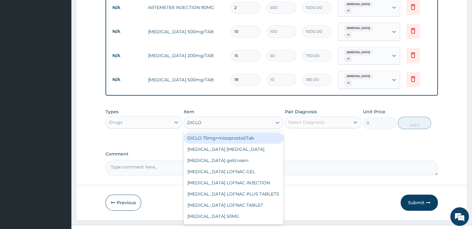
scroll to position [52, 0]
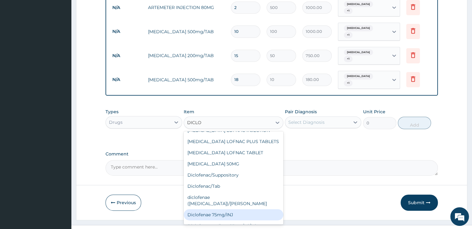
click at [268, 209] on div "Diclofenae 75mg/INJ" at bounding box center [234, 214] width 100 height 11
type input "150"
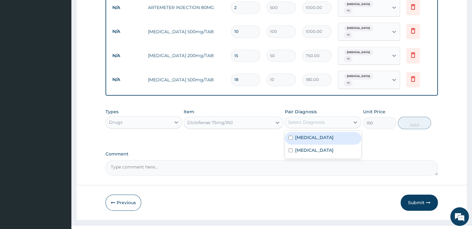
click at [324, 117] on div "Select Diagnosis" at bounding box center [317, 122] width 65 height 10
click at [318, 132] on div "Malaria" at bounding box center [323, 138] width 76 height 13
checkbox input "true"
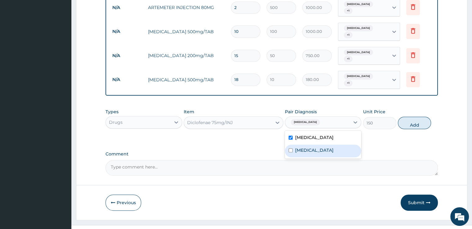
click at [314, 145] on div "Sepsis" at bounding box center [323, 151] width 76 height 13
checkbox input "true"
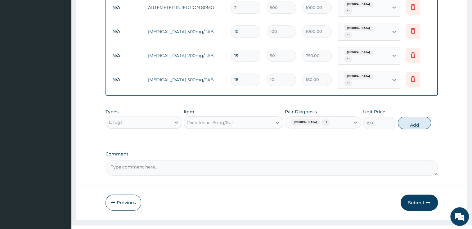
click at [407, 117] on button "Add" at bounding box center [414, 123] width 33 height 12
type input "0"
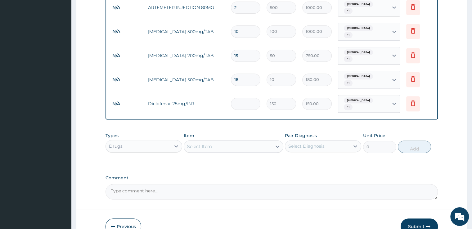
type input "0.00"
type input "2"
type input "300.00"
type input "2"
click at [230, 141] on div "Select Item" at bounding box center [228, 146] width 88 height 10
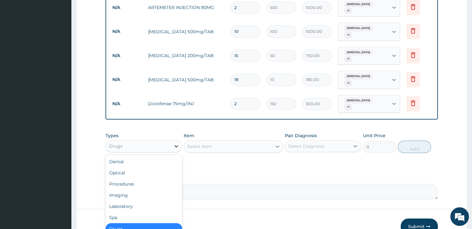
click at [173, 143] on icon at bounding box center [176, 146] width 6 height 6
click at [152, 178] on div "Procedures" at bounding box center [143, 183] width 76 height 11
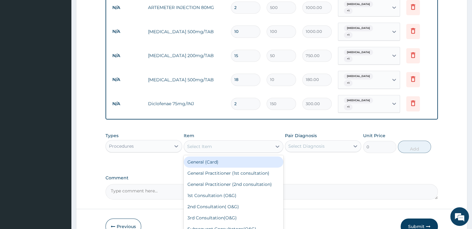
click at [232, 141] on div "Select Item" at bounding box center [228, 146] width 88 height 10
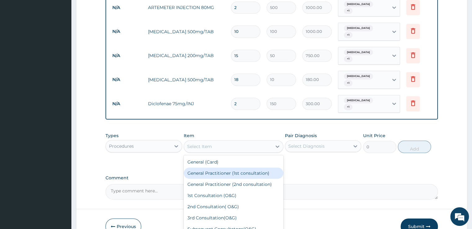
click at [230, 168] on div "General Practitioner (1st consultation)" at bounding box center [234, 173] width 100 height 11
type input "2000"
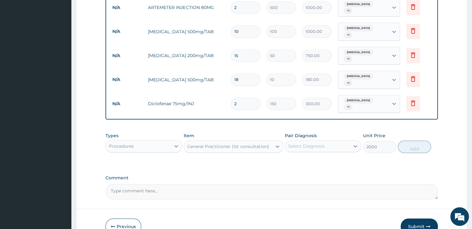
click at [317, 141] on div "Select Diagnosis" at bounding box center [317, 146] width 65 height 10
drag, startPoint x: 313, startPoint y: 146, endPoint x: 311, endPoint y: 152, distance: 6.6
click at [313, 156] on div "Malaria" at bounding box center [323, 162] width 76 height 13
checkbox input "true"
click at [310, 168] on div "Sepsis" at bounding box center [323, 174] width 76 height 13
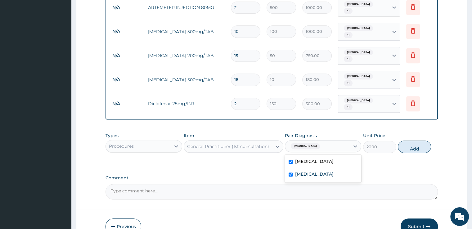
checkbox input "true"
click at [407, 141] on button "Add" at bounding box center [414, 147] width 33 height 12
type input "0"
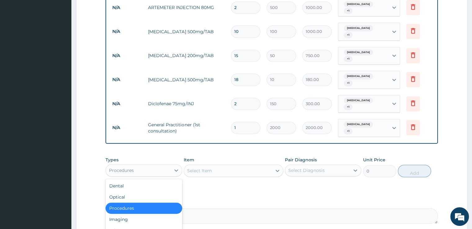
click at [165, 165] on div "Procedures" at bounding box center [138, 170] width 65 height 10
click at [148, 225] on div "Laboratory" at bounding box center [143, 230] width 76 height 11
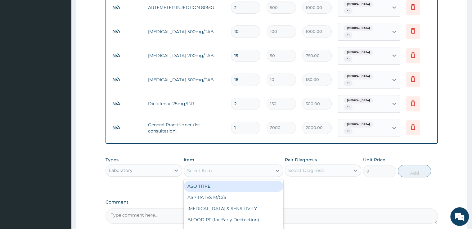
click at [254, 166] on div "Select Item" at bounding box center [228, 171] width 88 height 10
type input "MP"
click at [246, 181] on div "MALARIA PARASITE (MP)" at bounding box center [234, 186] width 100 height 11
type input "1000"
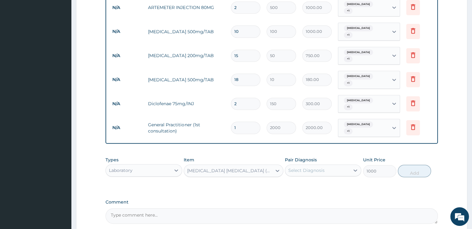
click at [305, 167] on div "Select Diagnosis" at bounding box center [306, 170] width 36 height 6
click at [298, 182] on label "Malaria" at bounding box center [314, 185] width 38 height 6
checkbox input "true"
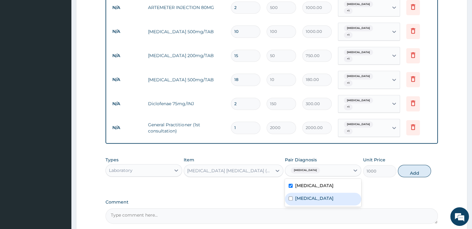
click at [293, 193] on div "Sepsis" at bounding box center [323, 199] width 76 height 13
checkbox input "true"
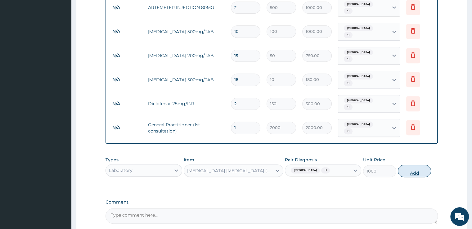
click at [410, 165] on button "Add" at bounding box center [414, 171] width 33 height 12
type input "0"
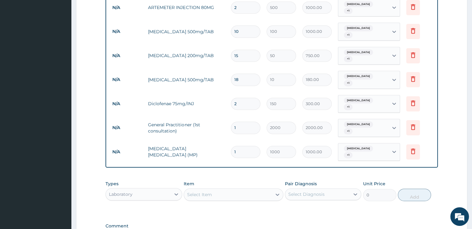
click at [303, 191] on div "Select Diagnosis" at bounding box center [306, 194] width 36 height 6
type input "W"
type input "B"
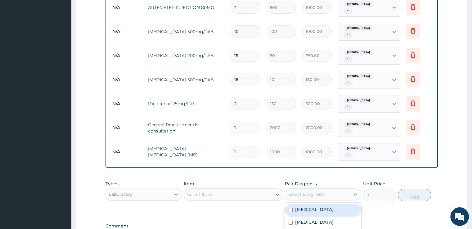
click at [304, 206] on label "Malaria" at bounding box center [314, 209] width 38 height 6
checkbox input "true"
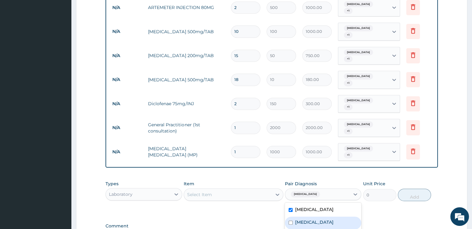
click at [299, 219] on label "Sepsis" at bounding box center [314, 222] width 38 height 6
checkbox input "true"
click at [268, 190] on div "Select Item" at bounding box center [228, 195] width 88 height 10
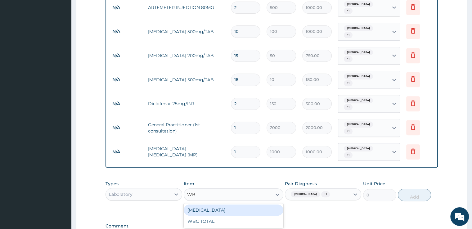
type input "WBC"
click at [244, 204] on div "WBC DIFFERENTIAL" at bounding box center [234, 209] width 100 height 11
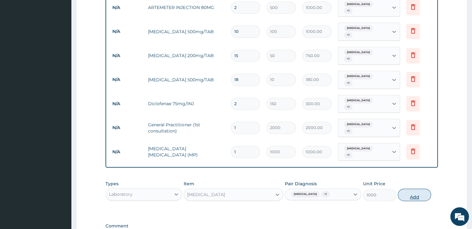
click at [408, 189] on button "Add" at bounding box center [414, 195] width 33 height 12
type input "0"
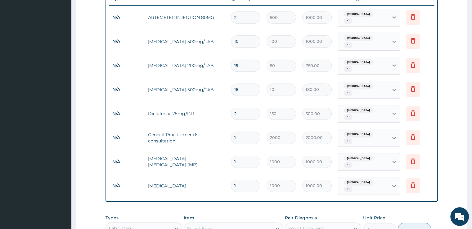
scroll to position [338, 0]
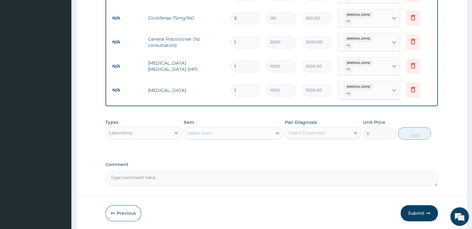
click at [405, 205] on button "Submit" at bounding box center [419, 213] width 37 height 16
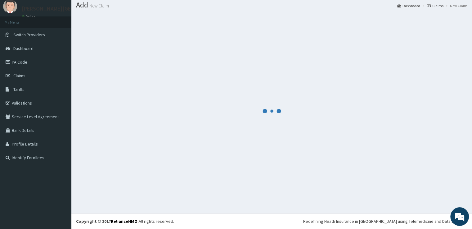
scroll to position [19, 0]
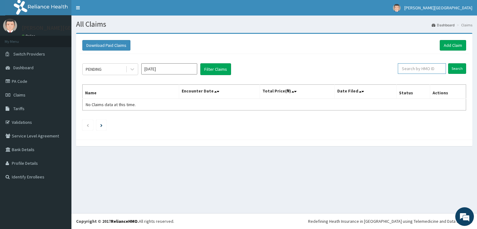
click at [413, 65] on input "text" at bounding box center [421, 68] width 48 height 11
type input "TPH/10272/A"
click at [459, 69] on input "Search" at bounding box center [457, 68] width 18 height 11
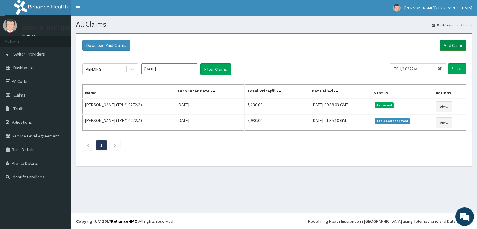
click at [449, 43] on link "Add Claim" at bounding box center [452, 45] width 26 height 11
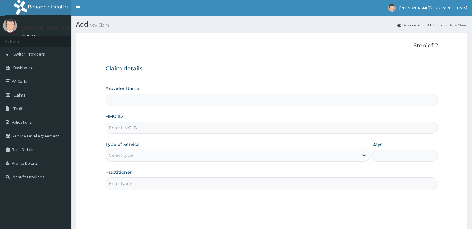
click at [226, 127] on input "HMO ID" at bounding box center [271, 128] width 332 height 12
type input "BX"
type input "[PERSON_NAME][GEOGRAPHIC_DATA]"
type input "BXL/10138/A"
click at [208, 159] on div "Select type" at bounding box center [232, 155] width 253 height 10
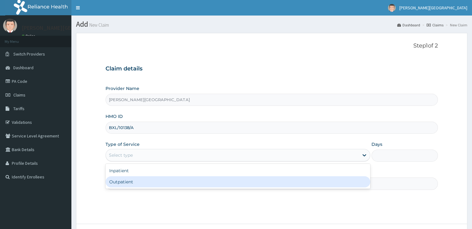
click at [191, 180] on div "Outpatient" at bounding box center [237, 181] width 265 height 11
type input "1"
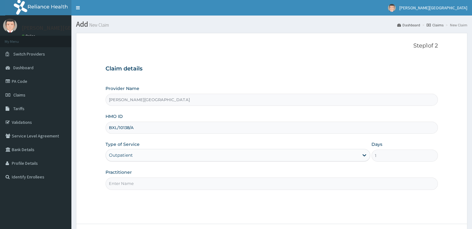
click at [191, 180] on input "Practitioner" at bounding box center [271, 183] width 332 height 12
type input "[PERSON_NAME]"
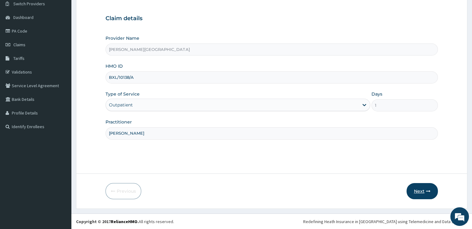
click at [419, 185] on button "Next" at bounding box center [421, 191] width 31 height 16
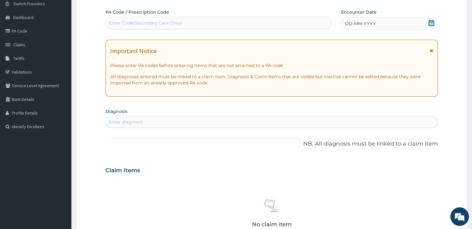
scroll to position [0, 0]
click at [434, 23] on div "DD-MM-YYYY" at bounding box center [389, 23] width 96 height 12
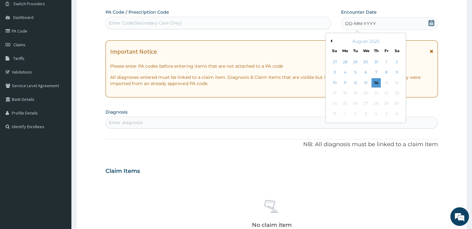
click at [331, 40] on button "Previous Month" at bounding box center [330, 40] width 3 height 3
click at [372, 84] on div "17" at bounding box center [375, 82] width 9 height 9
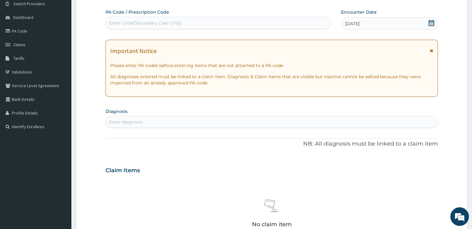
click at [347, 119] on div "Enter diagnosis" at bounding box center [271, 122] width 331 height 10
type input "PLASM"
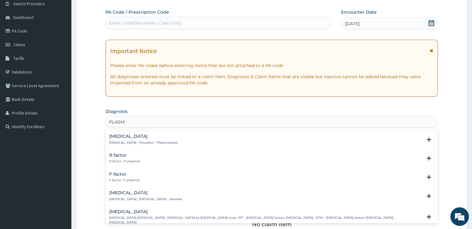
click at [158, 142] on p "Malaria , Paludism , Plasmodiosis" at bounding box center [143, 143] width 68 height 4
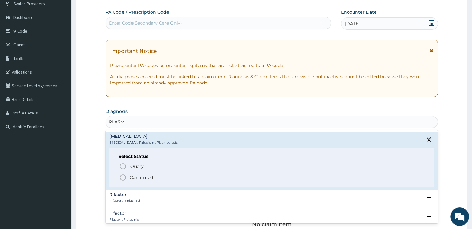
click at [123, 176] on icon "status option filled" at bounding box center [122, 177] width 7 height 7
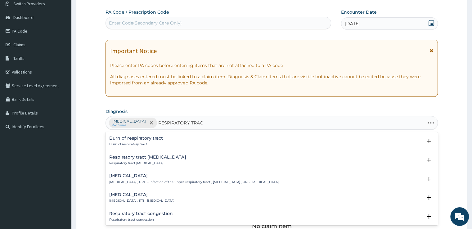
type input "RESPIRATORY TRACT"
click at [145, 198] on div "Respiratory tract infection Respiratory tract infection , RTI - Respiratory tra…" at bounding box center [141, 197] width 65 height 11
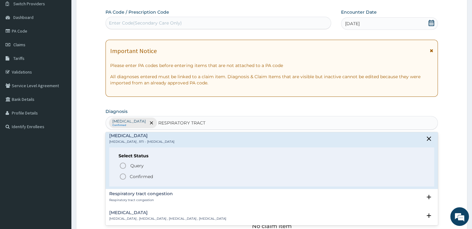
scroll to position [62, 0]
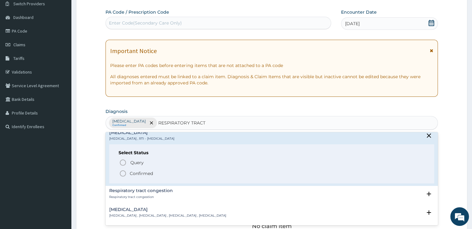
click at [121, 172] on icon "status option filled" at bounding box center [122, 173] width 7 height 7
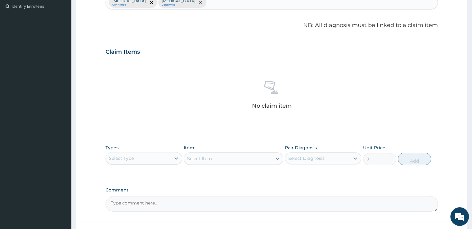
scroll to position [172, 0]
drag, startPoint x: 471, startPoint y: 167, endPoint x: 471, endPoint y: 172, distance: 5.3
click at [471, 172] on section "Step 2 of 2 PA Code / Prescription Code Enter Code(Secondary Care Only) Encount…" at bounding box center [271, 58] width 401 height 403
click at [472, 175] on section "Step 2 of 2 PA Code / Prescription Code Enter Code(Secondary Care Only) Encount…" at bounding box center [271, 58] width 401 height 403
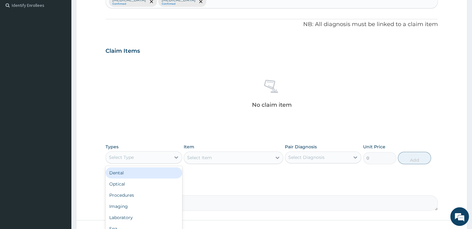
click at [165, 158] on div "Select Type" at bounding box center [138, 157] width 65 height 10
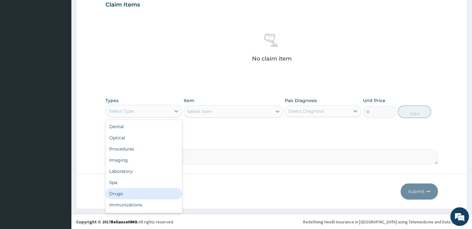
click at [133, 193] on div "Drugs" at bounding box center [143, 193] width 76 height 11
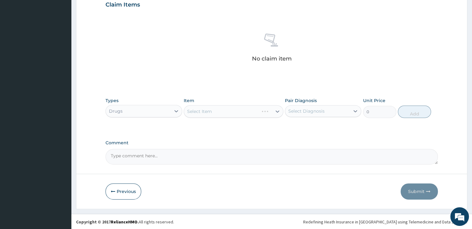
click at [208, 113] on div "Select Item" at bounding box center [234, 111] width 100 height 12
click at [208, 113] on div "Select Item" at bounding box center [199, 111] width 25 height 6
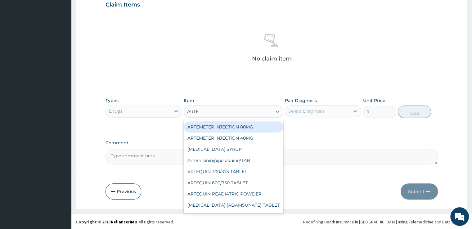
type input "ARTEM"
click at [213, 128] on div "ARTEMETER INJECTION 80MG" at bounding box center [234, 126] width 100 height 11
type input "500"
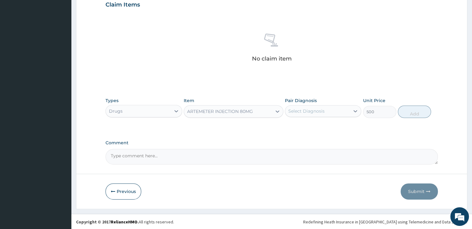
click at [313, 112] on div "Select Diagnosis" at bounding box center [306, 111] width 36 height 6
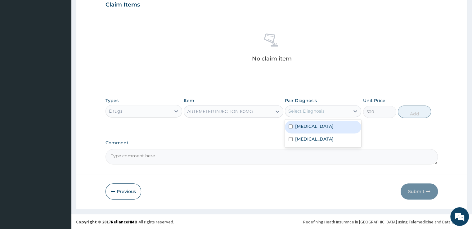
click at [303, 130] on div "[MEDICAL_DATA]" at bounding box center [323, 127] width 76 height 13
checkbox input "true"
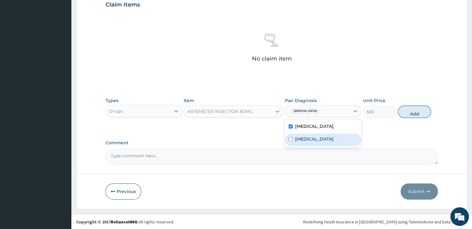
click at [302, 136] on label "Respiratory tract infection" at bounding box center [314, 139] width 38 height 6
checkbox input "true"
click at [405, 109] on button "Add" at bounding box center [414, 111] width 33 height 12
type input "0"
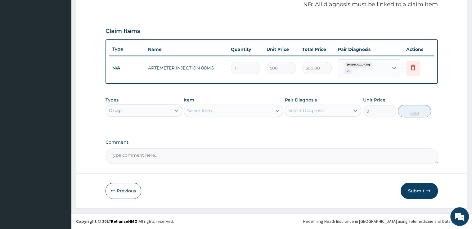
scroll to position [188, 0]
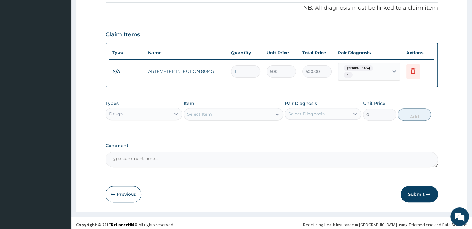
type input "0.00"
type input "4"
type input "2000.00"
type input "4"
click at [243, 112] on div "Select Item" at bounding box center [228, 114] width 88 height 10
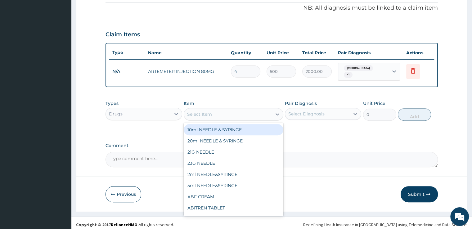
click at [243, 112] on div "Select Item" at bounding box center [228, 114] width 88 height 10
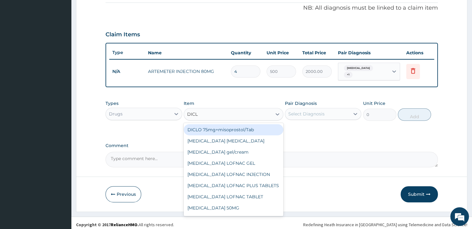
type input "DICLO"
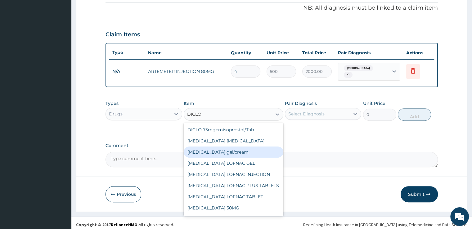
scroll to position [60, 0]
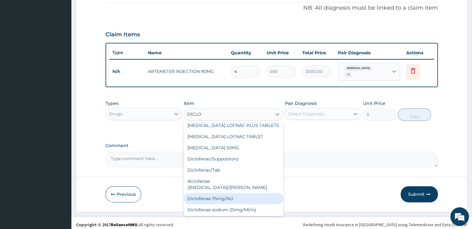
click at [236, 193] on div "Diclofenae 75mg/INJ" at bounding box center [234, 198] width 100 height 11
type input "150"
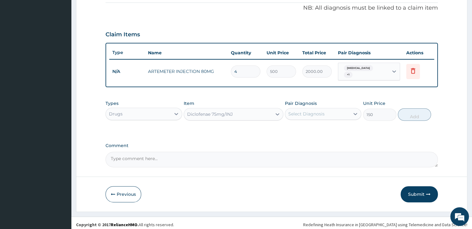
click at [305, 111] on div "Select Diagnosis" at bounding box center [306, 114] width 36 height 6
click at [303, 126] on label "[MEDICAL_DATA]" at bounding box center [314, 129] width 38 height 6
checkbox input "true"
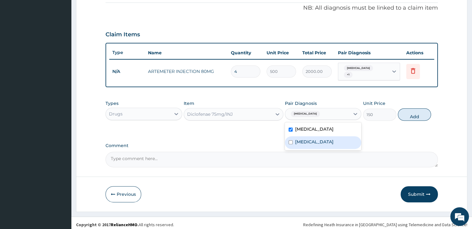
click at [301, 141] on label "Respiratory tract infection" at bounding box center [314, 142] width 38 height 6
checkbox input "true"
click at [406, 114] on button "Add" at bounding box center [414, 114] width 33 height 12
type input "0"
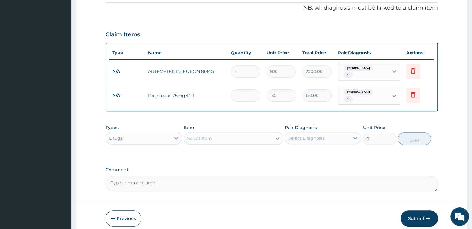
type input "0.00"
type input "2"
type input "300.00"
type input "2"
click at [213, 133] on div "Select Item" at bounding box center [228, 138] width 88 height 10
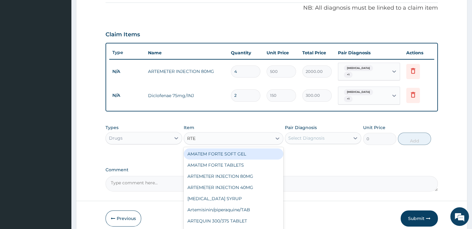
type input "RTEM"
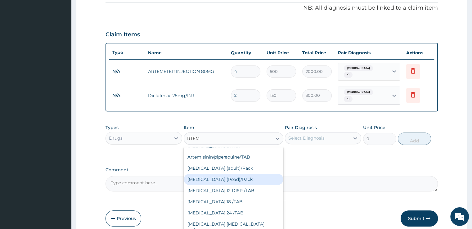
scroll to position [31, 0]
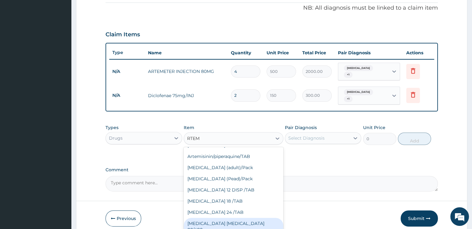
click at [229, 218] on div "[MEDICAL_DATA] [MEDICAL_DATA] 80/480" at bounding box center [234, 226] width 100 height 17
type input "1600"
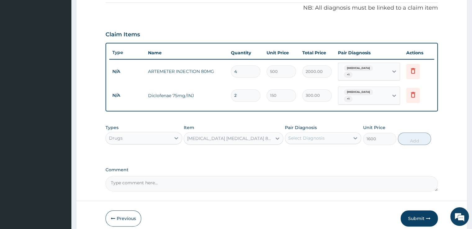
click at [326, 133] on div "Select Diagnosis" at bounding box center [317, 138] width 65 height 10
click at [315, 148] on div "[MEDICAL_DATA]" at bounding box center [323, 154] width 76 height 13
checkbox input "true"
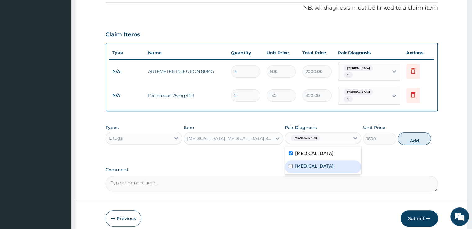
click at [314, 160] on div "Respiratory tract infection" at bounding box center [323, 166] width 76 height 13
checkbox input "true"
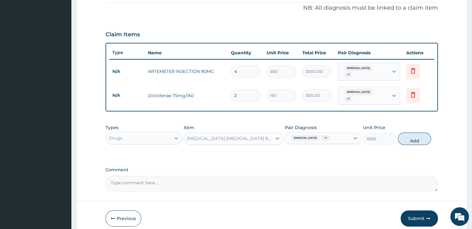
click at [409, 132] on button "Add" at bounding box center [414, 138] width 33 height 12
type input "0"
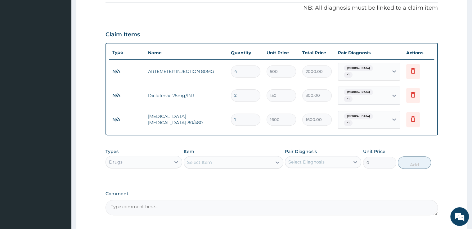
click at [234, 156] on div "Select Item" at bounding box center [234, 162] width 100 height 12
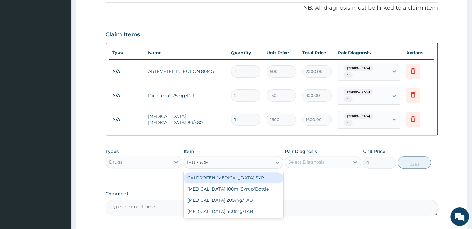
type input "IBUPROFE"
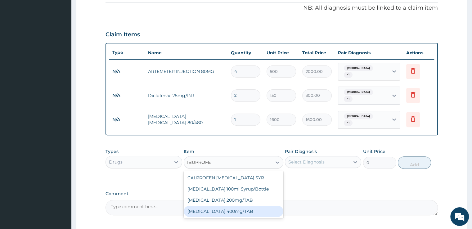
click at [222, 206] on div "[MEDICAL_DATA] 400mg/TAB" at bounding box center [234, 211] width 100 height 11
type input "50"
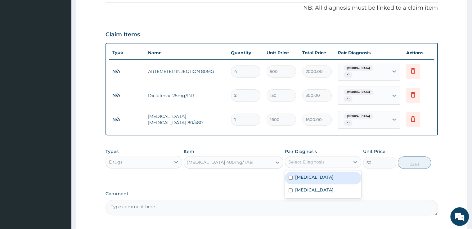
click at [304, 159] on div "Select Diagnosis" at bounding box center [306, 162] width 36 height 6
click at [299, 174] on div "[MEDICAL_DATA]" at bounding box center [323, 178] width 76 height 13
checkbox input "true"
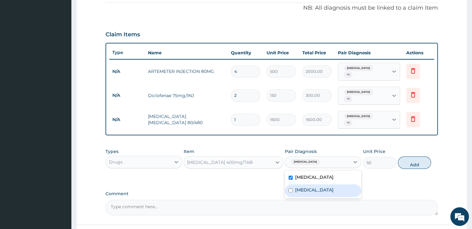
click at [298, 187] on label "Respiratory tract infection" at bounding box center [314, 190] width 38 height 6
checkbox input "true"
click at [417, 156] on button "Add" at bounding box center [414, 162] width 33 height 12
type input "0"
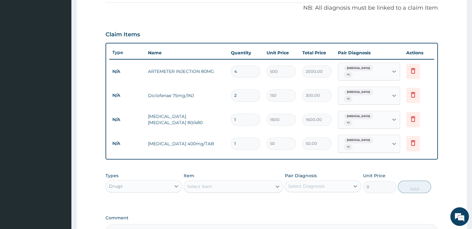
type input "15"
type input "750.00"
type input "15"
click at [264, 181] on div "Select Item" at bounding box center [228, 186] width 88 height 10
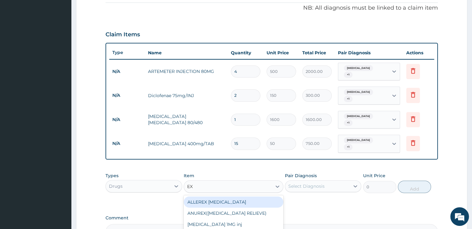
type input "EXP"
click at [250, 196] on div "[MEDICAL_DATA] [MEDICAL_DATA]" at bounding box center [234, 201] width 100 height 11
type input "700"
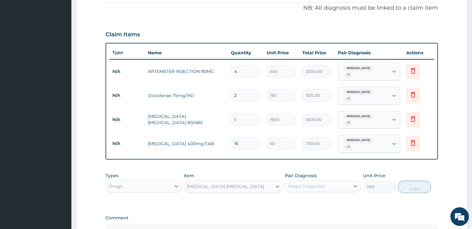
click at [300, 183] on div "Select Diagnosis" at bounding box center [306, 186] width 36 height 6
click at [297, 196] on div "[MEDICAL_DATA]" at bounding box center [323, 202] width 76 height 13
checkbox input "true"
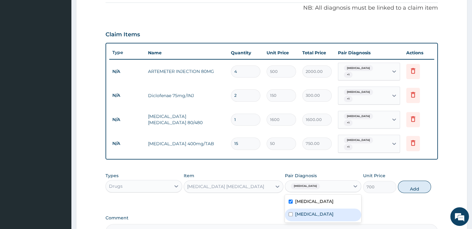
click at [294, 208] on div "Respiratory tract infection" at bounding box center [323, 214] width 76 height 13
checkbox input "true"
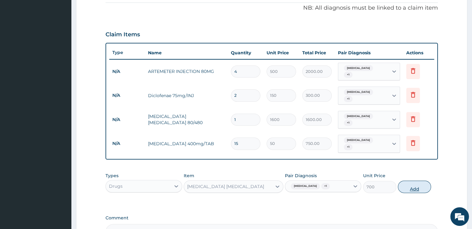
click at [417, 181] on button "Add" at bounding box center [414, 187] width 33 height 12
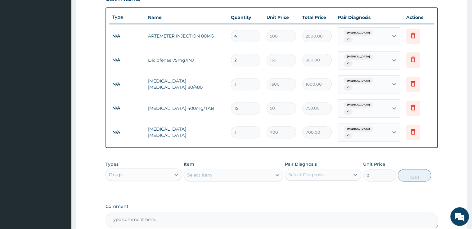
scroll to position [240, 0]
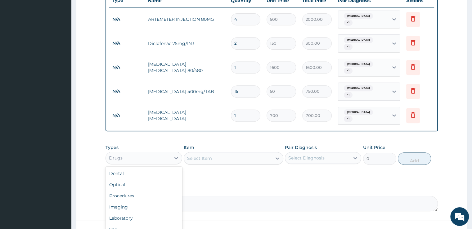
click at [165, 153] on div "Drugs" at bounding box center [138, 158] width 65 height 10
click at [152, 190] on div "Procedures" at bounding box center [143, 195] width 76 height 11
click at [254, 153] on div "Select Item" at bounding box center [228, 158] width 88 height 10
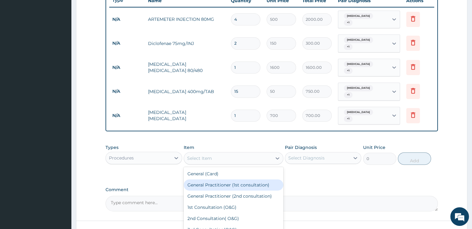
click at [240, 179] on div "General Practitioner (1st consultation)" at bounding box center [234, 184] width 100 height 11
type input "2000"
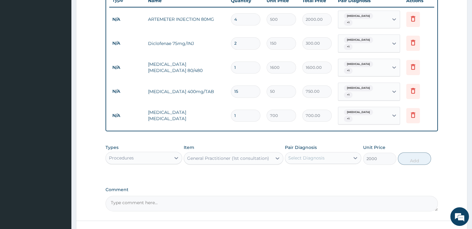
click at [310, 152] on div "Select Diagnosis" at bounding box center [323, 158] width 76 height 12
click at [304, 170] on label "[MEDICAL_DATA]" at bounding box center [314, 173] width 38 height 6
checkbox input "true"
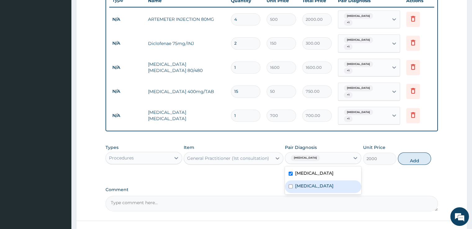
click at [302, 183] on label "Respiratory tract infection" at bounding box center [314, 186] width 38 height 6
checkbox input "true"
click at [414, 152] on button "Add" at bounding box center [414, 158] width 33 height 12
type input "0"
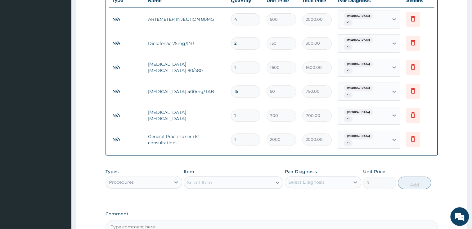
click at [165, 177] on div "Procedures" at bounding box center [138, 182] width 65 height 10
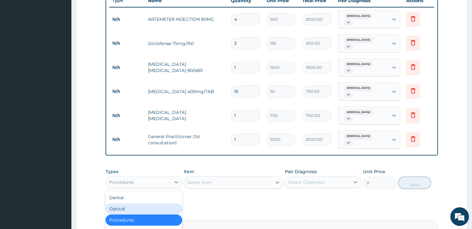
scroll to position [295, 0]
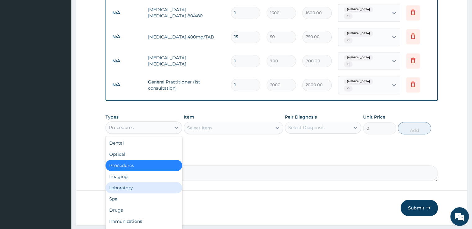
click at [122, 182] on div "Laboratory" at bounding box center [143, 187] width 76 height 11
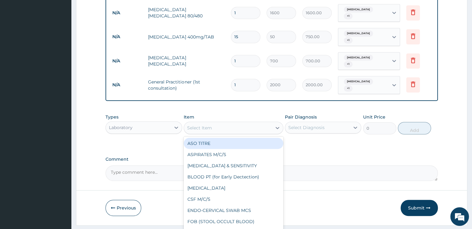
click at [246, 123] on div "Select Item" at bounding box center [228, 128] width 88 height 10
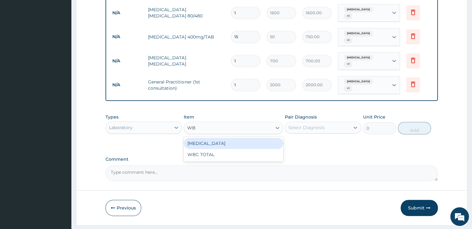
type input "WBC"
click at [241, 138] on div "WBC DIFFERENTIAL" at bounding box center [234, 143] width 100 height 11
type input "1000"
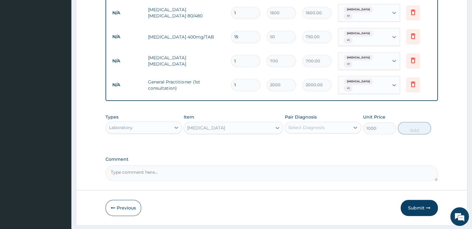
click at [314, 124] on div "Select Diagnosis" at bounding box center [306, 127] width 36 height 6
click at [308, 140] on label "[MEDICAL_DATA]" at bounding box center [314, 143] width 38 height 6
click at [308, 137] on div "[MEDICAL_DATA]" at bounding box center [323, 143] width 76 height 13
checkbox input "true"
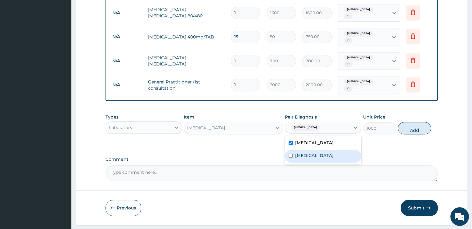
click at [307, 152] on label "Respiratory tract infection" at bounding box center [314, 155] width 38 height 6
checkbox input "true"
click at [416, 122] on button "Add" at bounding box center [414, 128] width 33 height 12
type input "0"
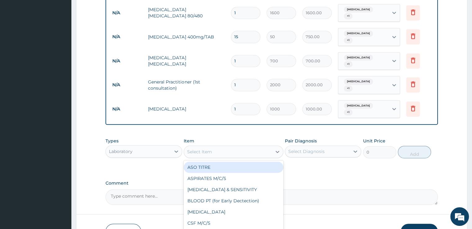
click at [256, 147] on div "Select Item" at bounding box center [228, 152] width 88 height 10
type input "MP"
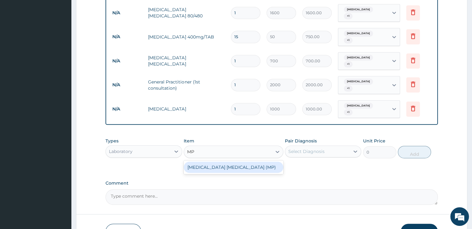
click at [241, 162] on div "MALARIA PARASITE (MP)" at bounding box center [234, 167] width 100 height 11
type input "1000"
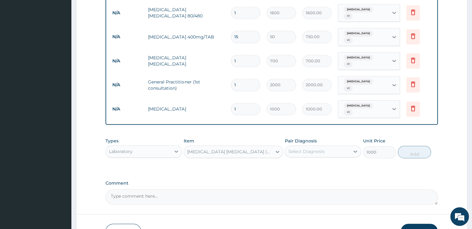
click at [322, 146] on div "Select Diagnosis" at bounding box center [317, 151] width 65 height 10
click at [314, 161] on div "[MEDICAL_DATA]" at bounding box center [323, 167] width 76 height 13
checkbox input "true"
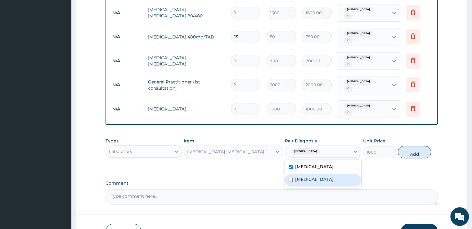
click at [311, 176] on label "Respiratory tract infection" at bounding box center [314, 179] width 38 height 6
checkbox input "true"
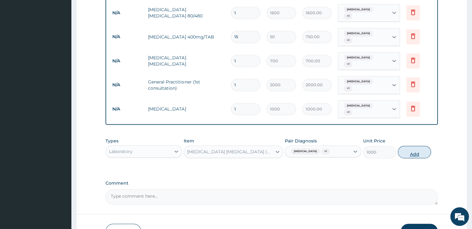
click at [424, 146] on button "Add" at bounding box center [414, 152] width 33 height 12
type input "0"
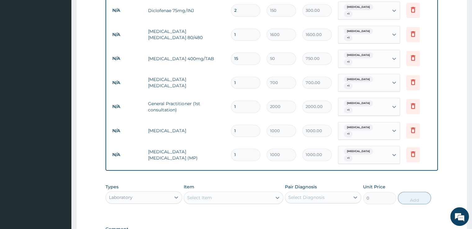
scroll to position [274, 0]
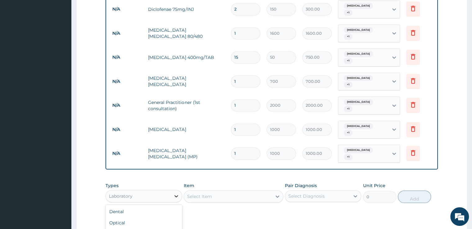
click at [171, 190] on div at bounding box center [176, 195] width 11 height 11
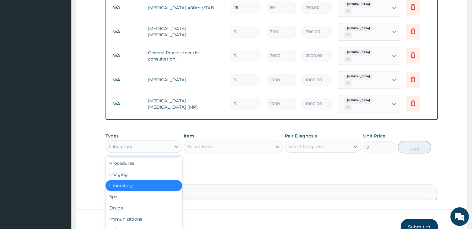
scroll to position [334, 0]
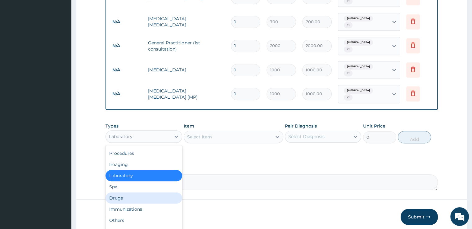
click at [152, 192] on div "Drugs" at bounding box center [143, 197] width 76 height 11
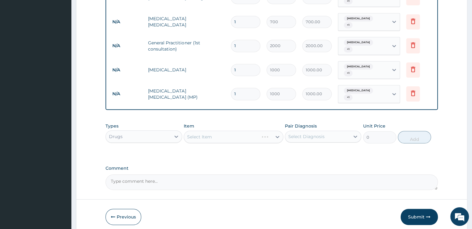
click at [257, 131] on div "Select Item" at bounding box center [234, 137] width 100 height 12
click at [257, 132] on div "Select Item" at bounding box center [228, 137] width 88 height 10
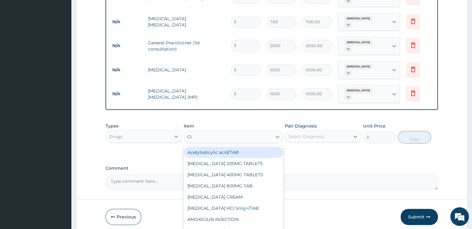
type input "CIP"
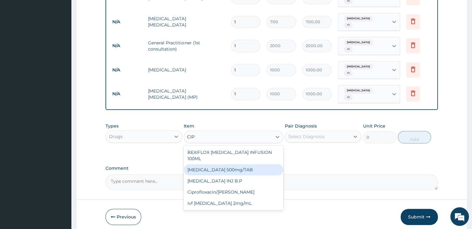
click at [237, 164] on div "[MEDICAL_DATA] 500mg/TAB" at bounding box center [234, 169] width 100 height 11
type input "100"
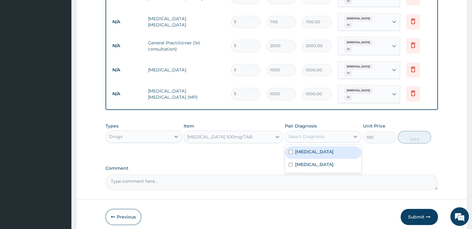
click at [298, 133] on div "Select Diagnosis" at bounding box center [306, 136] width 36 height 6
click at [297, 149] on label "[MEDICAL_DATA]" at bounding box center [314, 152] width 38 height 6
checkbox input "true"
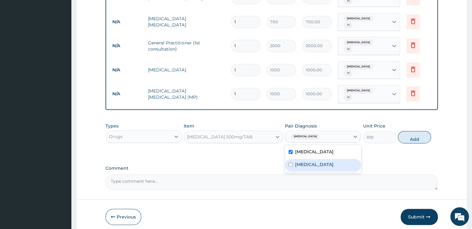
click at [296, 161] on label "Respiratory tract infection" at bounding box center [314, 164] width 38 height 6
checkbox input "true"
click at [413, 131] on button "Add" at bounding box center [414, 137] width 33 height 12
type input "0"
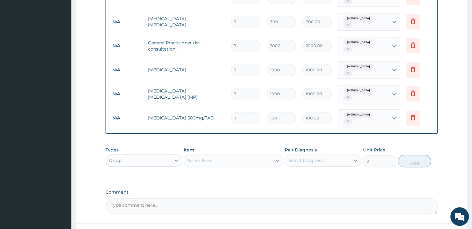
type input "10"
type input "1000.00"
type input "10"
click at [347, 155] on div "Select Diagnosis" at bounding box center [317, 160] width 65 height 10
click at [338, 170] on div "[MEDICAL_DATA]" at bounding box center [323, 176] width 76 height 13
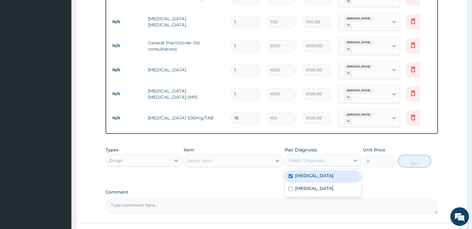
checkbox input "true"
click at [334, 185] on label "Respiratory tract infection" at bounding box center [314, 188] width 38 height 6
checkbox input "true"
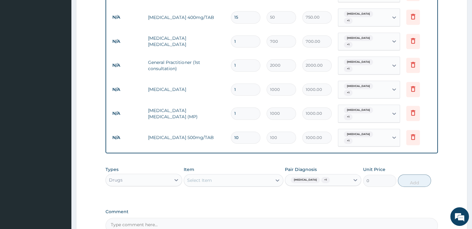
scroll to position [315, 0]
click at [326, 174] on div "Malaria + 1" at bounding box center [317, 179] width 65 height 11
click at [318, 189] on div "[MEDICAL_DATA]" at bounding box center [323, 195] width 76 height 13
checkbox input "false"
click at [316, 204] on label "Respiratory tract infection" at bounding box center [314, 207] width 38 height 6
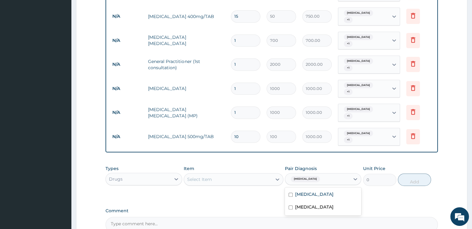
checkbox input "false"
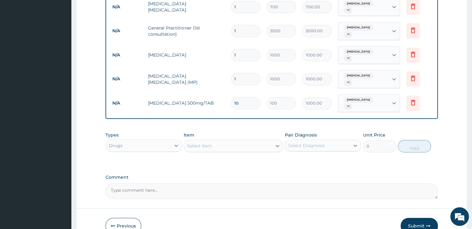
scroll to position [359, 0]
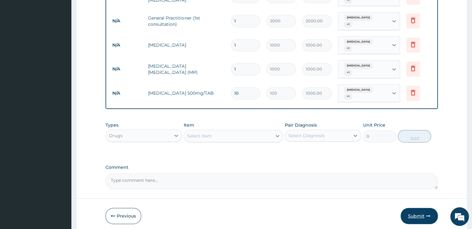
click at [433, 208] on button "Submit" at bounding box center [419, 216] width 37 height 16
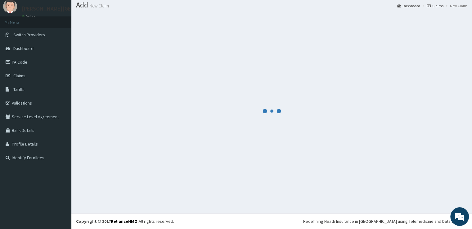
scroll to position [19, 0]
click at [433, 190] on div at bounding box center [271, 111] width 391 height 195
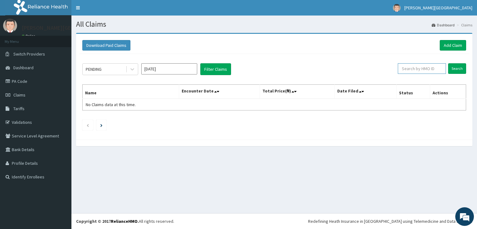
click at [431, 69] on input "text" at bounding box center [421, 68] width 48 height 11
type input "BXL/10138/A"
click at [454, 67] on input "Search" at bounding box center [457, 68] width 18 height 11
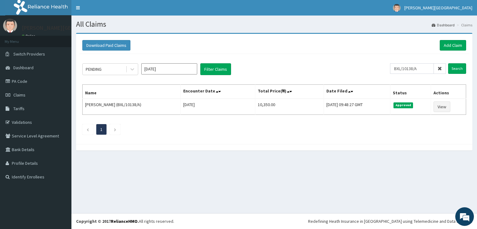
click at [455, 50] on div "Download Paid Claims Add Claim" at bounding box center [274, 45] width 390 height 17
click at [455, 46] on link "Add Claim" at bounding box center [452, 45] width 26 height 11
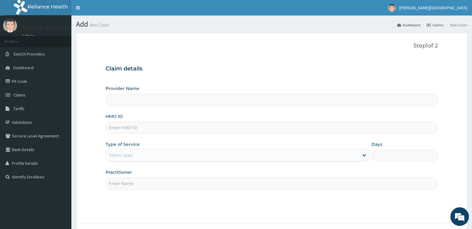
type input "[PERSON_NAME][GEOGRAPHIC_DATA]"
click at [202, 119] on div "HMO ID" at bounding box center [271, 123] width 332 height 20
click at [202, 126] on input "HMO ID" at bounding box center [271, 128] width 332 height 12
type input "AGO/10295/B"
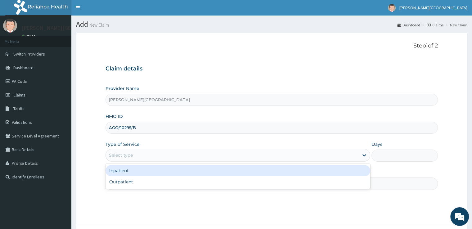
click at [152, 153] on div "Select type" at bounding box center [232, 155] width 253 height 10
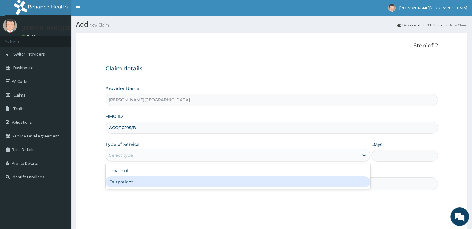
click at [143, 181] on div "Outpatient" at bounding box center [237, 181] width 265 height 11
type input "1"
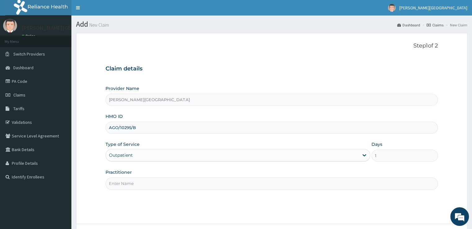
click at [143, 181] on input "Practitioner" at bounding box center [271, 183] width 332 height 12
type input "[PERSON_NAME]"
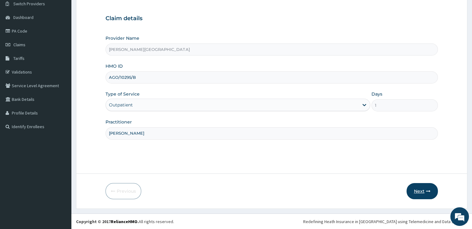
click at [408, 190] on button "Next" at bounding box center [421, 191] width 31 height 16
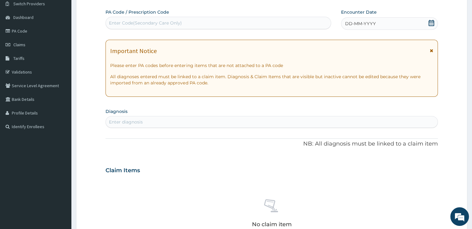
click at [430, 24] on icon at bounding box center [431, 23] width 6 height 6
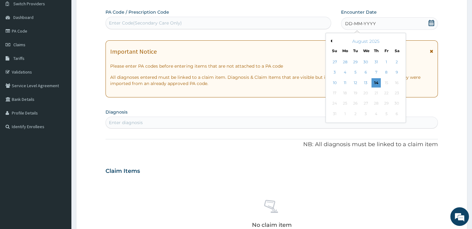
click at [331, 41] on button "Previous Month" at bounding box center [330, 40] width 3 height 3
click at [386, 82] on div "18" at bounding box center [386, 82] width 9 height 9
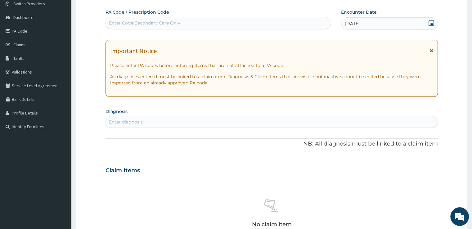
click at [367, 124] on div "Enter diagnosis" at bounding box center [271, 122] width 331 height 10
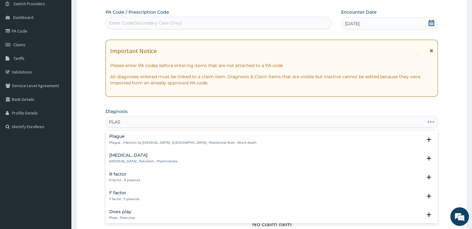
type input "PLASM"
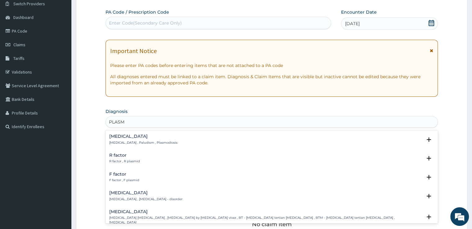
click at [142, 141] on p "[MEDICAL_DATA] , Paludism , Plasmodiosis" at bounding box center [143, 143] width 68 height 4
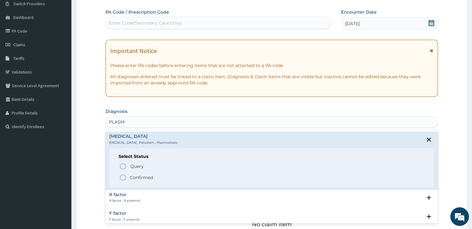
click at [123, 175] on icon "status option filled" at bounding box center [122, 177] width 7 height 7
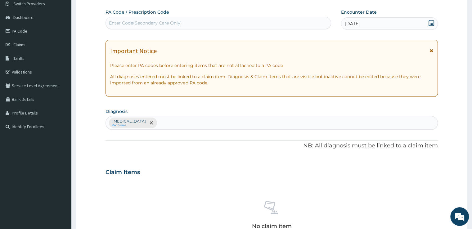
drag, startPoint x: 123, startPoint y: 175, endPoint x: 269, endPoint y: 121, distance: 155.6
click at [269, 121] on div "[MEDICAL_DATA] Confirmed" at bounding box center [271, 122] width 331 height 13
type input "PEPT"
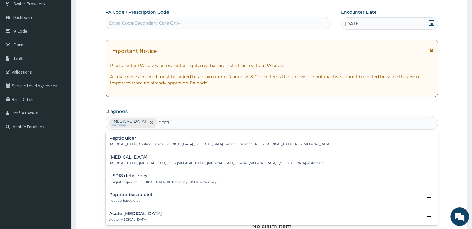
click at [137, 215] on h4 "Acute [MEDICAL_DATA]" at bounding box center [135, 213] width 53 height 5
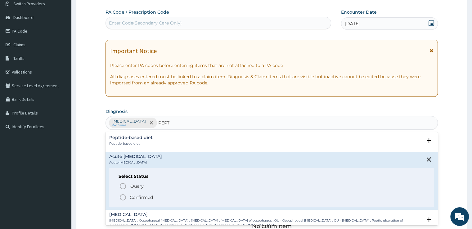
scroll to position [60, 0]
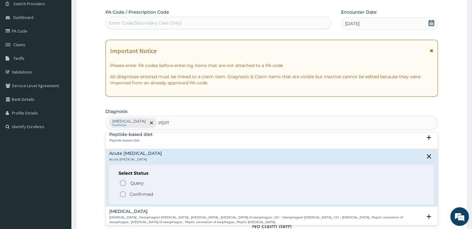
click at [123, 194] on icon "status option filled" at bounding box center [122, 193] width 7 height 7
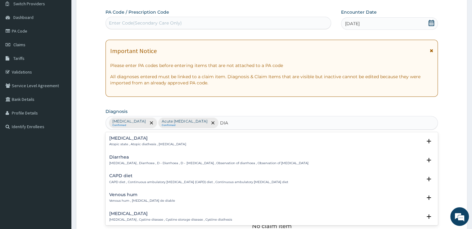
type input "DIAR"
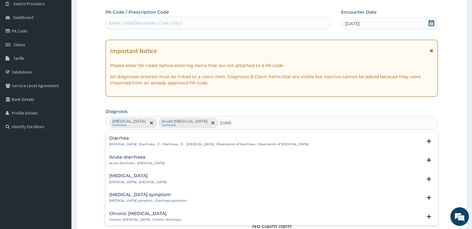
click at [146, 159] on div "Acute diarrhoea Acute diarrhoea , [MEDICAL_DATA]" at bounding box center [136, 160] width 55 height 11
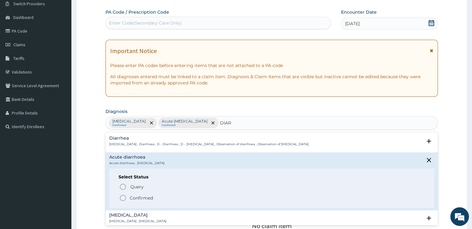
click at [124, 196] on icon "status option filled" at bounding box center [122, 197] width 7 height 7
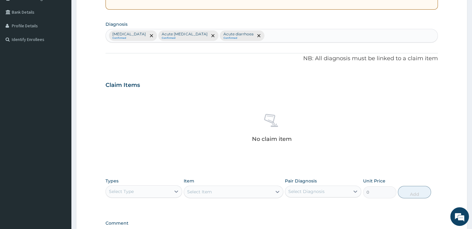
scroll to position [164, 0]
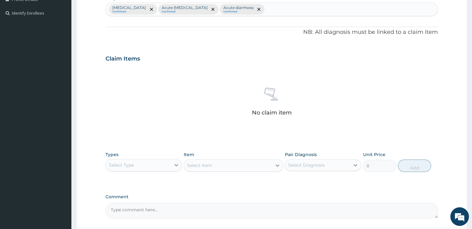
click at [471, 169] on section "Step 2 of 2 PA Code / Prescription Code Enter Code(Secondary Care Only) Encount…" at bounding box center [271, 65] width 401 height 403
click at [160, 164] on div "Select Type" at bounding box center [138, 165] width 65 height 10
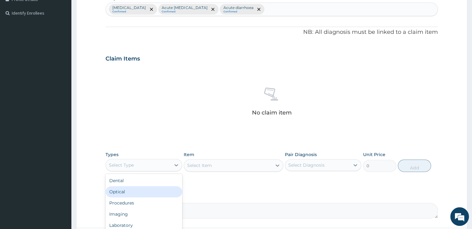
scroll to position [218, 0]
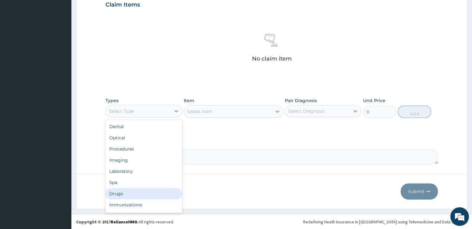
click at [123, 195] on div "Drugs" at bounding box center [143, 193] width 76 height 11
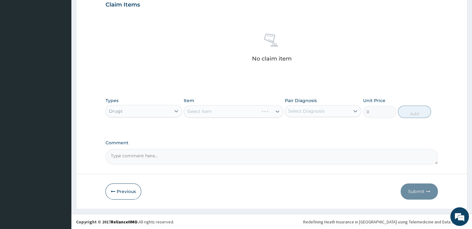
click at [204, 112] on div "Select Item" at bounding box center [234, 111] width 100 height 12
click at [204, 112] on div "Select Item" at bounding box center [199, 111] width 25 height 6
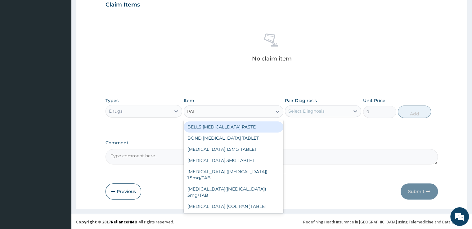
type input "PARA"
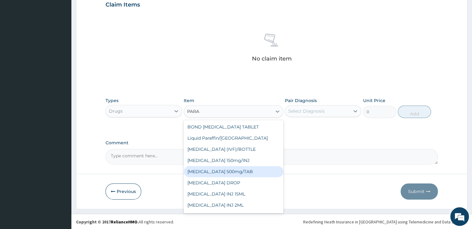
click at [214, 172] on div "[MEDICAL_DATA] 500mg/TAB" at bounding box center [234, 171] width 100 height 11
type input "10"
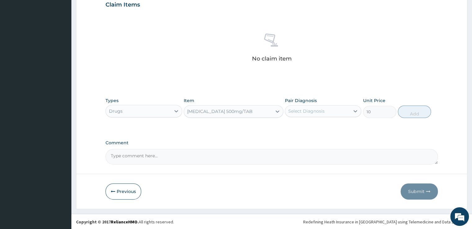
click at [310, 108] on div "Select Diagnosis" at bounding box center [306, 111] width 36 height 6
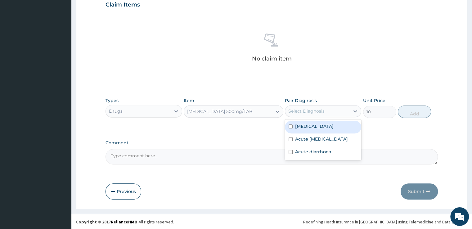
click at [305, 119] on div "[MEDICAL_DATA] Acute [MEDICAL_DATA] Acute diarrhoea" at bounding box center [323, 139] width 76 height 41
click at [304, 123] on label "[MEDICAL_DATA]" at bounding box center [314, 126] width 38 height 6
checkbox input "true"
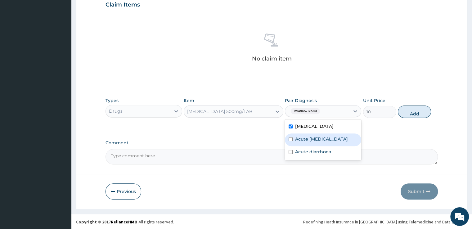
click at [305, 137] on label "Acute [MEDICAL_DATA]" at bounding box center [321, 139] width 53 height 6
checkbox input "true"
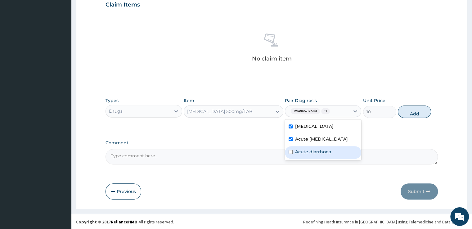
click at [300, 149] on label "Acute diarrhoea" at bounding box center [313, 152] width 36 height 6
checkbox input "true"
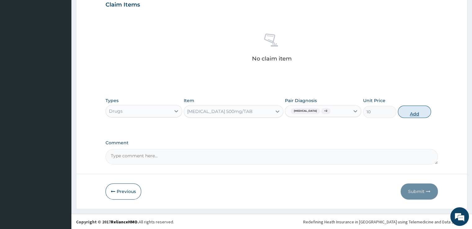
click at [401, 113] on button "Add" at bounding box center [414, 111] width 33 height 12
type input "0"
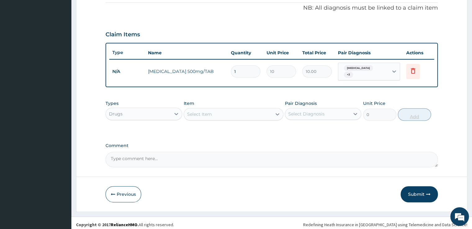
type input "18"
type input "180.00"
type input "18"
click at [263, 110] on div "Select Item" at bounding box center [228, 114] width 88 height 10
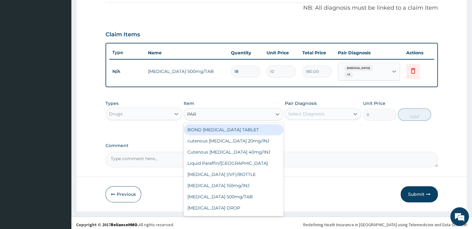
type input "PARA"
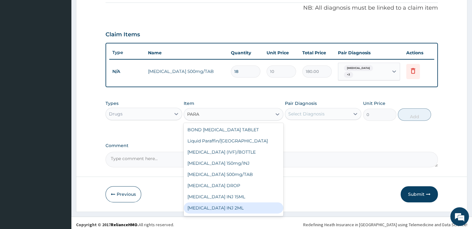
click at [257, 203] on div "[MEDICAL_DATA] INJ 2ML" at bounding box center [234, 207] width 100 height 11
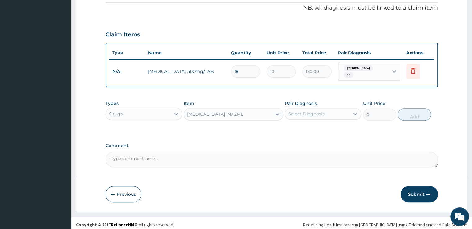
type input "500"
click at [351, 110] on div at bounding box center [355, 113] width 11 height 11
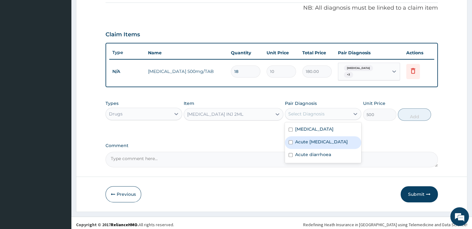
click at [332, 136] on div "Acute [MEDICAL_DATA]" at bounding box center [323, 142] width 76 height 13
checkbox input "true"
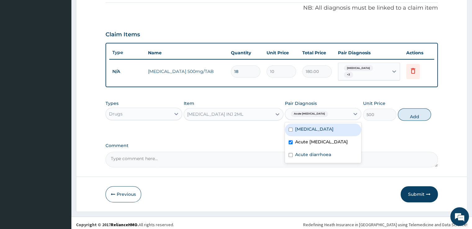
click at [333, 125] on div "[MEDICAL_DATA]" at bounding box center [323, 129] width 76 height 13
checkbox input "true"
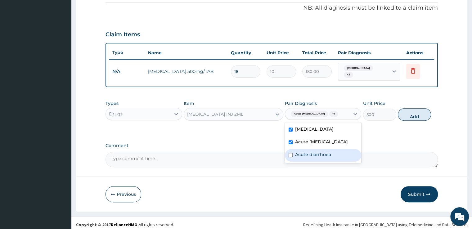
click at [323, 154] on div "Acute diarrhoea" at bounding box center [323, 155] width 76 height 13
checkbox input "true"
click at [408, 108] on button "Add" at bounding box center [414, 114] width 33 height 12
type input "0"
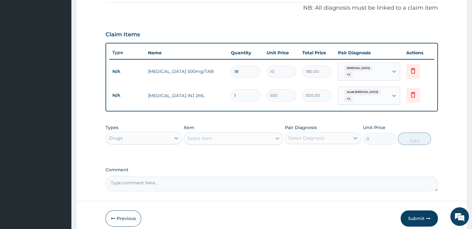
type input "0.00"
type input "2"
type input "1000.00"
type input "2"
click at [273, 133] on div at bounding box center [277, 138] width 11 height 11
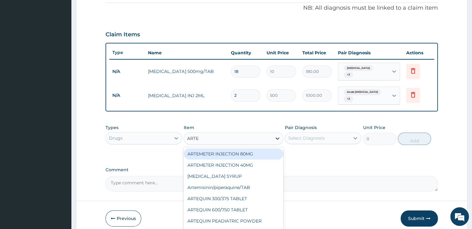
type input "ARTEM"
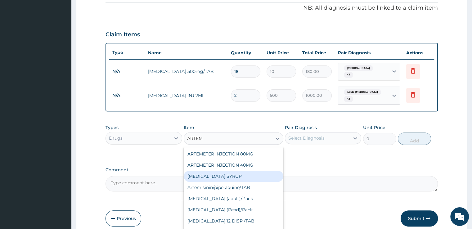
scroll to position [43, 0]
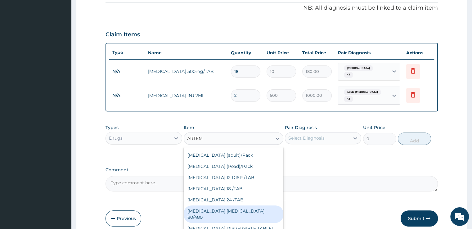
click at [268, 208] on div "[MEDICAL_DATA] [MEDICAL_DATA] 80/480" at bounding box center [234, 213] width 100 height 17
type input "1600"
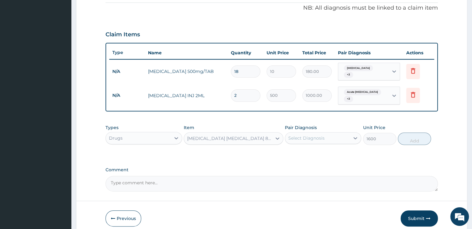
click at [329, 133] on div "Select Diagnosis" at bounding box center [317, 138] width 65 height 10
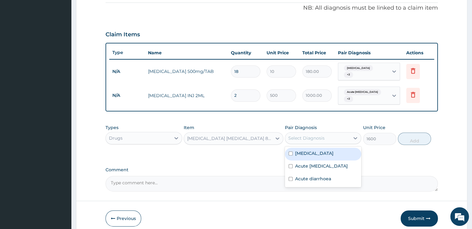
click at [329, 133] on div "Select Diagnosis" at bounding box center [317, 138] width 65 height 10
click at [325, 149] on div "[MEDICAL_DATA]" at bounding box center [323, 154] width 76 height 13
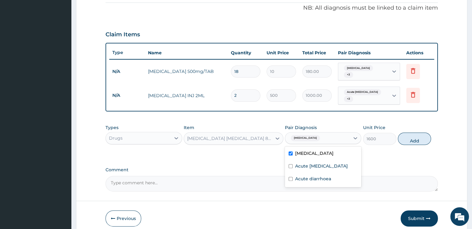
click at [322, 156] on div "[MEDICAL_DATA]" at bounding box center [323, 154] width 76 height 13
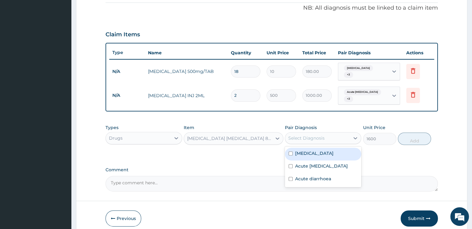
click at [322, 156] on div "[MEDICAL_DATA]" at bounding box center [323, 154] width 76 height 13
checkbox input "true"
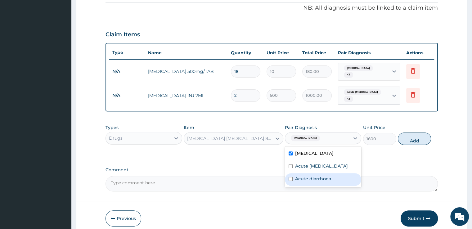
click at [319, 176] on label "Acute diarrhoea" at bounding box center [313, 179] width 36 height 6
checkbox input "true"
click at [325, 163] on label "Acute [MEDICAL_DATA]" at bounding box center [321, 166] width 53 height 6
checkbox input "true"
click at [405, 137] on button "Add" at bounding box center [414, 138] width 33 height 12
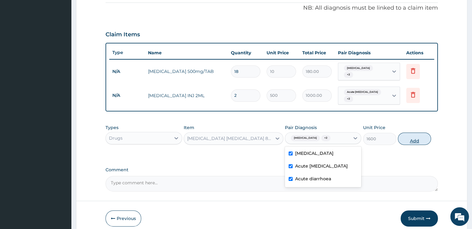
type input "0"
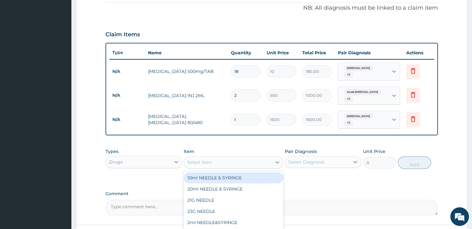
click at [257, 158] on div "Select Item" at bounding box center [228, 162] width 88 height 10
type input "CIME"
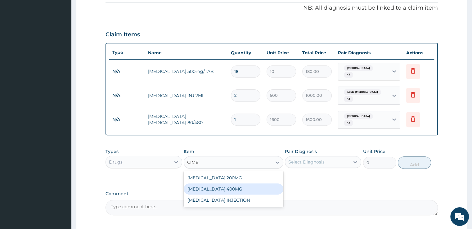
click at [236, 183] on div "[MEDICAL_DATA] 400MG" at bounding box center [234, 188] width 100 height 11
type input "40"
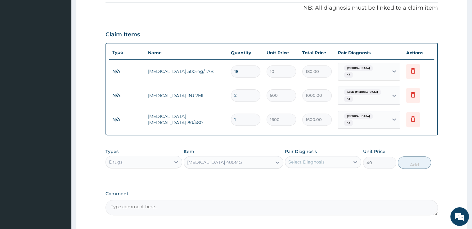
click at [302, 159] on div "Select Diagnosis" at bounding box center [306, 162] width 36 height 6
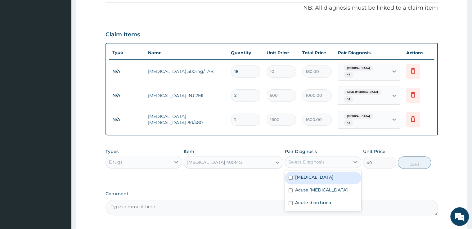
click at [296, 174] on label "[MEDICAL_DATA]" at bounding box center [314, 177] width 38 height 6
checkbox input "true"
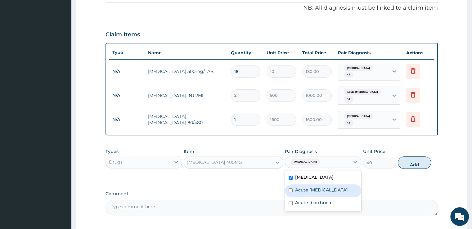
click at [295, 187] on label "Acute [MEDICAL_DATA]" at bounding box center [321, 190] width 53 height 6
checkbox input "true"
click at [294, 199] on div "Acute diarrhoea" at bounding box center [323, 203] width 76 height 13
checkbox input "true"
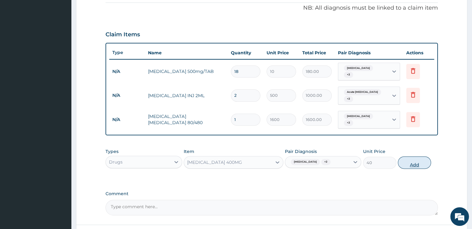
click at [405, 156] on button "Add" at bounding box center [414, 162] width 33 height 12
type input "0"
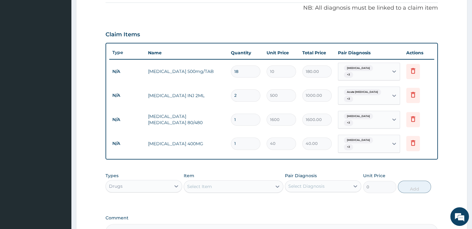
click at [262, 181] on div "Select Item" at bounding box center [228, 186] width 88 height 10
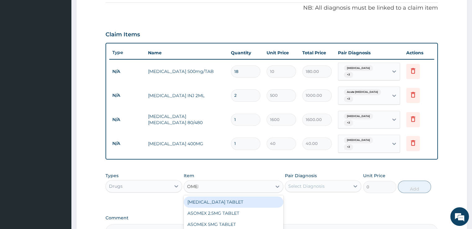
type input "OMEPR"
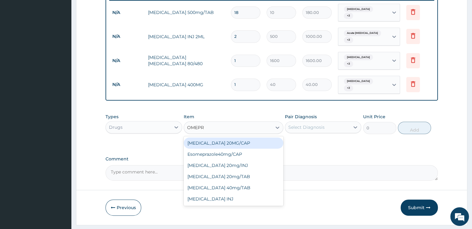
scroll to position [248, 0]
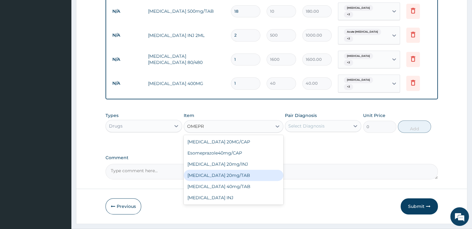
click at [232, 170] on div "[MEDICAL_DATA] 20mg/TAB" at bounding box center [234, 175] width 100 height 11
type input "150"
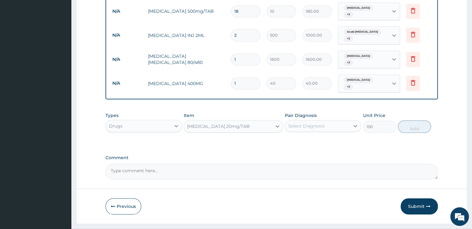
click at [321, 123] on div "Select Diagnosis" at bounding box center [306, 126] width 36 height 6
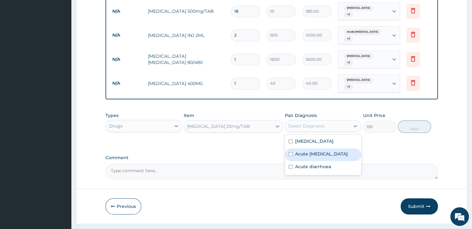
click at [306, 149] on div "Acute [MEDICAL_DATA]" at bounding box center [323, 154] width 76 height 13
checkbox input "true"
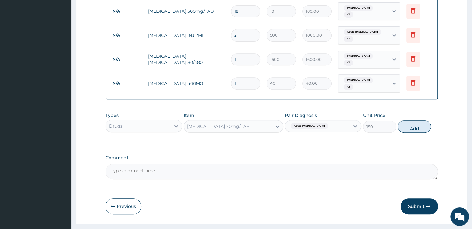
click at [406, 120] on button "Add" at bounding box center [414, 126] width 33 height 12
type input "0"
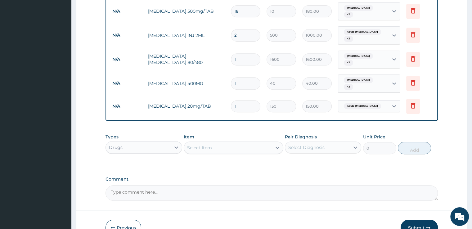
type input "18"
type input "2700.00"
type input "1"
type input "150.00"
type input "14"
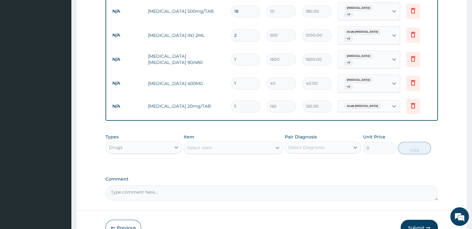
type input "2100.00"
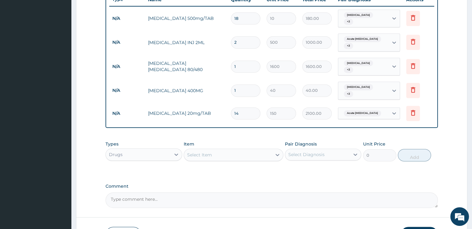
scroll to position [265, 0]
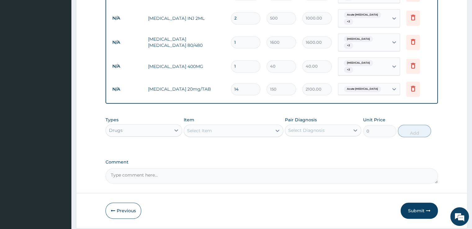
type input "14"
click at [228, 126] on div "Select Item" at bounding box center [228, 131] width 88 height 10
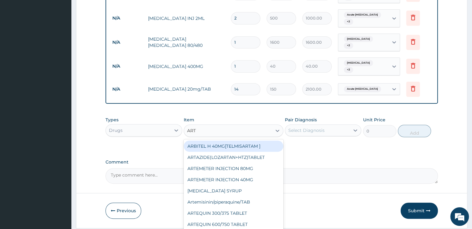
type input "ARTE"
click at [228, 141] on div "ARTEMETER INJECTION 80MG" at bounding box center [234, 146] width 100 height 11
type input "500"
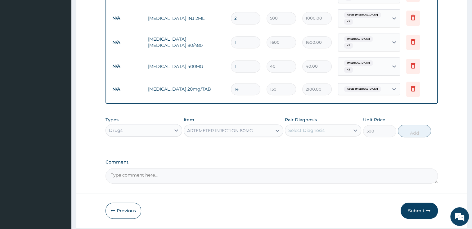
click at [302, 127] on div "Select Diagnosis" at bounding box center [306, 130] width 36 height 6
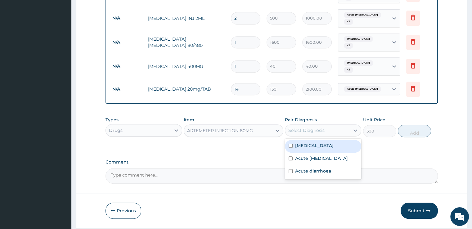
click at [301, 142] on label "[MEDICAL_DATA]" at bounding box center [314, 145] width 38 height 6
checkbox input "true"
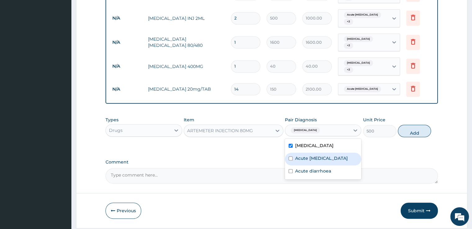
click at [324, 153] on div "Acute [MEDICAL_DATA]" at bounding box center [323, 159] width 76 height 13
checkbox input "true"
click at [420, 125] on button "Add" at bounding box center [414, 131] width 33 height 12
type input "0"
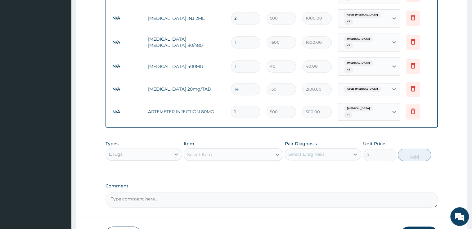
type input "0.00"
type input "4"
type input "2000.00"
type input "4"
click at [218, 150] on div "Select Item" at bounding box center [228, 155] width 88 height 10
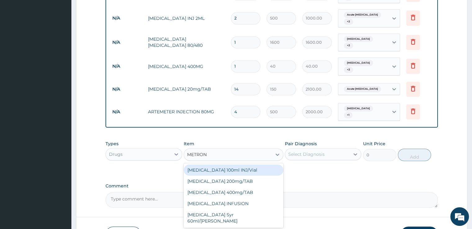
type input "METRONI"
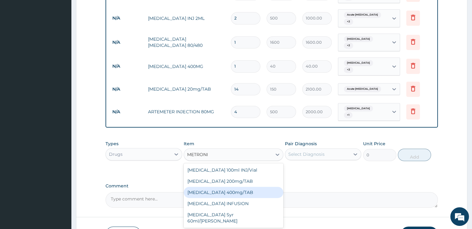
click at [220, 187] on div "[MEDICAL_DATA] 400mg/TAB" at bounding box center [234, 192] width 100 height 11
type input "20"
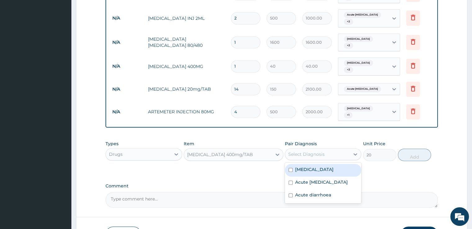
click at [312, 151] on div "Select Diagnosis" at bounding box center [306, 154] width 36 height 6
click at [302, 166] on label "[MEDICAL_DATA]" at bounding box center [314, 169] width 38 height 6
checkbox input "true"
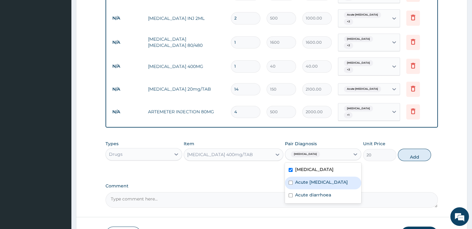
click at [303, 177] on div "Acute [MEDICAL_DATA]" at bounding box center [323, 183] width 76 height 13
checkbox input "true"
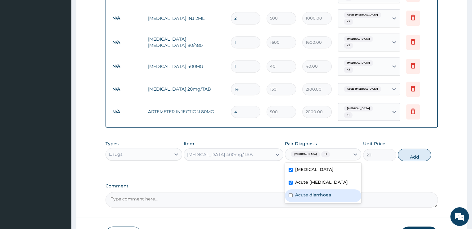
click at [303, 192] on label "Acute diarrhoea" at bounding box center [313, 195] width 36 height 6
checkbox input "true"
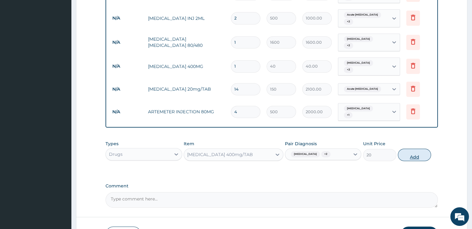
click at [408, 149] on button "Add" at bounding box center [414, 155] width 33 height 12
type input "0"
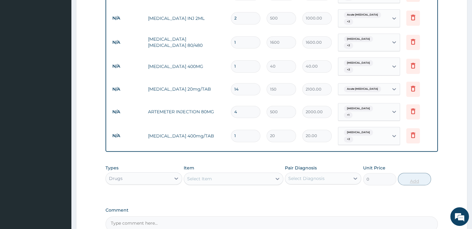
type input "15"
type input "300.00"
type input "15"
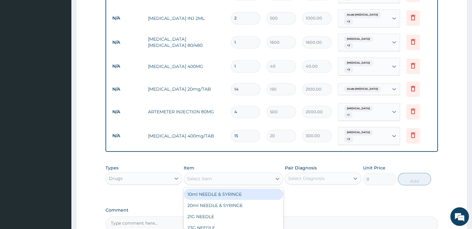
click at [230, 174] on div "Select Item" at bounding box center [228, 179] width 88 height 10
type input "AMOXY"
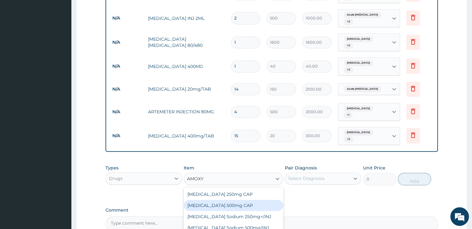
click at [225, 200] on div "[MEDICAL_DATA] 500mg CAP" at bounding box center [234, 205] width 100 height 11
type input "60"
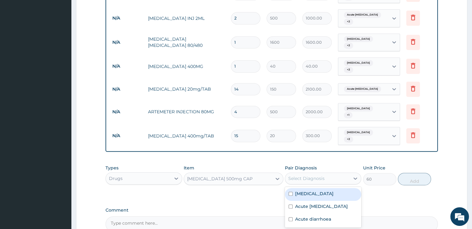
click at [310, 175] on div "Select Diagnosis" at bounding box center [306, 178] width 36 height 6
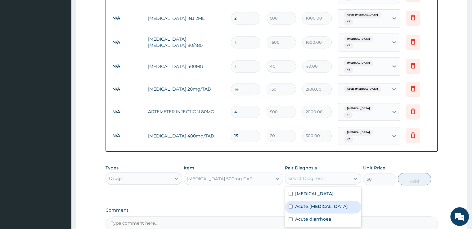
click at [299, 203] on label "Acute [MEDICAL_DATA]" at bounding box center [321, 206] width 53 height 6
checkbox input "true"
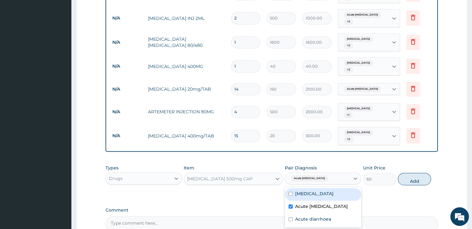
click at [302, 188] on div "[MEDICAL_DATA]" at bounding box center [323, 194] width 76 height 13
checkbox input "true"
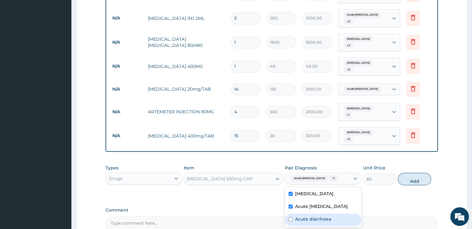
click at [299, 216] on label "Acute diarrhoea" at bounding box center [313, 219] width 36 height 6
checkbox input "true"
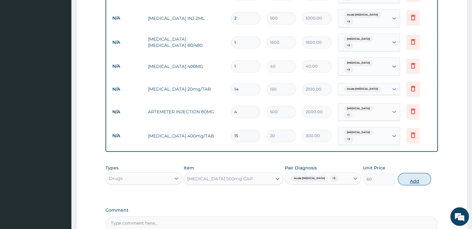
click at [420, 173] on button "Add" at bounding box center [414, 179] width 33 height 12
type input "0"
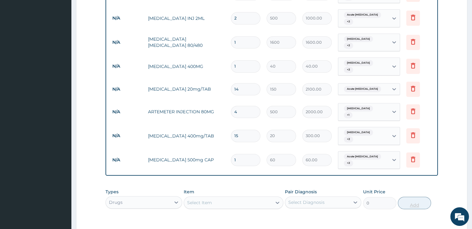
type input "0.00"
type input "2"
type input "120.00"
type input "20"
type input "1200.00"
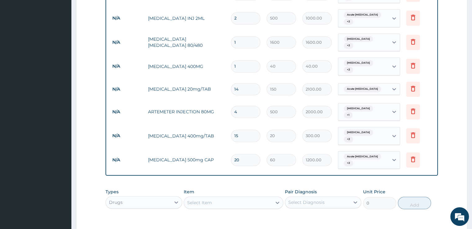
type input "20"
click at [259, 198] on div "Select Item" at bounding box center [228, 203] width 88 height 10
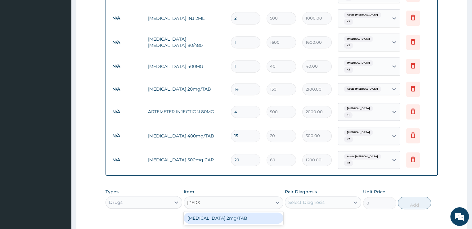
type input "[PERSON_NAME]"
click at [242, 213] on div "[MEDICAL_DATA] 2mg/TAB" at bounding box center [234, 218] width 100 height 11
type input "100"
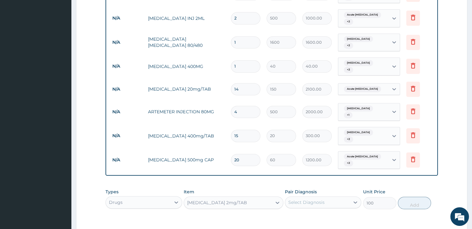
click at [329, 197] on div "Select Diagnosis" at bounding box center [317, 202] width 65 height 10
click at [311, 227] on label "Acute [MEDICAL_DATA]" at bounding box center [321, 230] width 53 height 6
checkbox input "true"
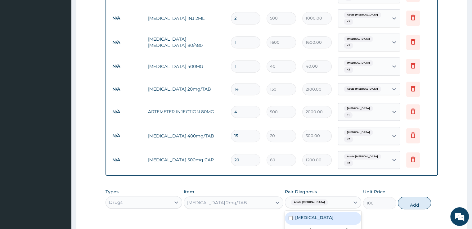
click at [318, 212] on div "[MEDICAL_DATA]" at bounding box center [323, 218] width 76 height 13
checkbox input "true"
click at [413, 197] on button "Add" at bounding box center [414, 203] width 33 height 12
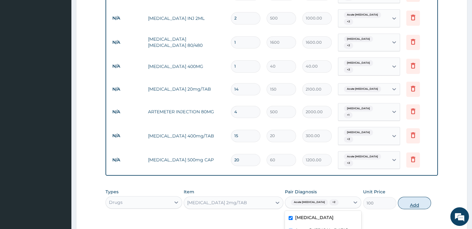
type input "0"
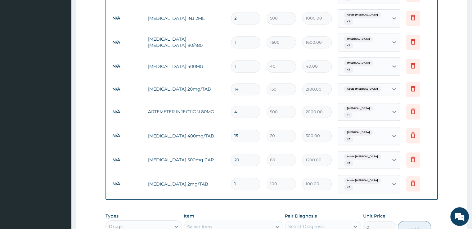
type input "10"
type input "1000.00"
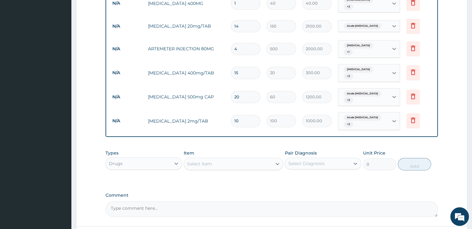
scroll to position [352, 0]
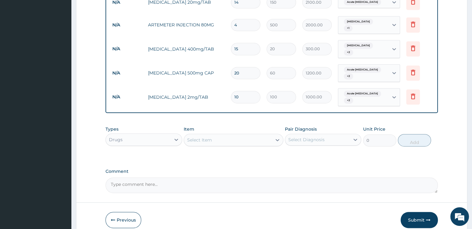
type input "10"
click at [163, 135] on div "Drugs" at bounding box center [138, 140] width 65 height 10
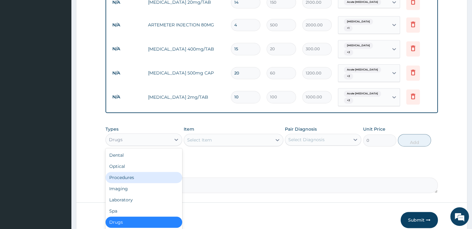
click at [146, 172] on div "Procedures" at bounding box center [143, 177] width 76 height 11
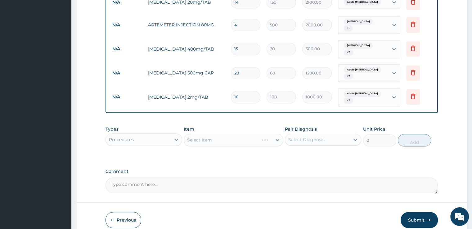
click at [218, 134] on div "Select Item" at bounding box center [234, 140] width 100 height 12
click at [221, 134] on div "Select Item" at bounding box center [234, 140] width 100 height 12
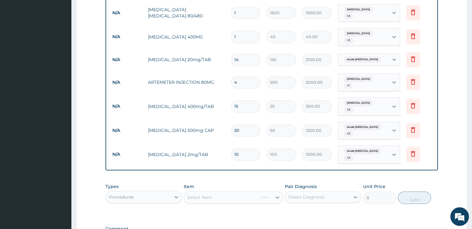
scroll to position [310, 0]
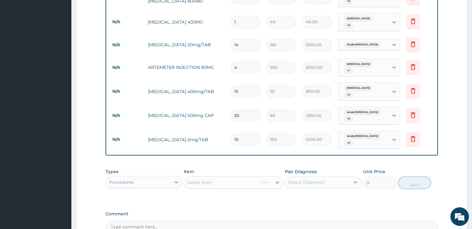
click at [278, 176] on div "Select Item" at bounding box center [234, 182] width 100 height 12
click at [258, 176] on div "Select Item" at bounding box center [234, 182] width 100 height 12
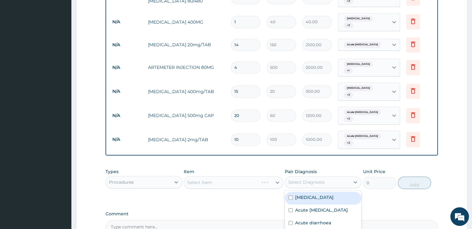
click at [305, 179] on div "Select Diagnosis" at bounding box center [306, 182] width 36 height 6
click at [237, 176] on div "Select Item" at bounding box center [234, 182] width 100 height 12
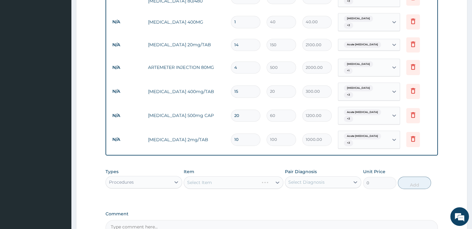
click at [249, 176] on div "Select Item" at bounding box center [234, 182] width 100 height 12
click at [248, 176] on div "Select Item" at bounding box center [234, 182] width 100 height 12
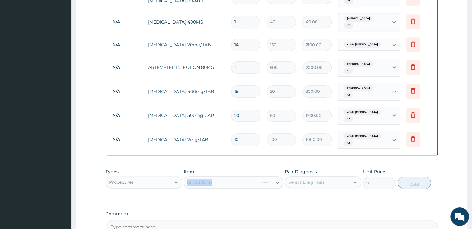
click at [248, 176] on div "Select Item" at bounding box center [234, 182] width 100 height 12
click at [253, 176] on div "Select Item" at bounding box center [234, 182] width 100 height 12
click at [247, 176] on div "Select Item" at bounding box center [234, 182] width 100 height 12
click at [158, 177] on div "Procedures" at bounding box center [138, 182] width 65 height 10
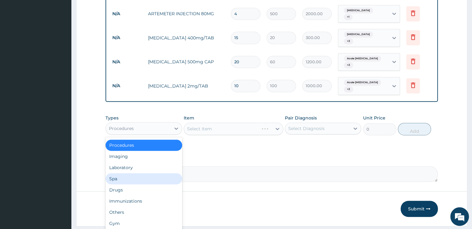
scroll to position [366, 0]
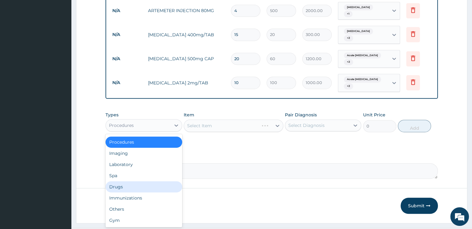
click at [158, 181] on div "Drugs" at bounding box center [143, 186] width 76 height 11
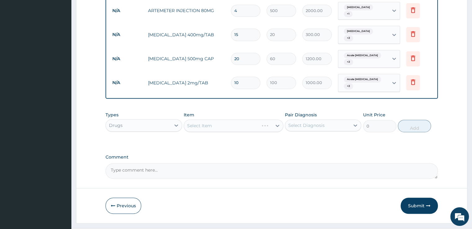
click at [280, 124] on div "Types option Drugs, selected. Select is focused ,type to refine list, press Dow…" at bounding box center [271, 127] width 332 height 36
click at [278, 119] on div "Select Item" at bounding box center [234, 125] width 100 height 12
click at [276, 119] on div "Select Item" at bounding box center [234, 125] width 100 height 12
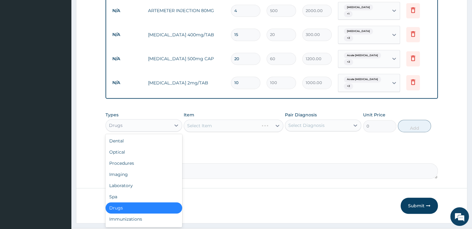
click at [150, 120] on div "Drugs" at bounding box center [138, 125] width 65 height 10
click at [169, 158] on div "Procedures" at bounding box center [143, 163] width 76 height 11
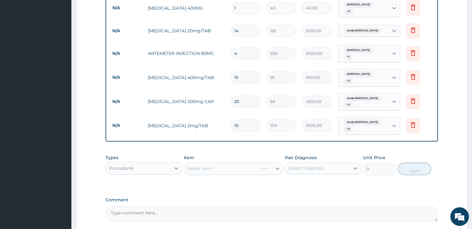
scroll to position [328, 0]
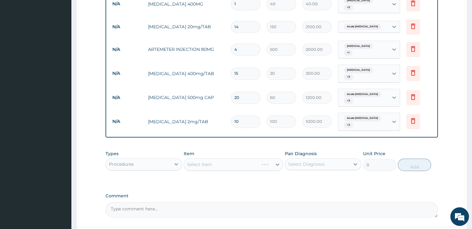
click at [260, 158] on div "Select Item" at bounding box center [234, 164] width 100 height 12
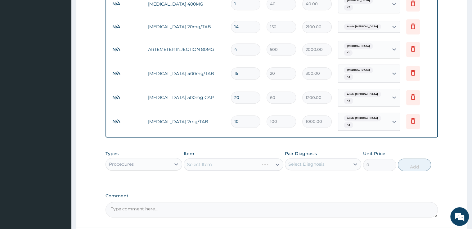
click at [260, 158] on div "Select Item" at bounding box center [234, 164] width 100 height 12
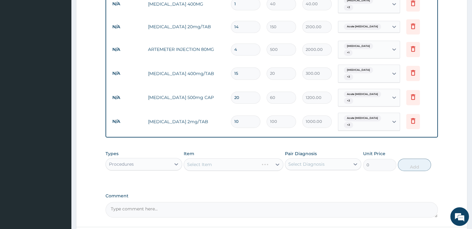
click at [260, 158] on div "Select Item" at bounding box center [234, 164] width 100 height 12
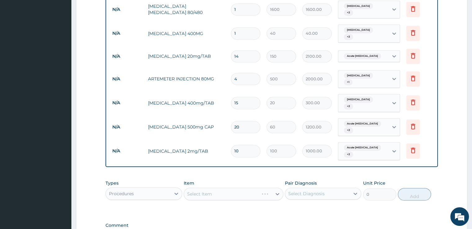
scroll to position [299, 0]
click at [258, 187] on div "Select Item" at bounding box center [234, 193] width 100 height 12
click at [257, 187] on div "Select Item" at bounding box center [234, 193] width 100 height 12
click at [260, 188] on div "Select Item" at bounding box center [228, 193] width 88 height 10
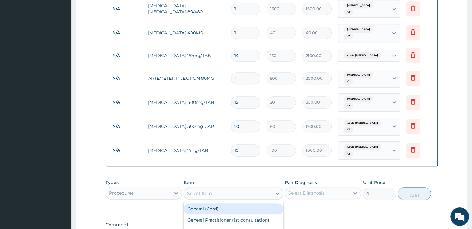
click at [260, 188] on div "Select Item" at bounding box center [228, 193] width 88 height 10
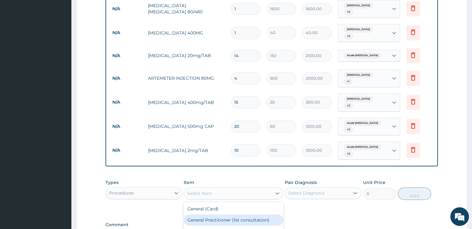
click at [257, 214] on div "General Practitioner (1st consultation)" at bounding box center [234, 219] width 100 height 11
type input "2000"
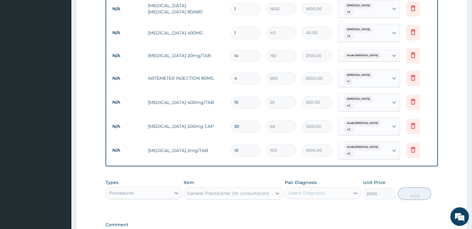
click at [314, 190] on div "Select Diagnosis" at bounding box center [306, 193] width 36 height 6
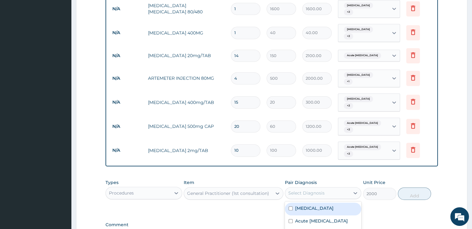
click at [308, 205] on label "Malaria" at bounding box center [314, 208] width 38 height 6
checkbox input "true"
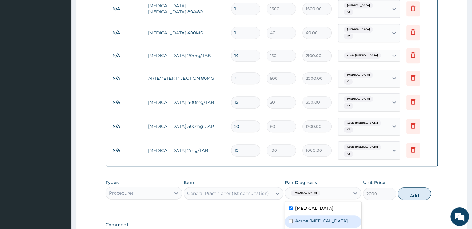
click at [307, 218] on label "Acute peptic ulcer" at bounding box center [321, 221] width 53 height 6
checkbox input "true"
click at [405, 187] on button "Add" at bounding box center [414, 193] width 33 height 12
type input "0"
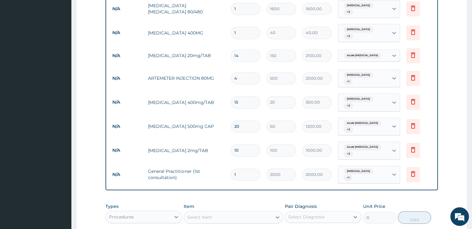
click at [465, 135] on form "Step 2 of 2 PA Code / Prescription Code Enter Code(Secondary Care Only) Encount…" at bounding box center [271, 24] width 391 height 581
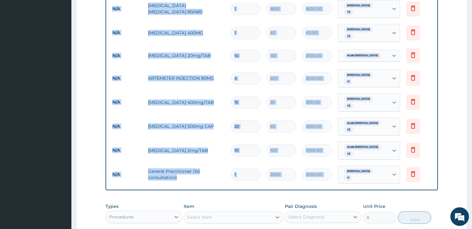
click at [465, 135] on form "Step 2 of 2 PA Code / Prescription Code Enter Code(Secondary Care Only) Encount…" at bounding box center [271, 24] width 391 height 581
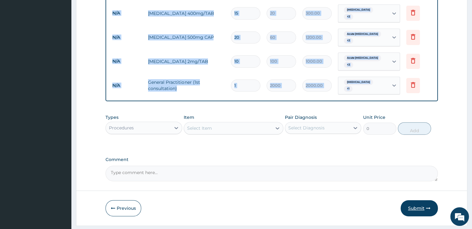
click at [419, 200] on button "Submit" at bounding box center [419, 208] width 37 height 16
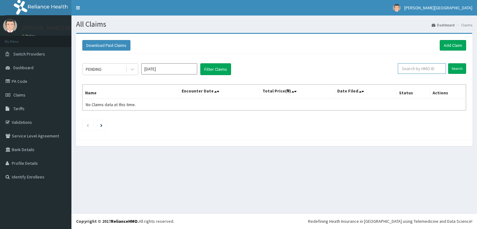
click at [409, 69] on input "text" at bounding box center [421, 68] width 48 height 11
type input "ago/10295/b"
click at [462, 67] on input "Search" at bounding box center [457, 68] width 18 height 11
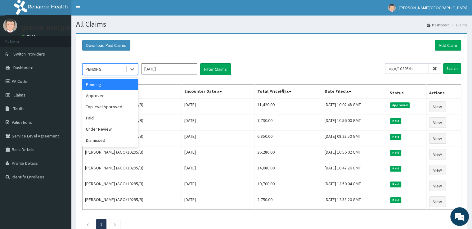
click at [121, 65] on div "PENDING" at bounding box center [104, 69] width 43 height 10
click at [108, 100] on div "Approved" at bounding box center [110, 95] width 56 height 11
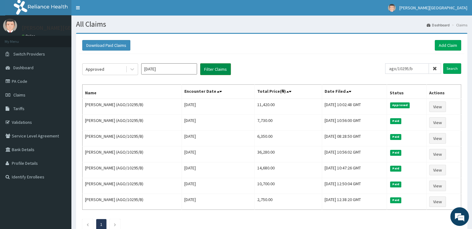
click at [219, 69] on button "Filter Claims" at bounding box center [215, 69] width 31 height 12
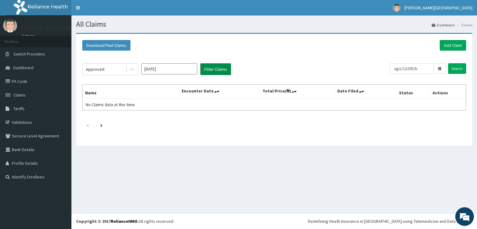
click at [219, 69] on button "Filter Claims" at bounding box center [215, 69] width 31 height 12
click at [439, 69] on icon at bounding box center [439, 68] width 4 height 4
click at [186, 66] on input "[DATE]" at bounding box center [169, 68] width 56 height 11
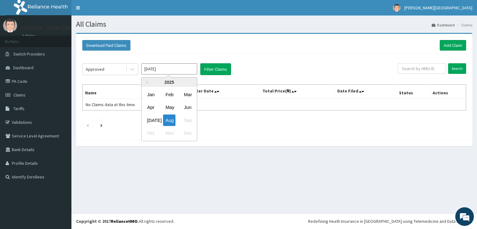
click at [186, 66] on input "[DATE]" at bounding box center [169, 68] width 56 height 11
click at [273, 65] on div "Approved Aug 2025 Previous Year 2025 Jan Feb Mar Apr May Jun Jul Aug Sep Oct No…" at bounding box center [239, 69] width 315 height 12
click at [25, 94] on link "Claims" at bounding box center [35, 95] width 71 height 14
click at [129, 71] on div at bounding box center [132, 69] width 11 height 11
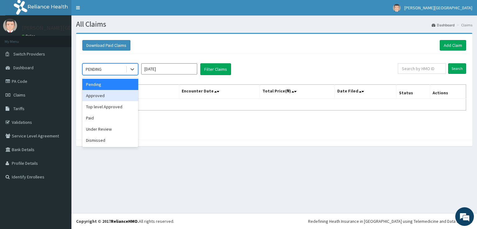
click at [119, 93] on div "Approved" at bounding box center [110, 95] width 56 height 11
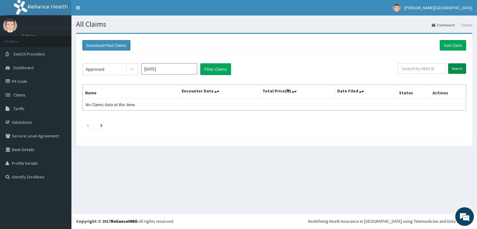
click at [461, 69] on input "Search" at bounding box center [457, 68] width 18 height 11
